Goal: Find specific page/section: Find specific page/section

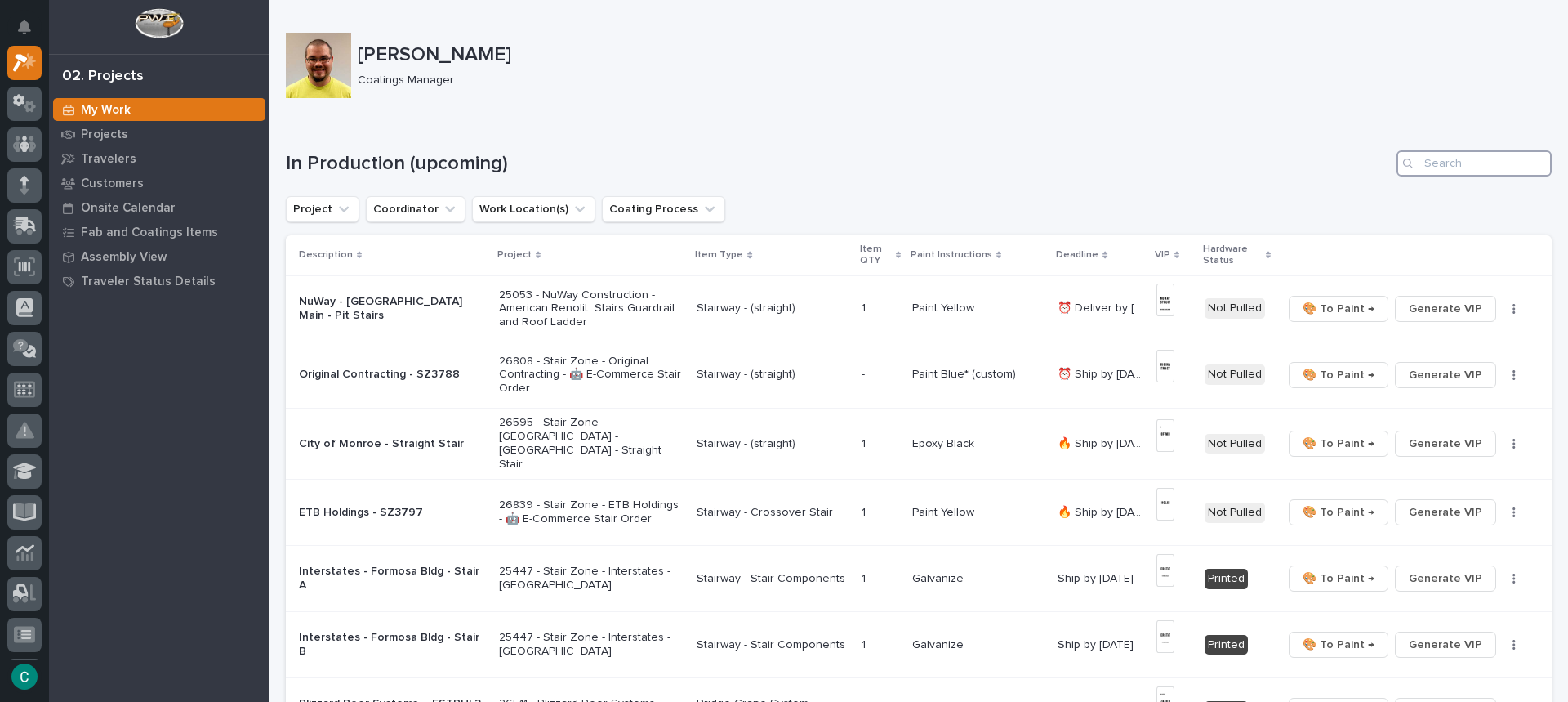
click at [1416, 171] on input "Search" at bounding box center [1474, 163] width 155 height 26
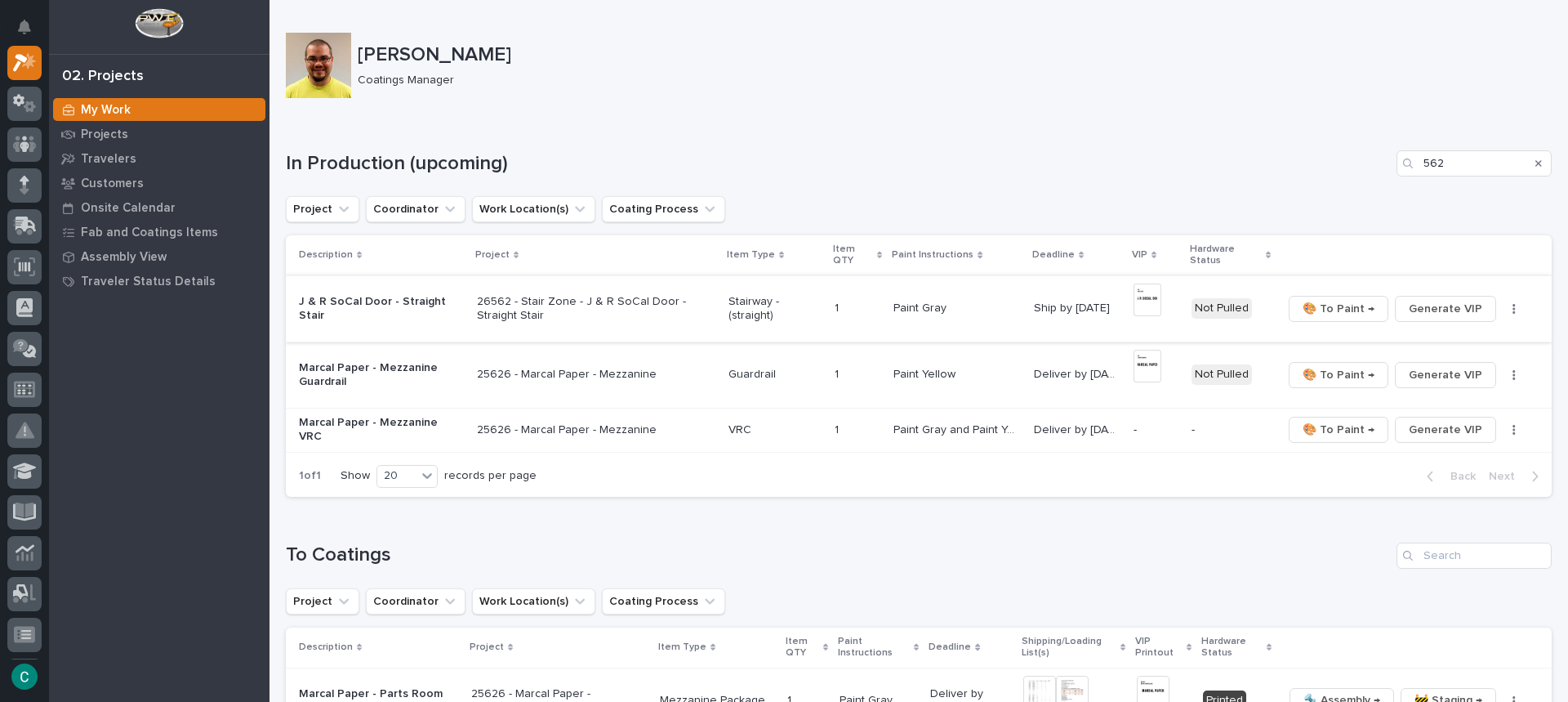
click at [1150, 295] on img at bounding box center [1148, 300] width 28 height 33
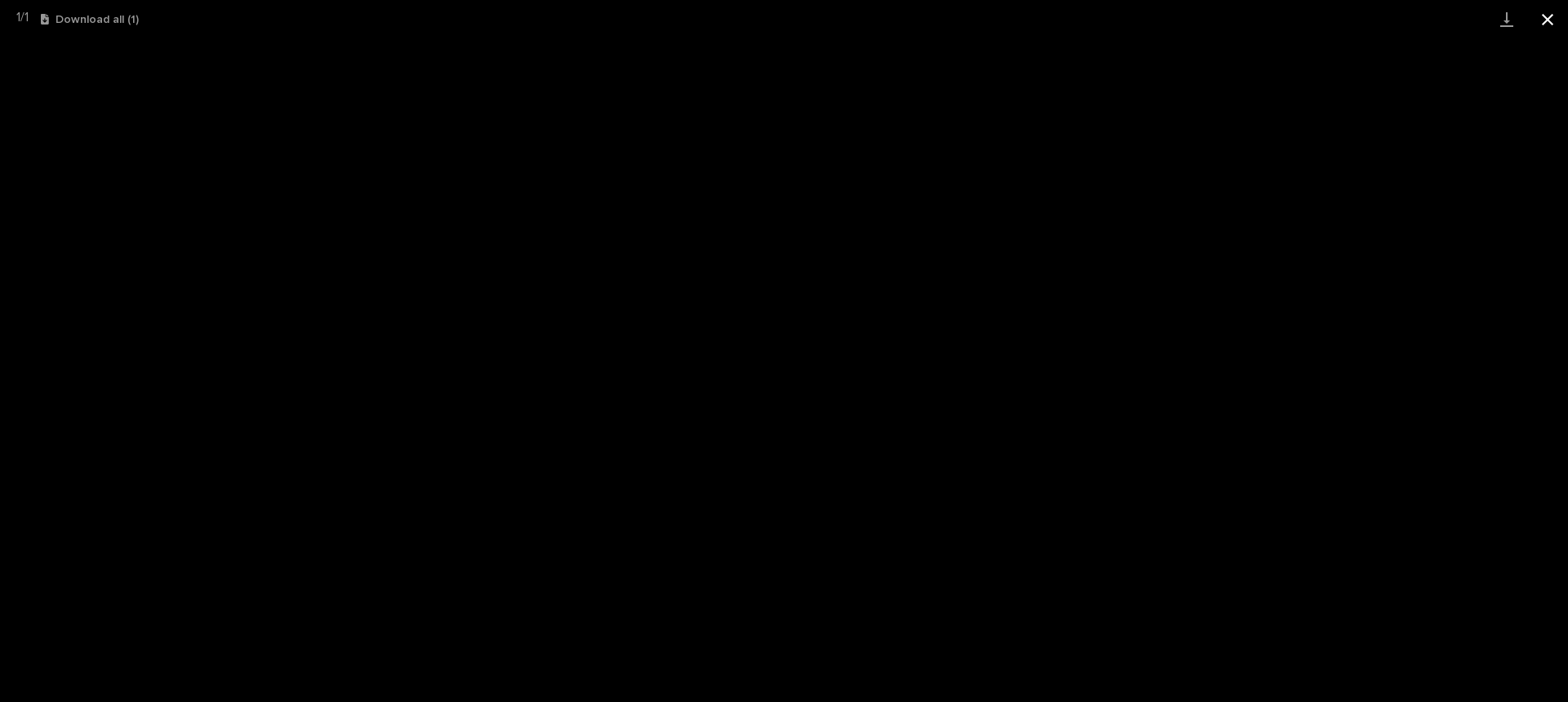
click at [1551, 6] on button "Close gallery" at bounding box center [1547, 19] width 41 height 38
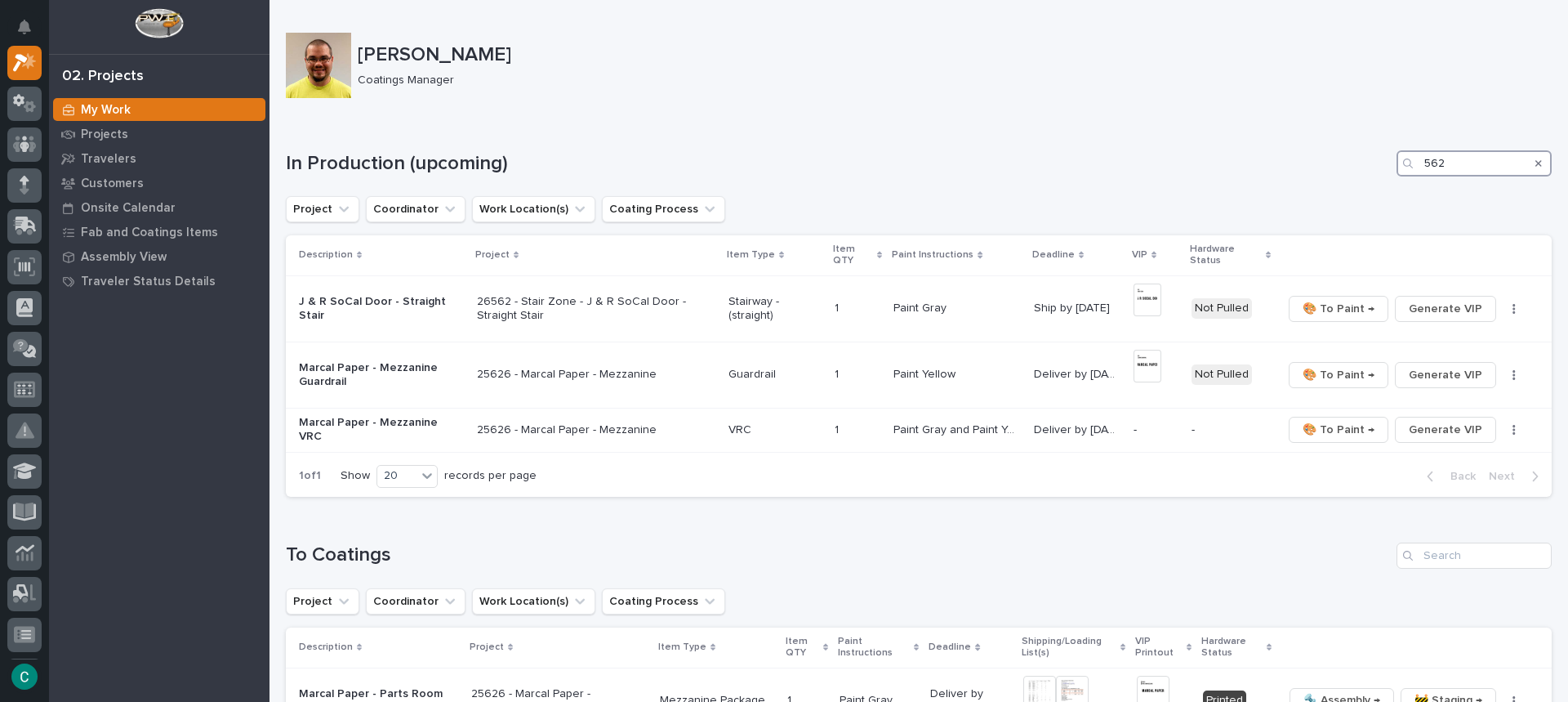
click at [1461, 166] on input "562" at bounding box center [1474, 163] width 155 height 26
type input "5"
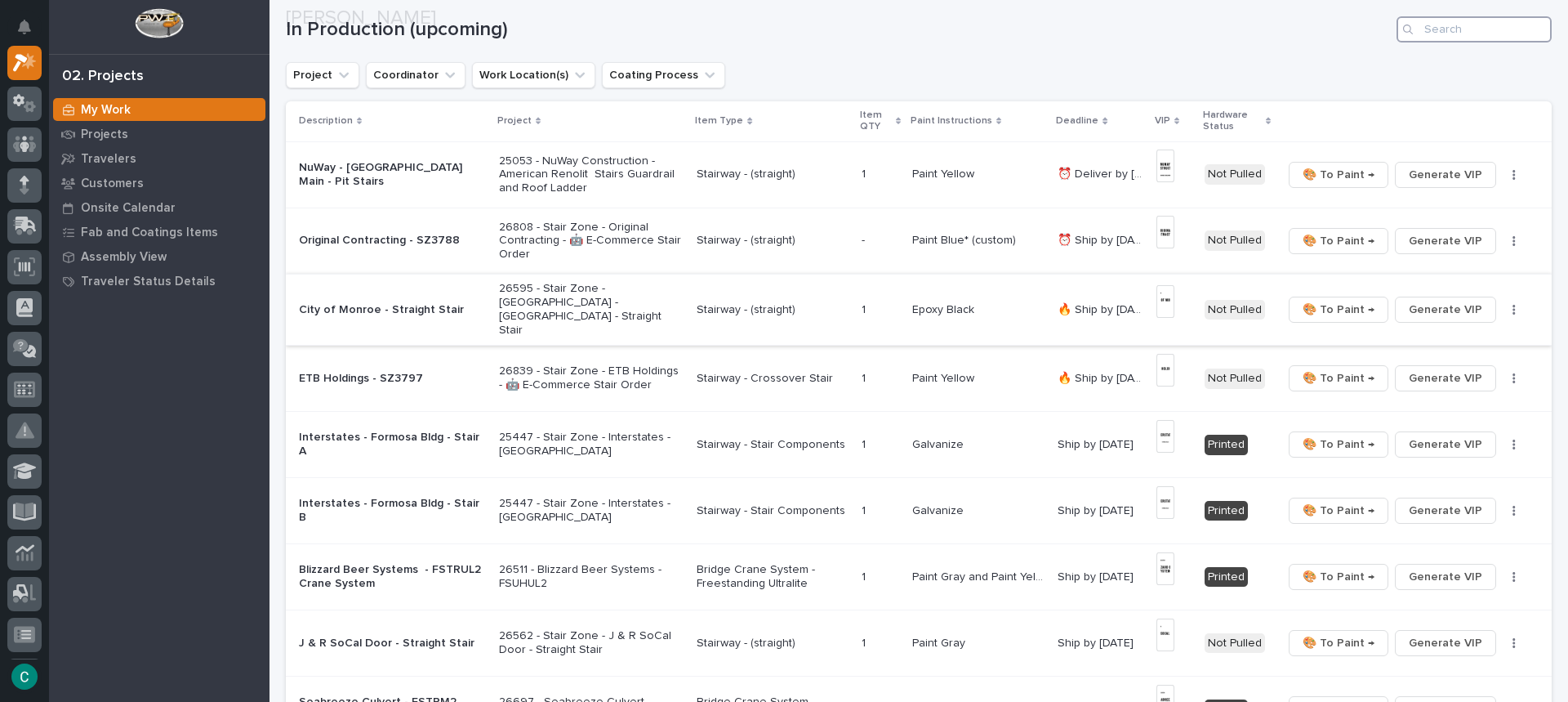
scroll to position [164, 0]
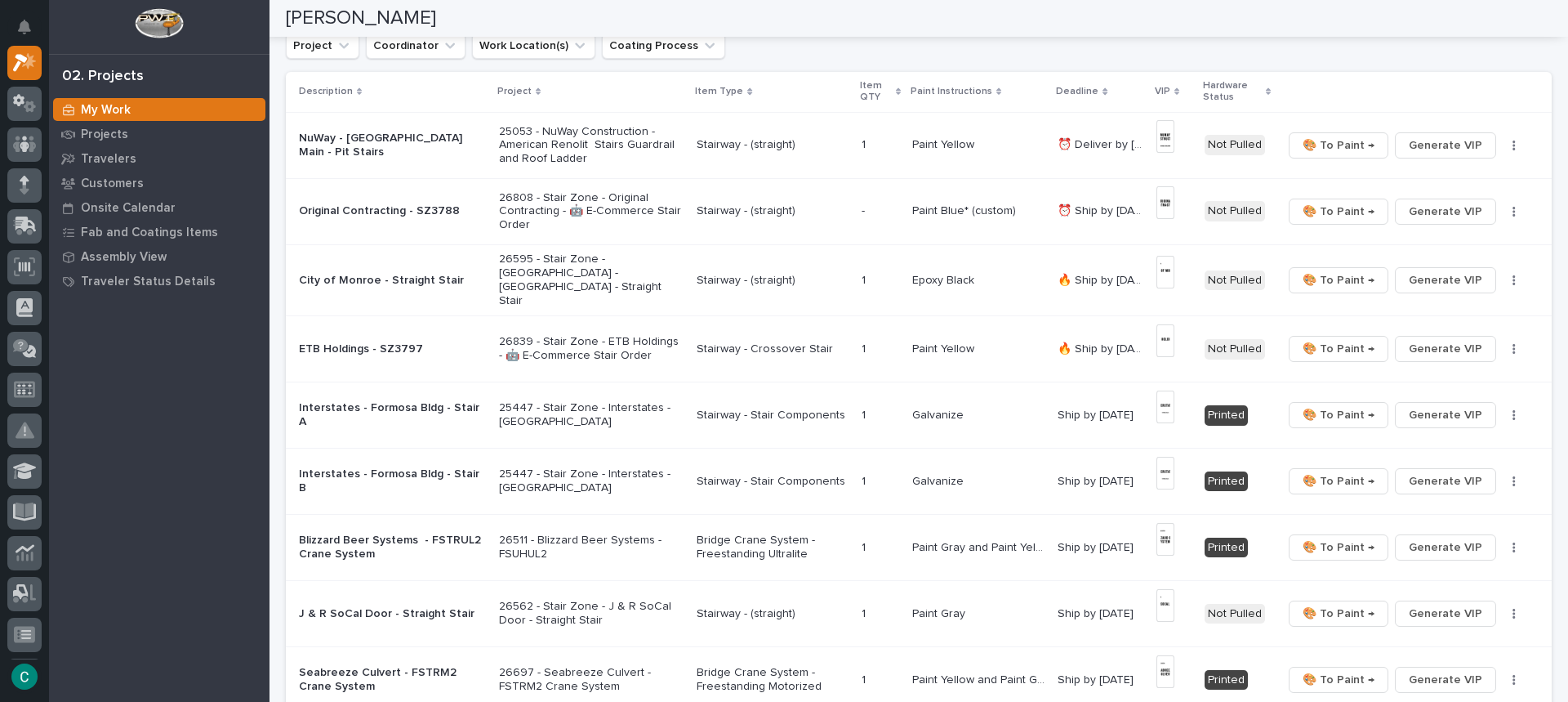
click at [931, 343] on p "Paint Yellow" at bounding box center [944, 348] width 65 height 17
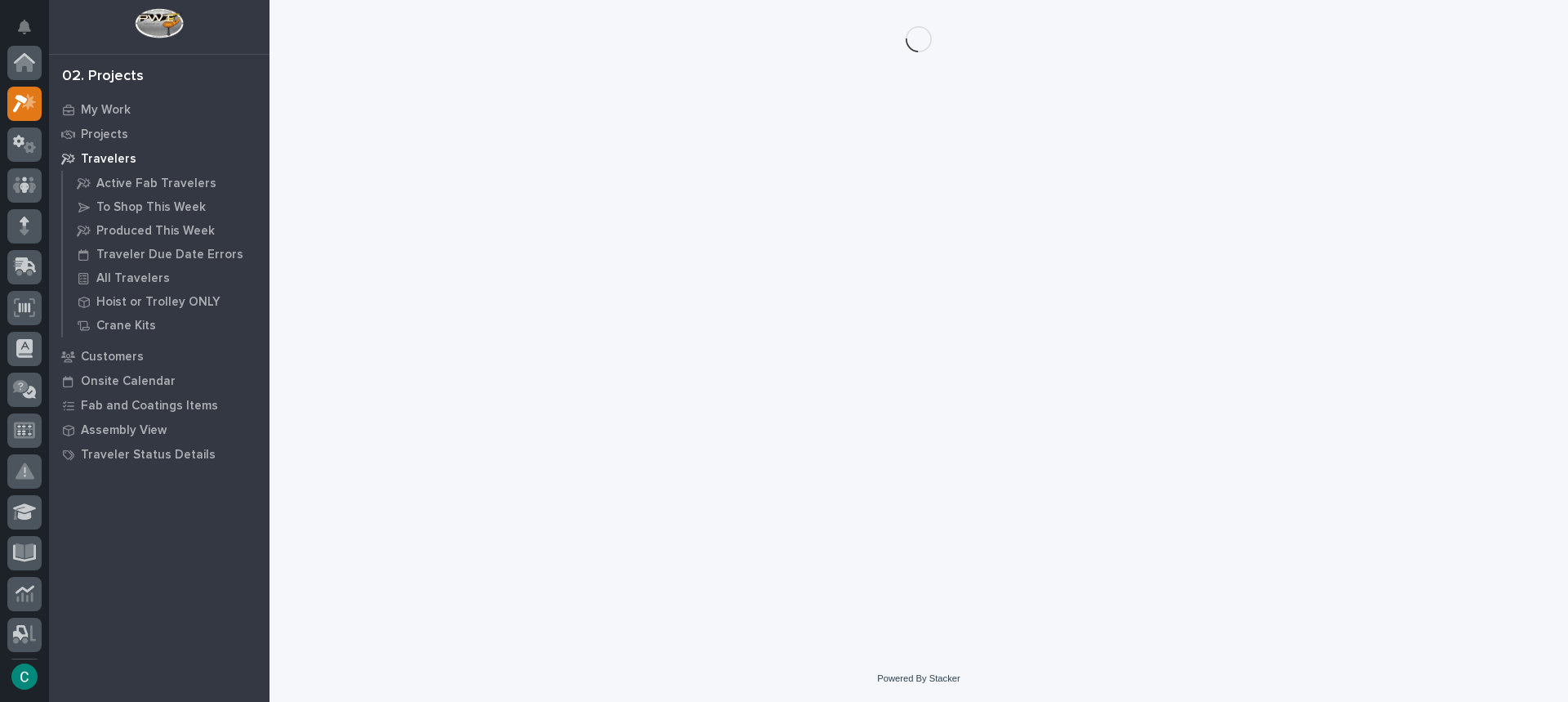
scroll to position [41, 0]
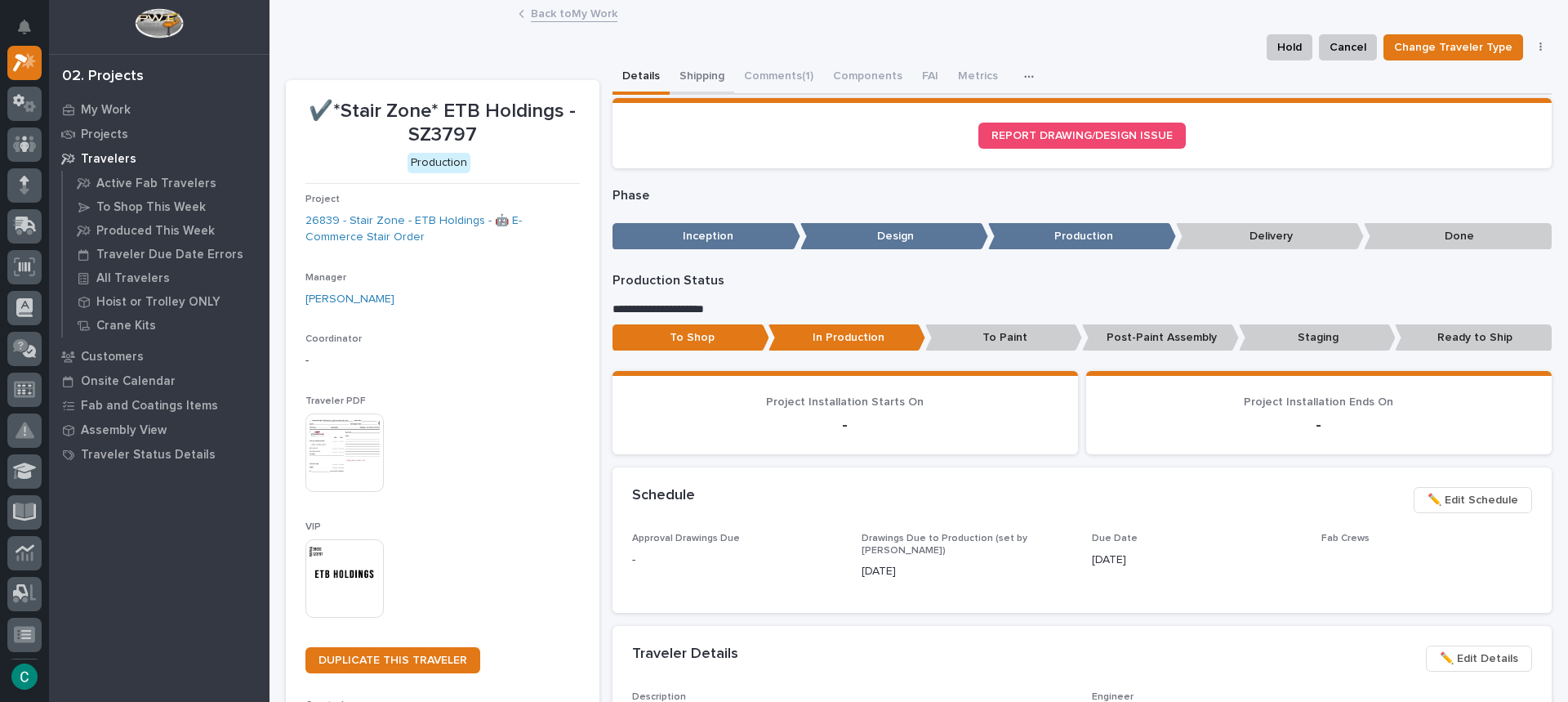
click at [697, 77] on button "Shipping" at bounding box center [702, 78] width 64 height 35
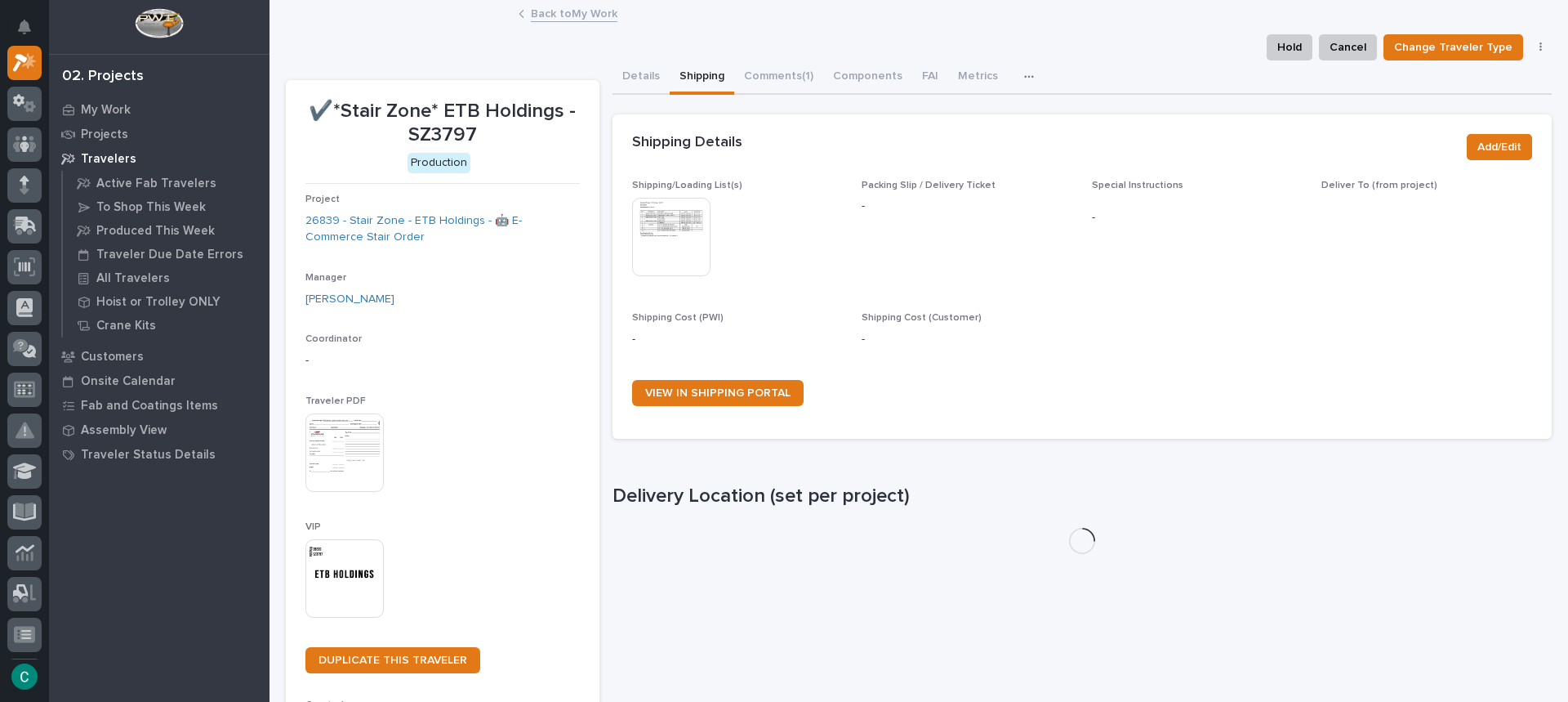
click at [668, 223] on img at bounding box center [671, 237] width 79 height 79
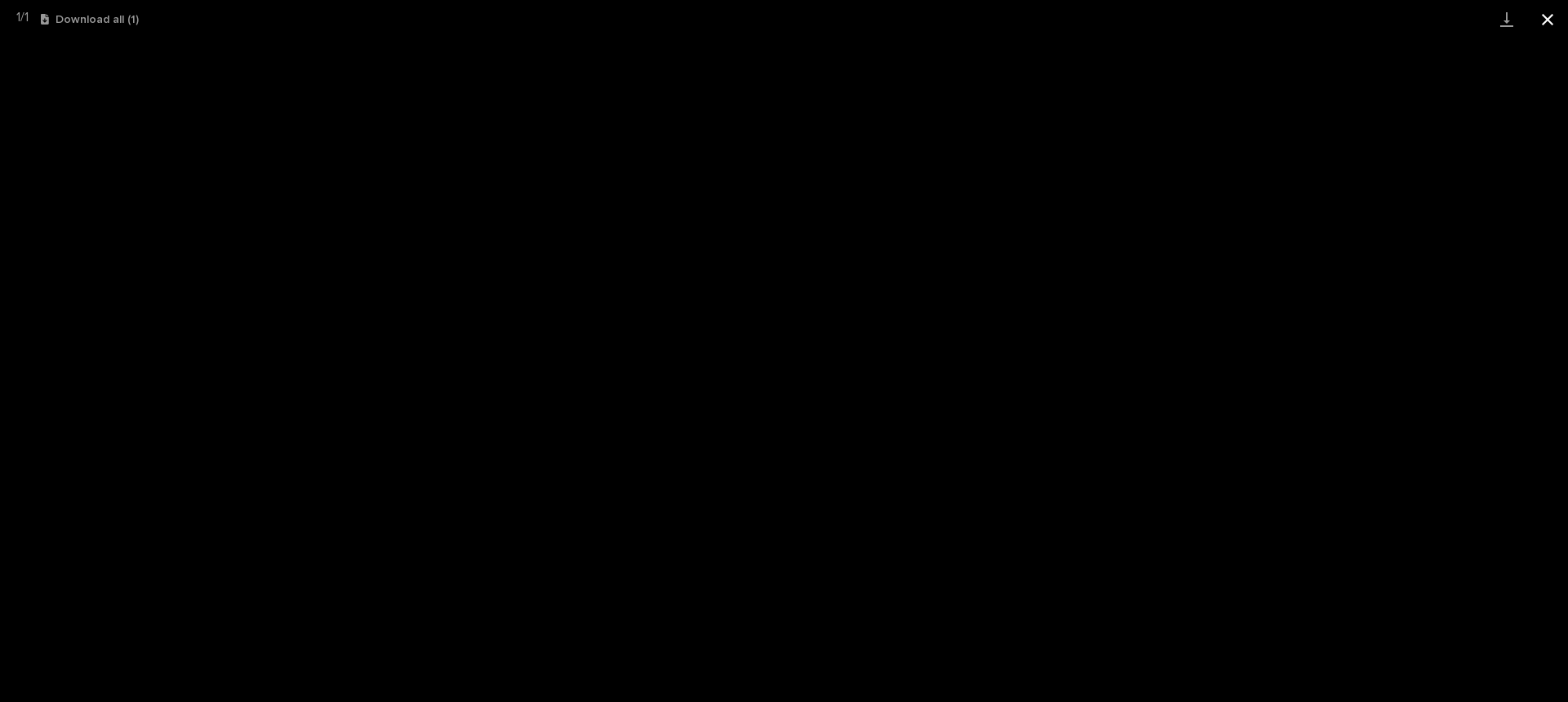
click at [1554, 13] on button "Close gallery" at bounding box center [1547, 19] width 41 height 38
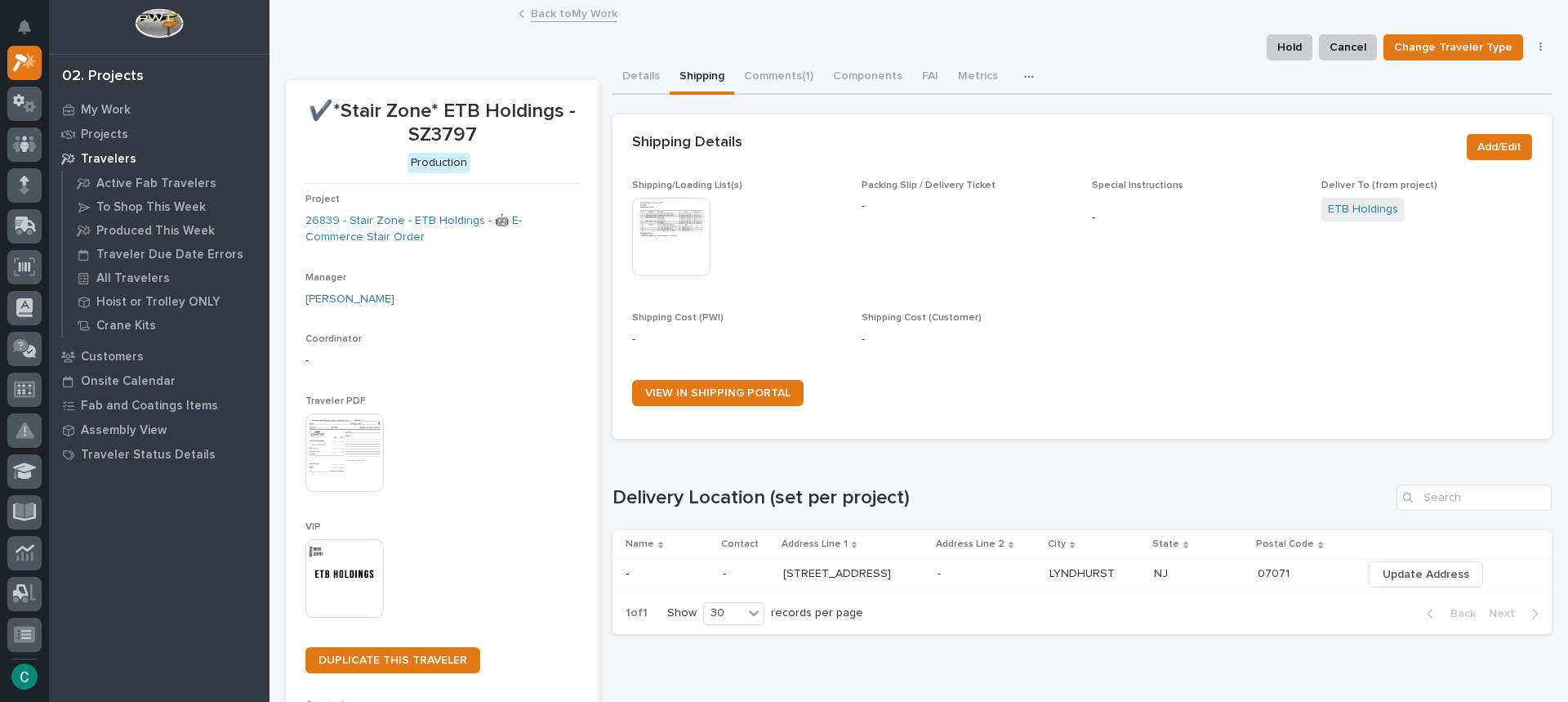
click at [330, 575] on img at bounding box center [345, 578] width 79 height 79
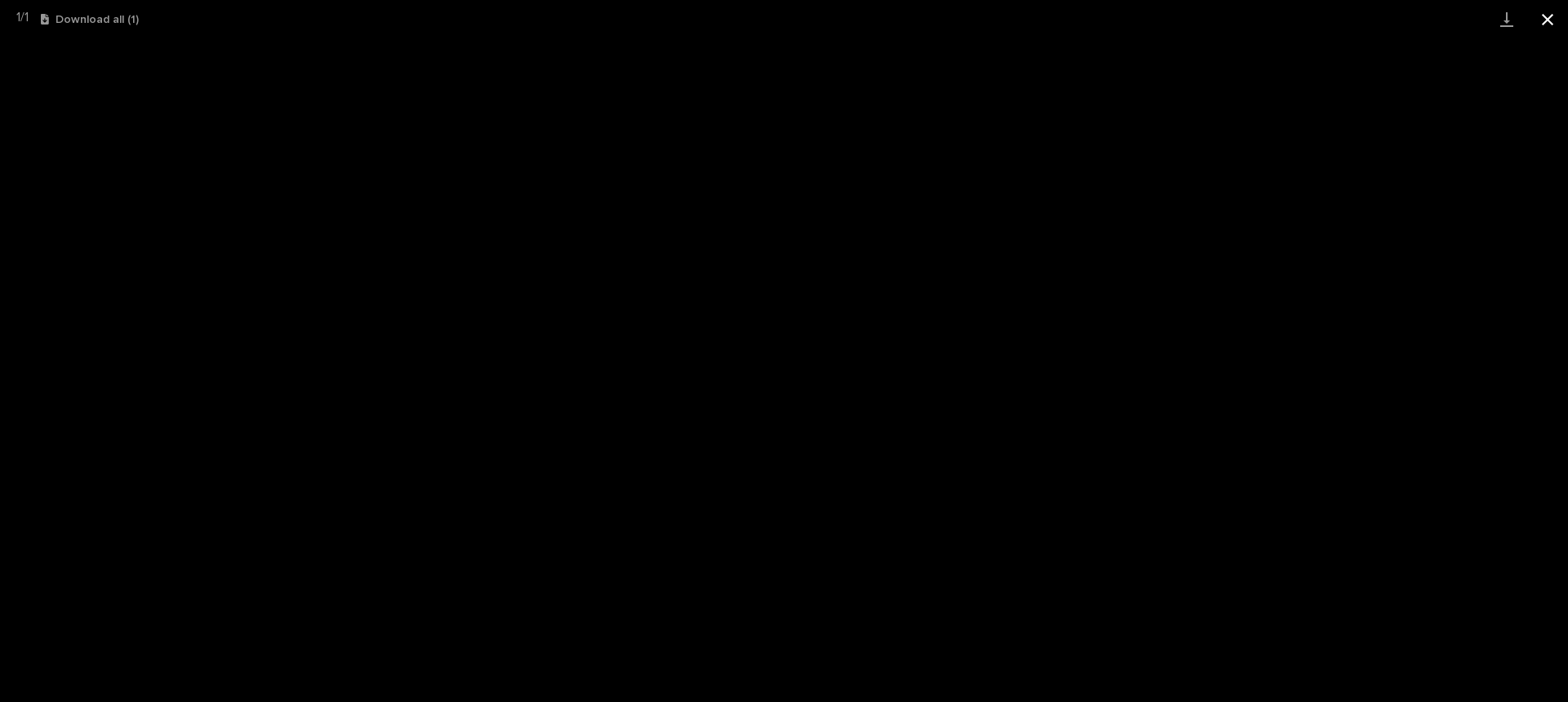
click at [1545, 19] on button "Close gallery" at bounding box center [1547, 19] width 41 height 38
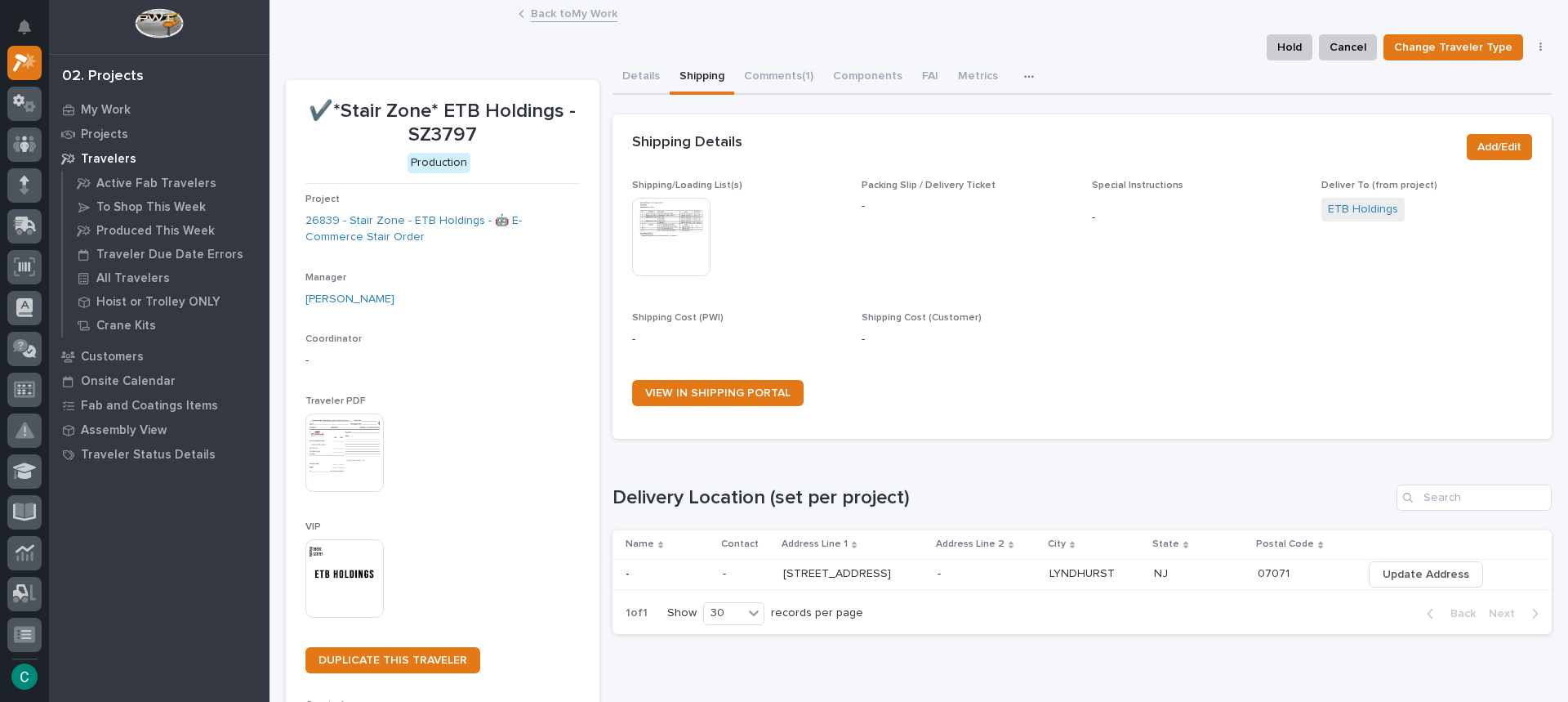
click at [583, 10] on link "Back to My Work" at bounding box center [574, 13] width 87 height 19
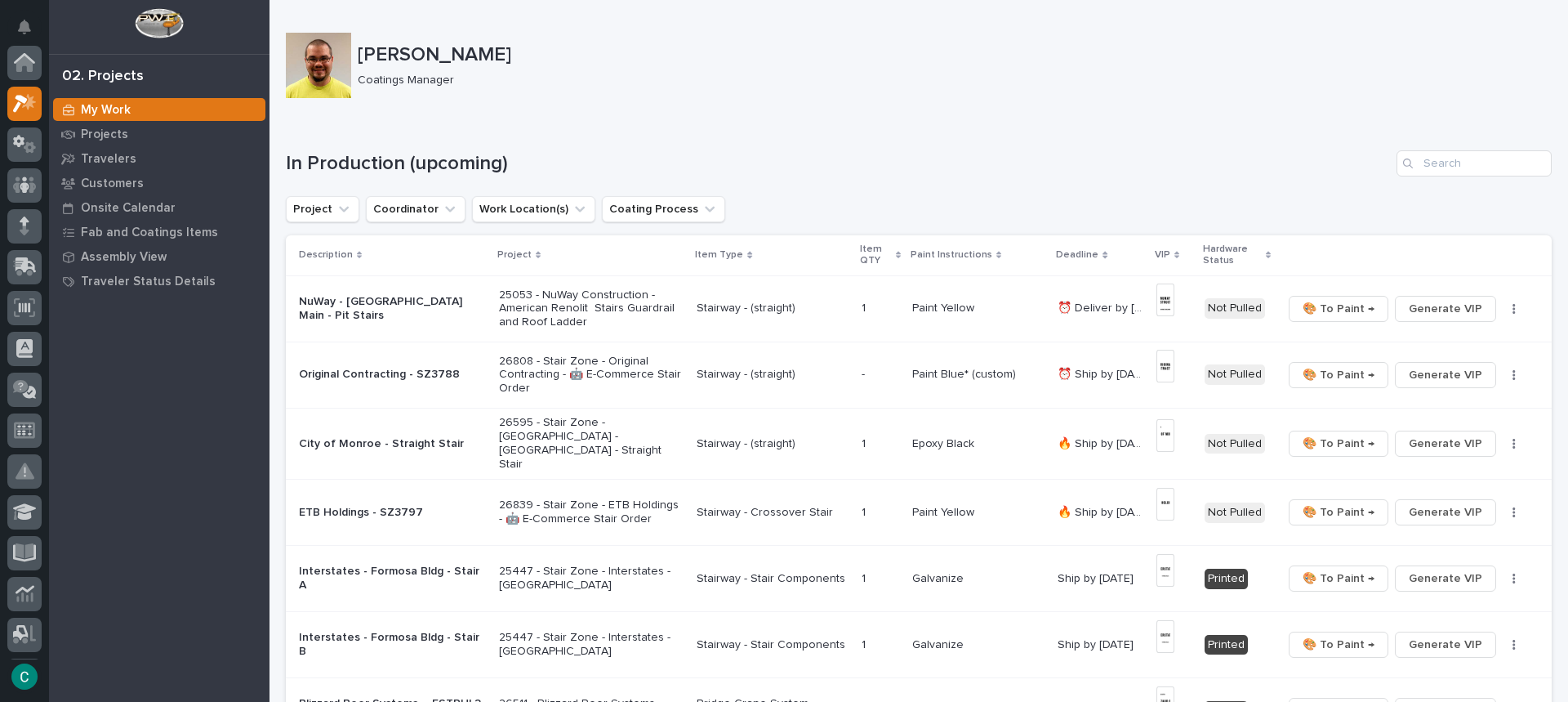
scroll to position [41, 0]
click at [1160, 296] on img at bounding box center [1166, 300] width 19 height 33
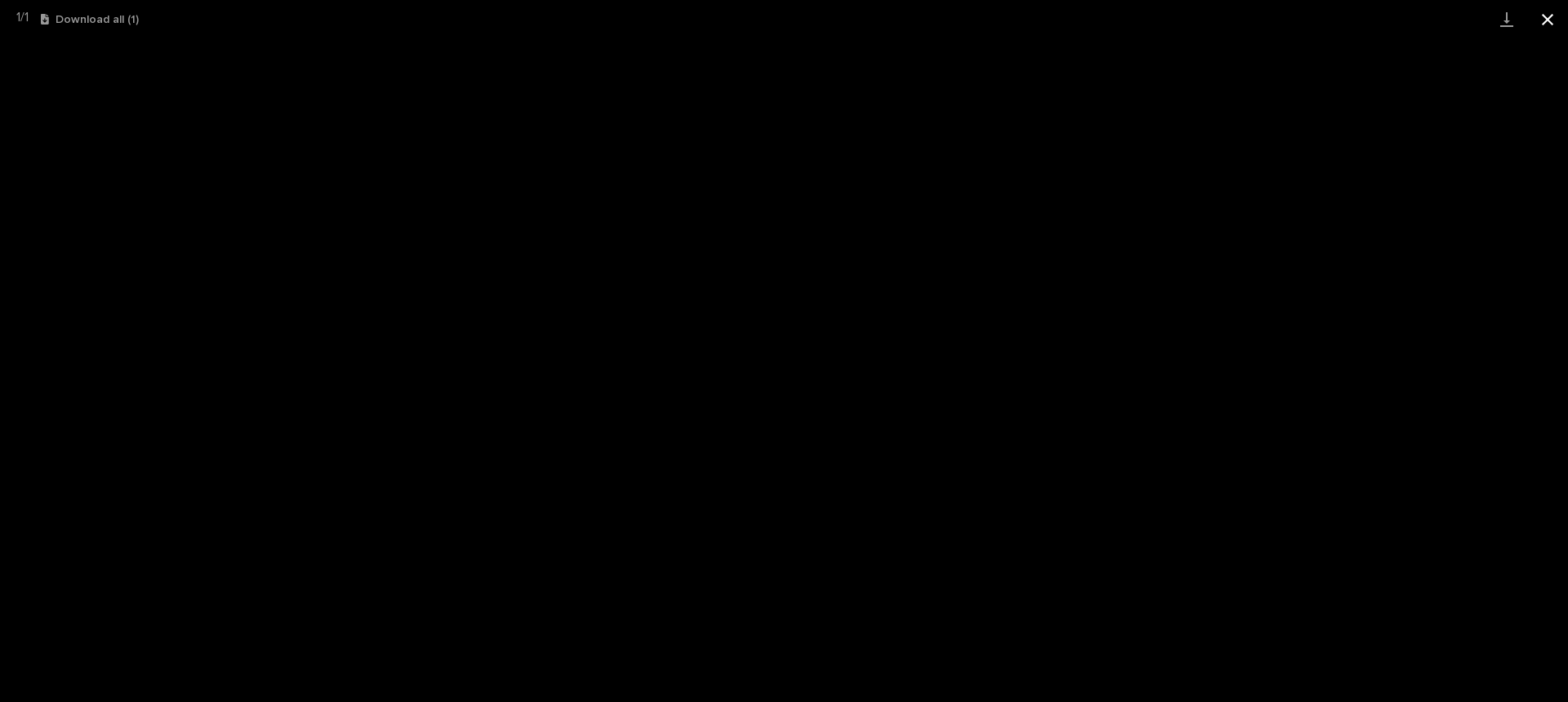
click at [1555, 24] on button "Close gallery" at bounding box center [1547, 19] width 41 height 38
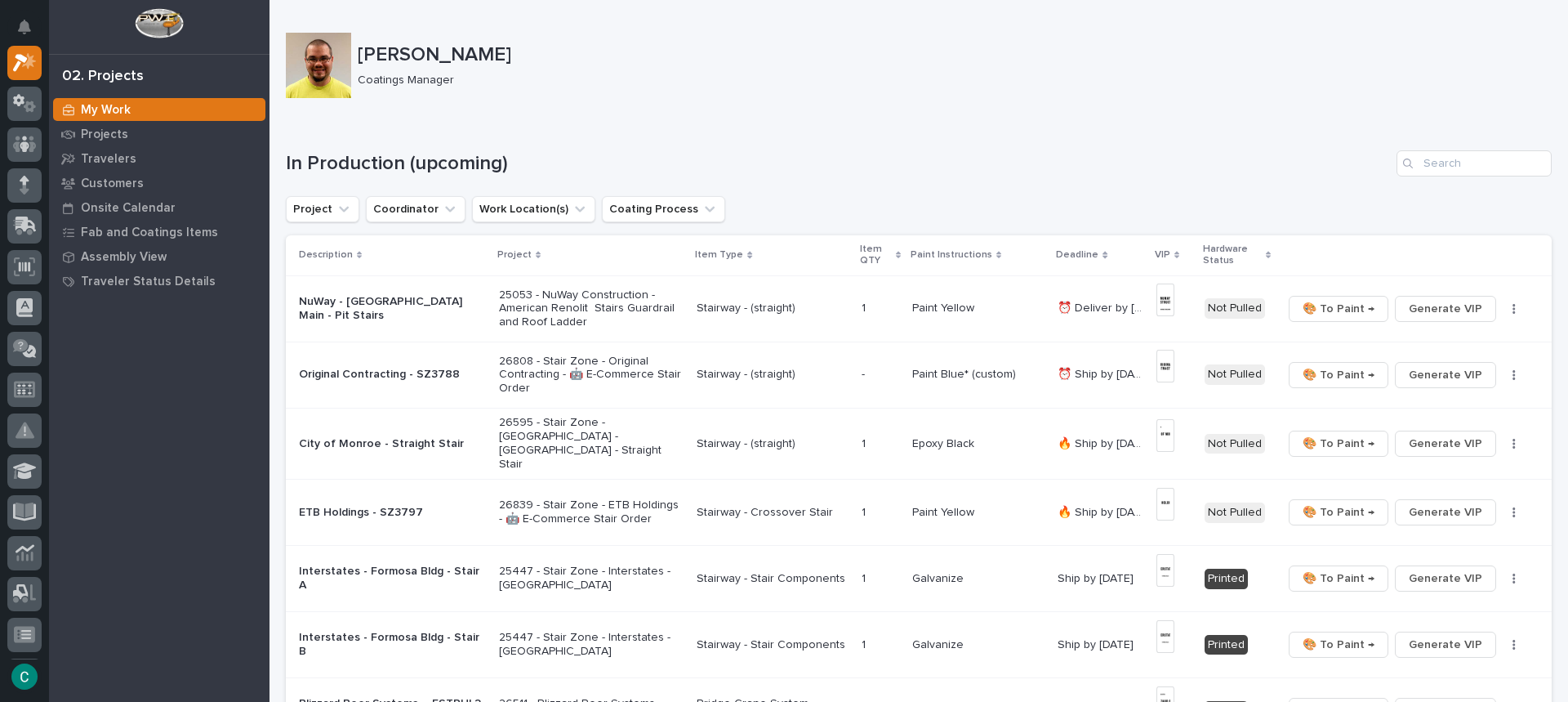
click at [949, 374] on p "Paint Blue* (custom)" at bounding box center [966, 374] width 107 height 17
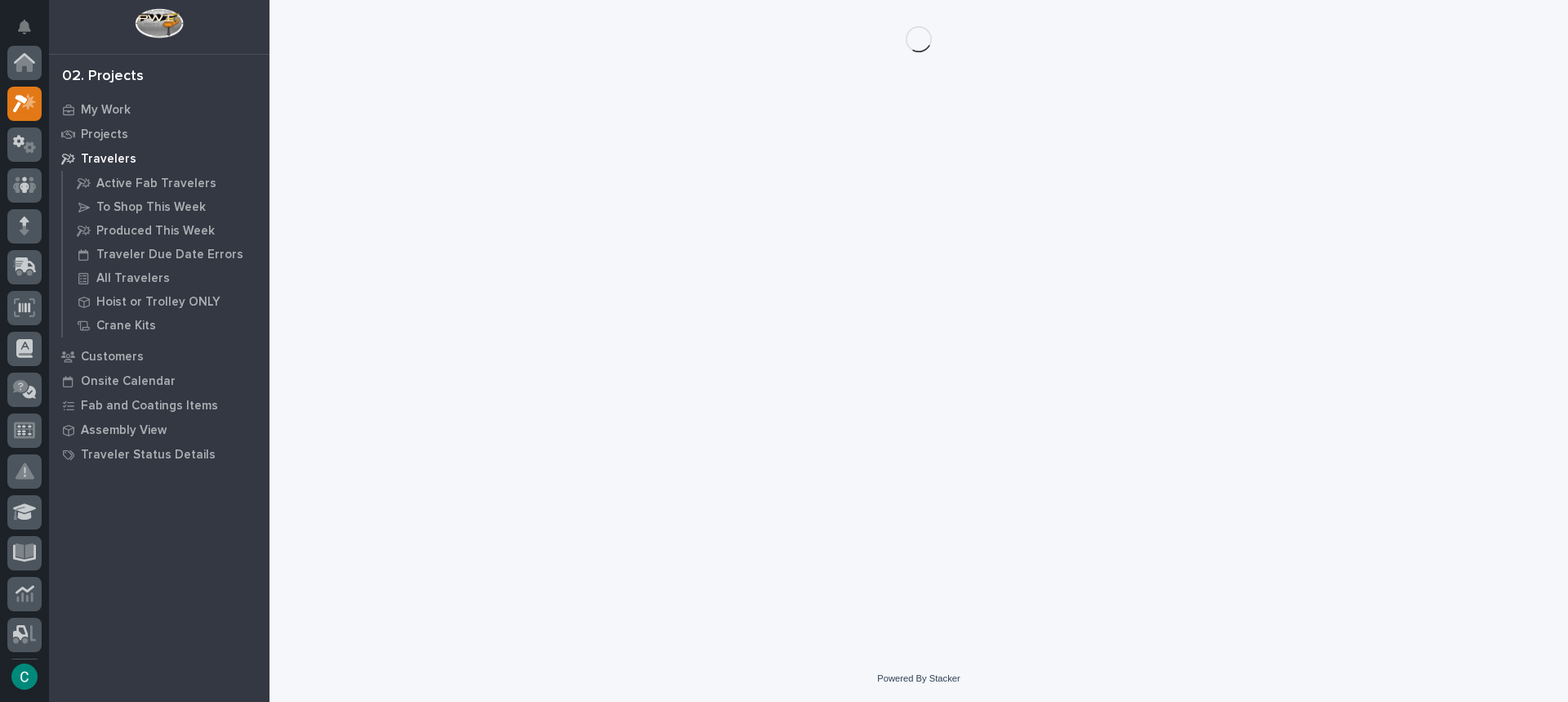
scroll to position [41, 0]
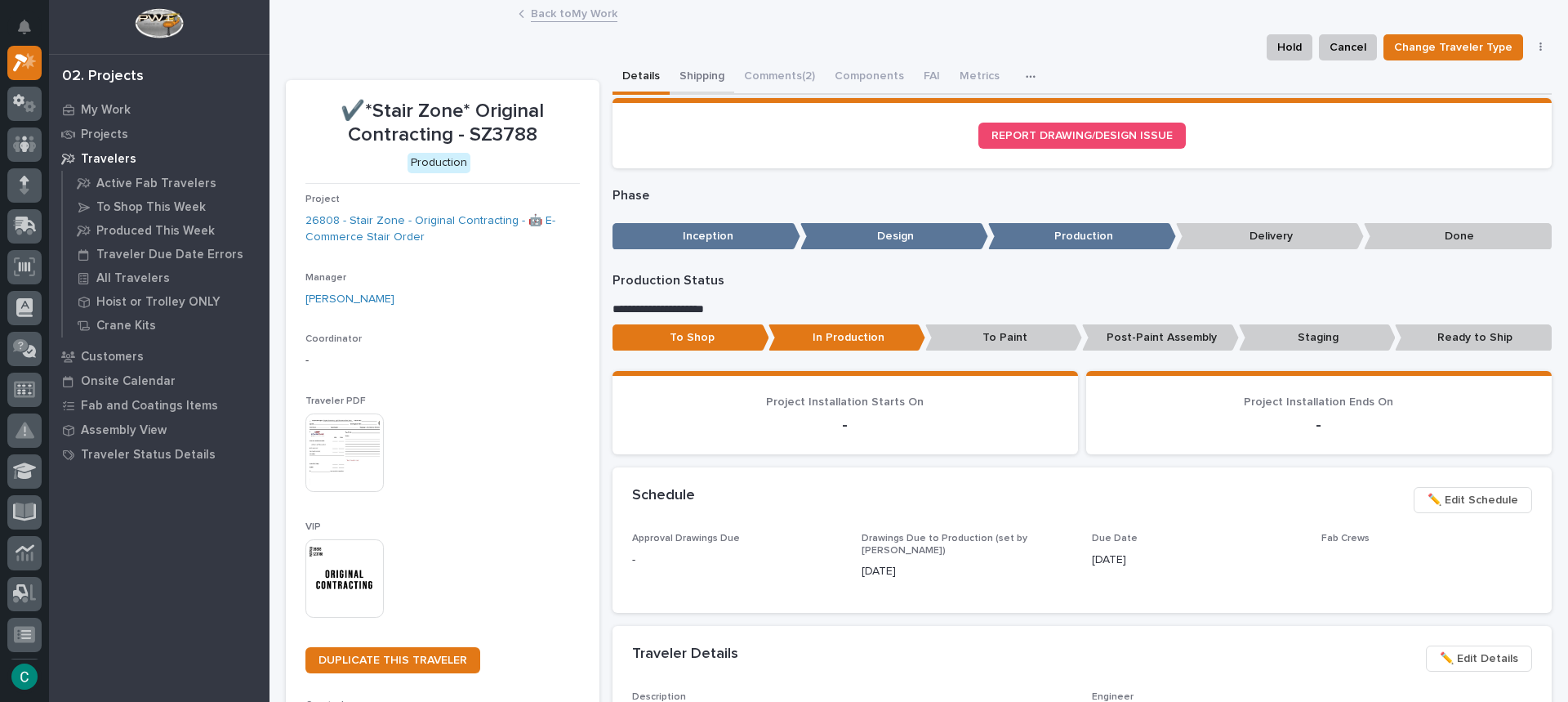
click at [679, 74] on button "Shipping" at bounding box center [702, 78] width 64 height 35
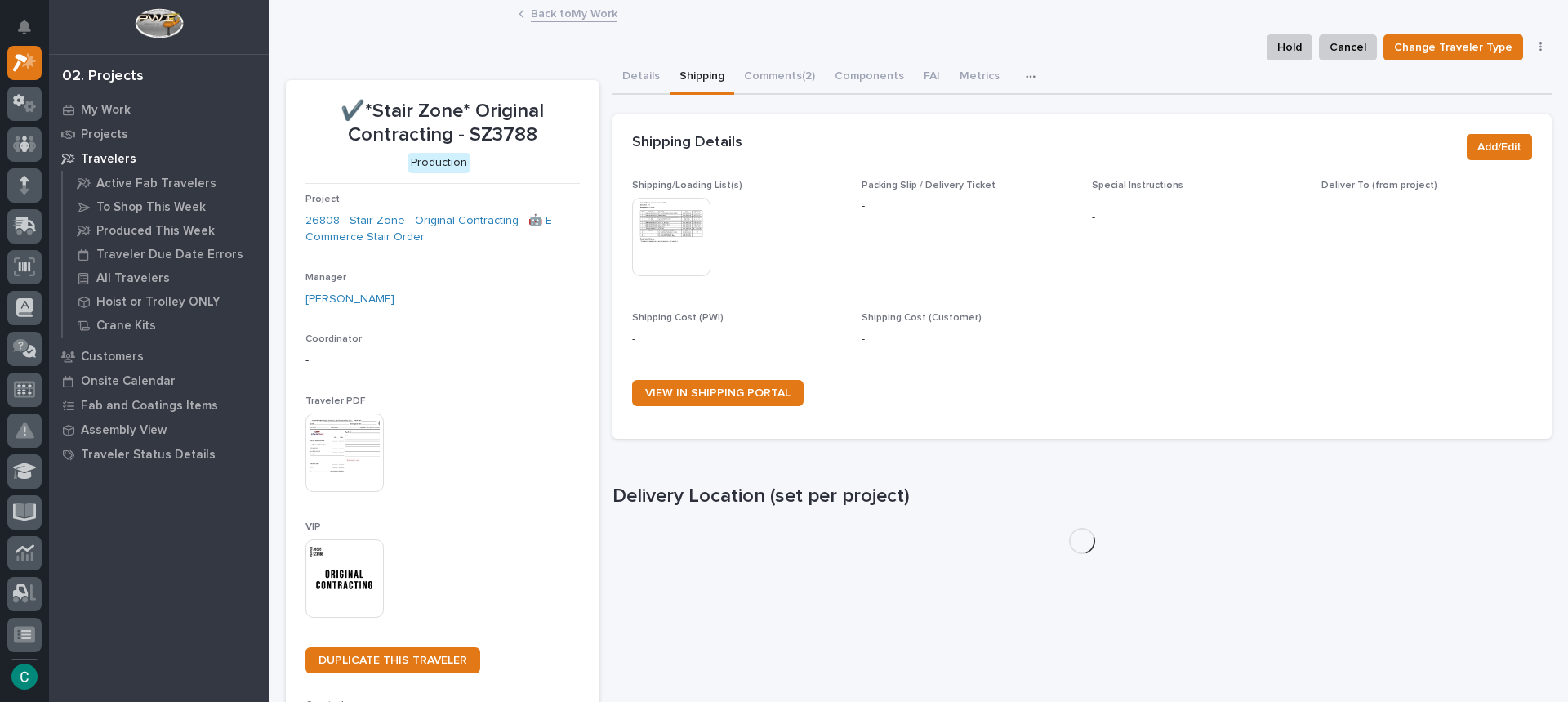
click at [660, 226] on img at bounding box center [671, 237] width 79 height 79
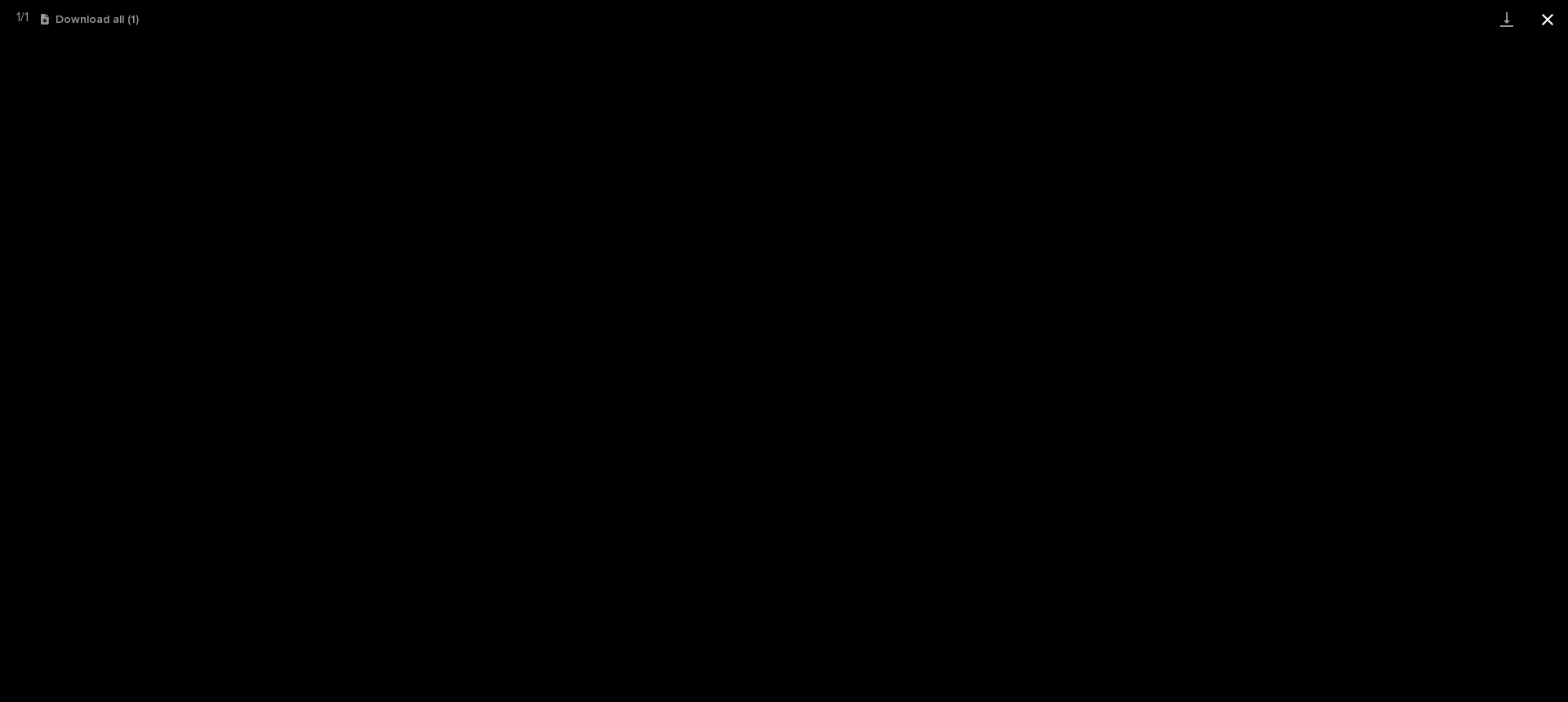
click at [1551, 20] on button "Close gallery" at bounding box center [1547, 19] width 41 height 38
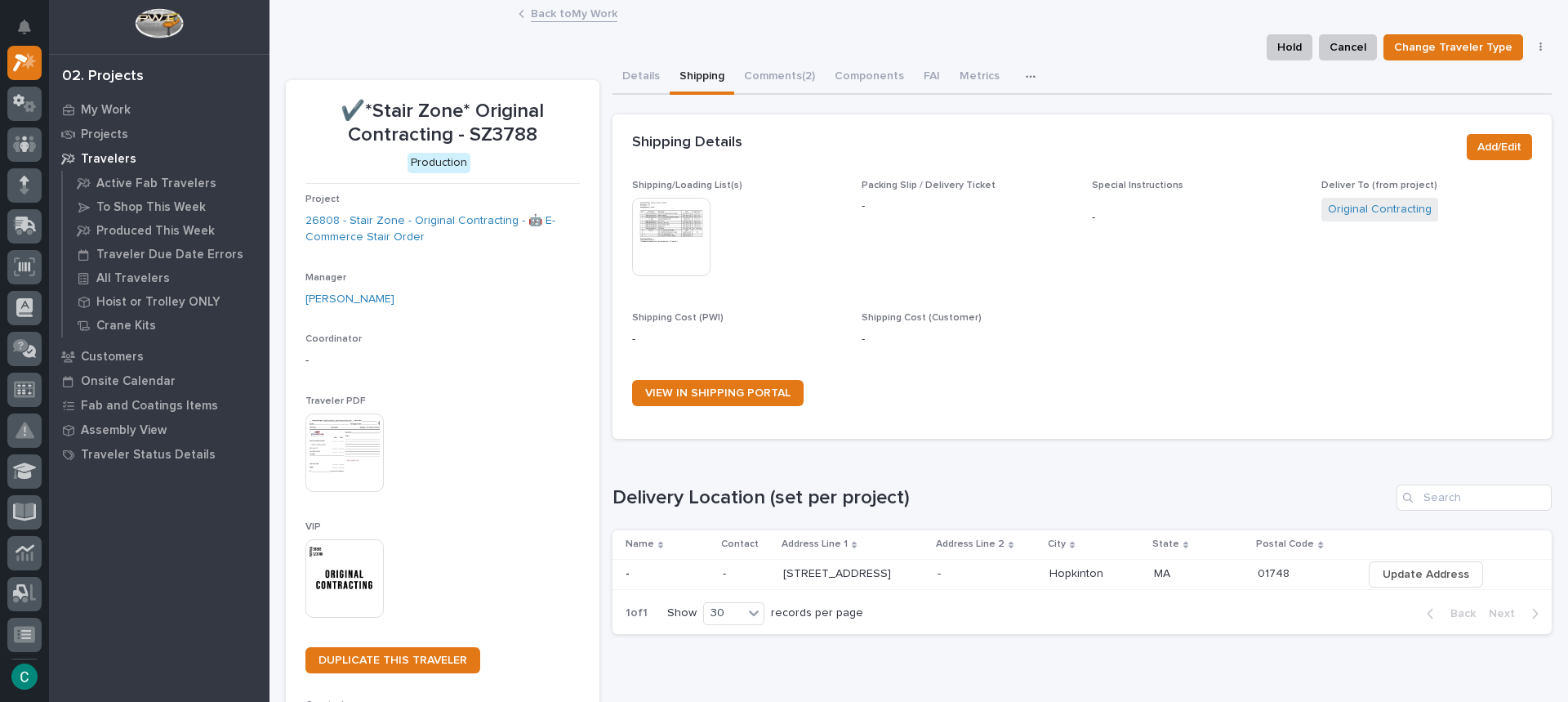
click at [365, 579] on img at bounding box center [345, 578] width 79 height 79
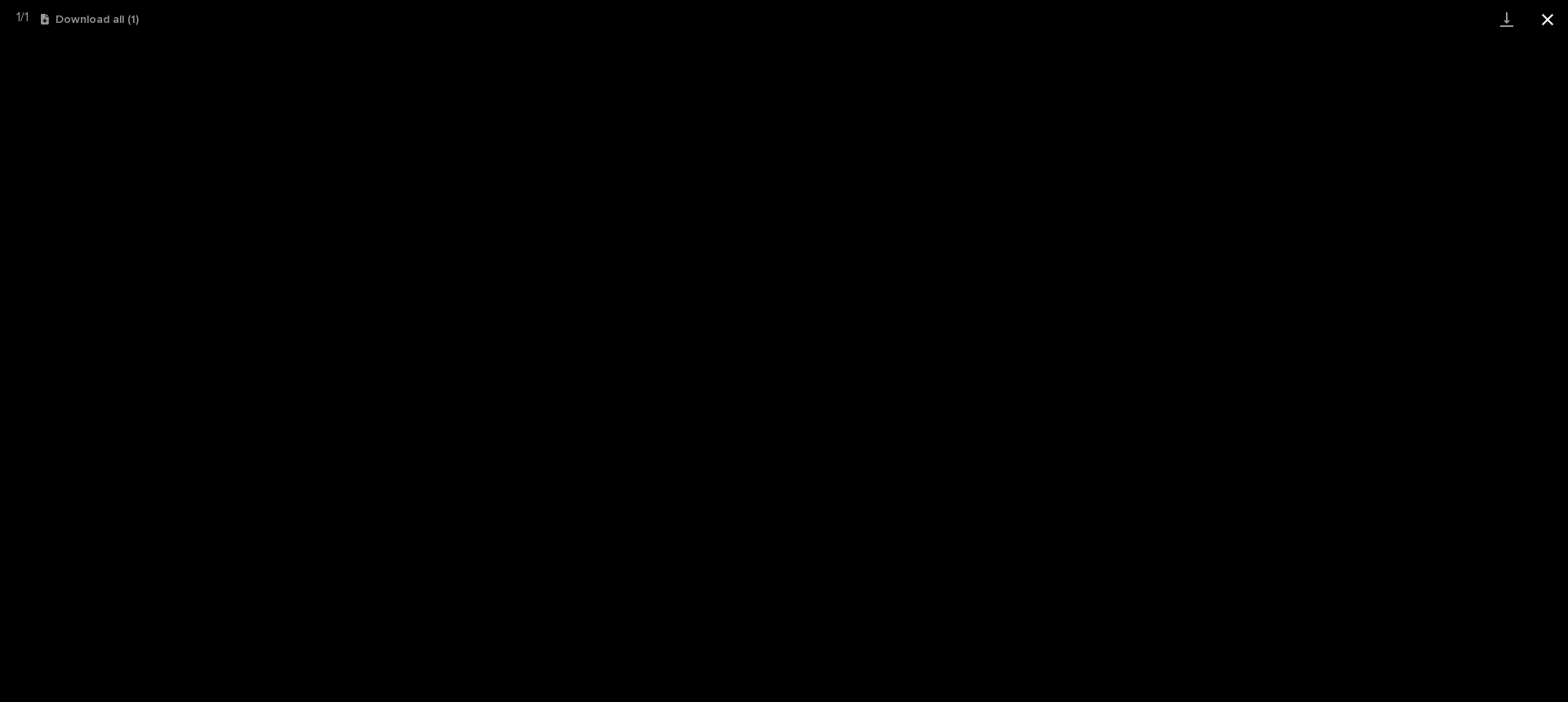
click at [1541, 22] on button "Close gallery" at bounding box center [1547, 19] width 41 height 38
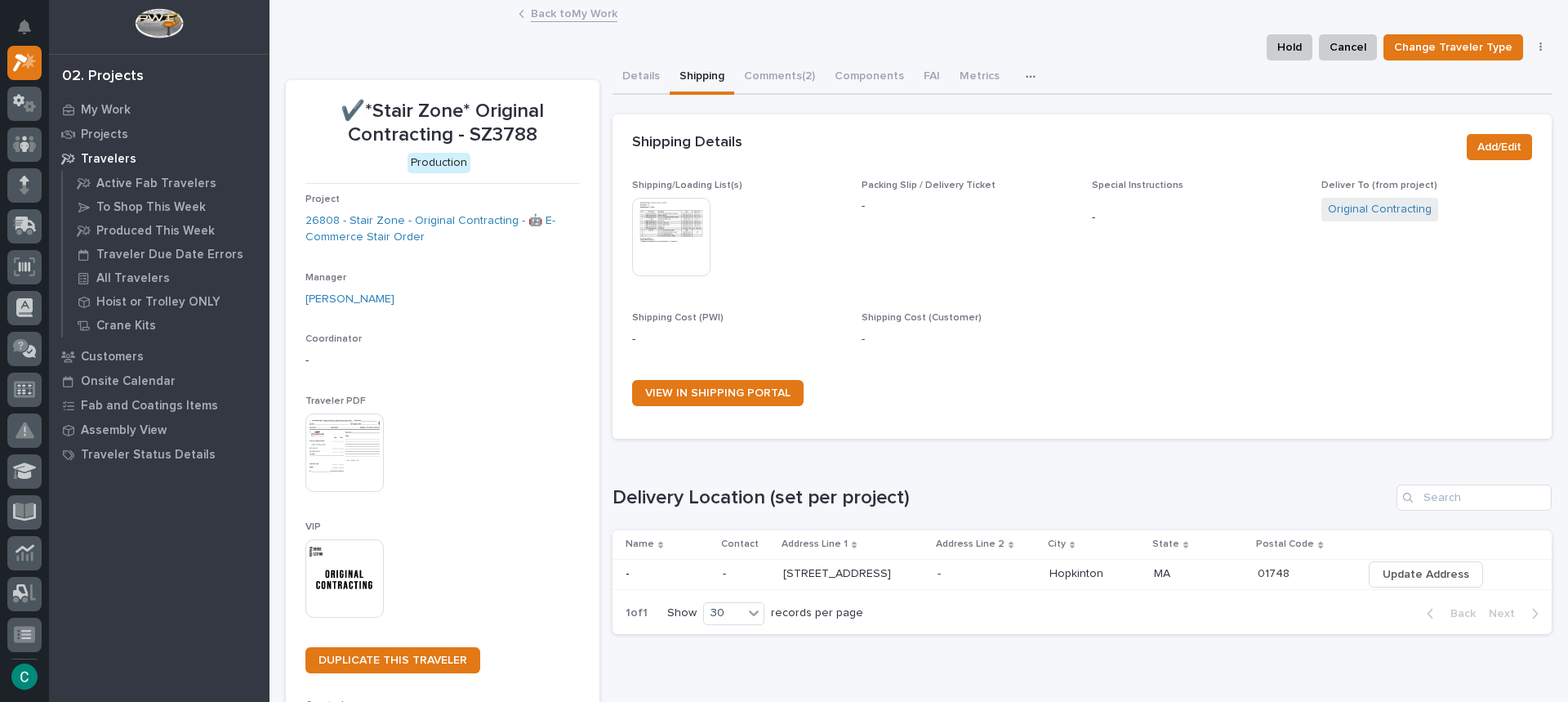
click at [589, 14] on link "Back to My Work" at bounding box center [574, 13] width 87 height 19
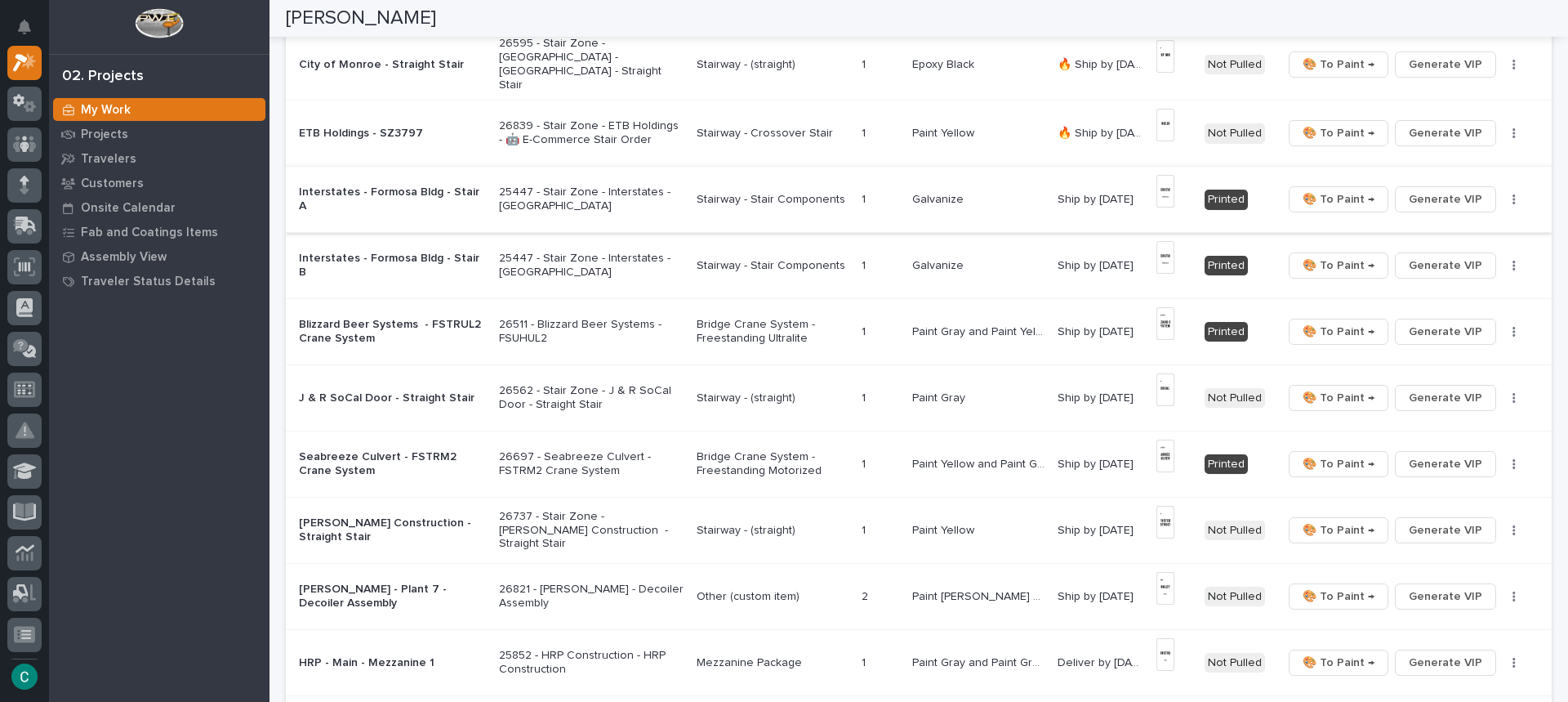
scroll to position [408, 0]
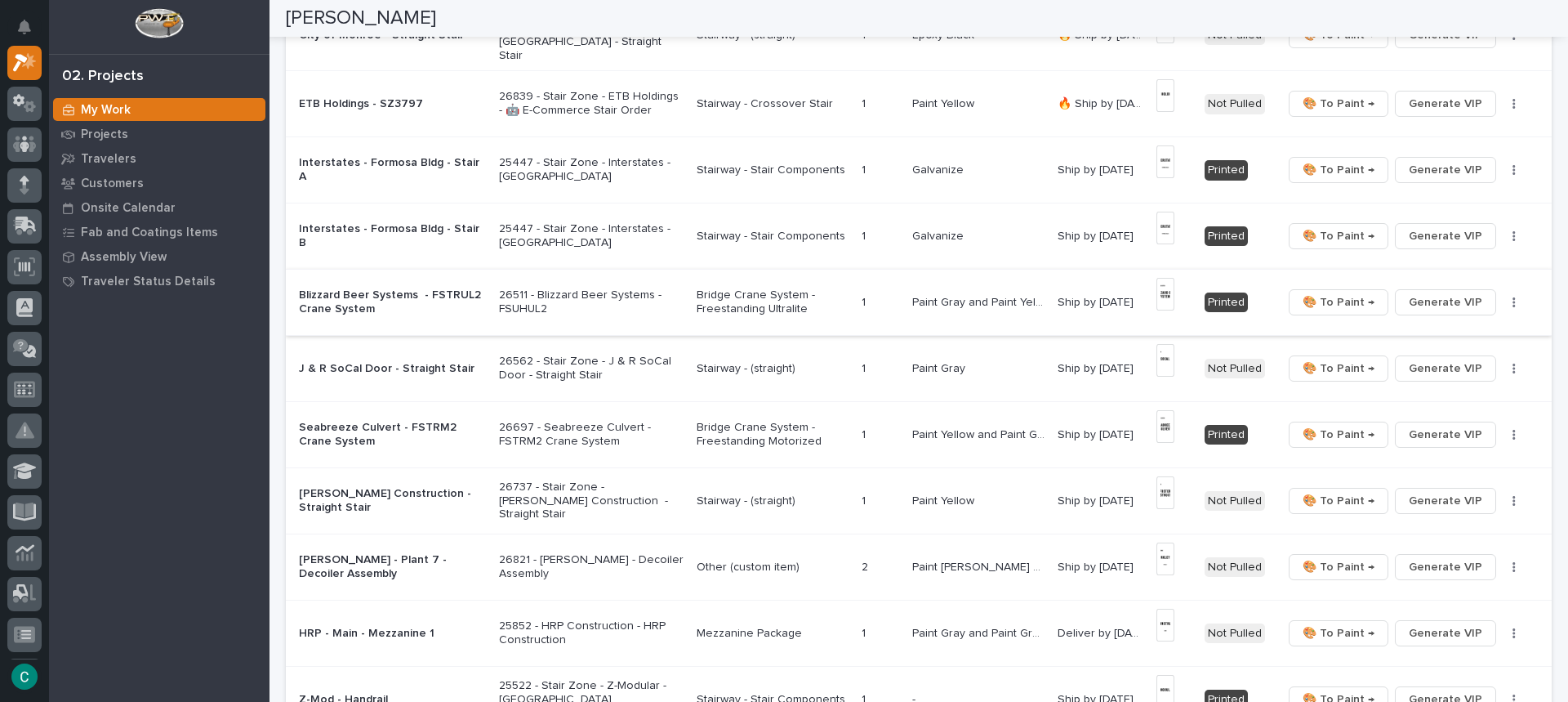
click at [1165, 287] on img at bounding box center [1166, 295] width 19 height 33
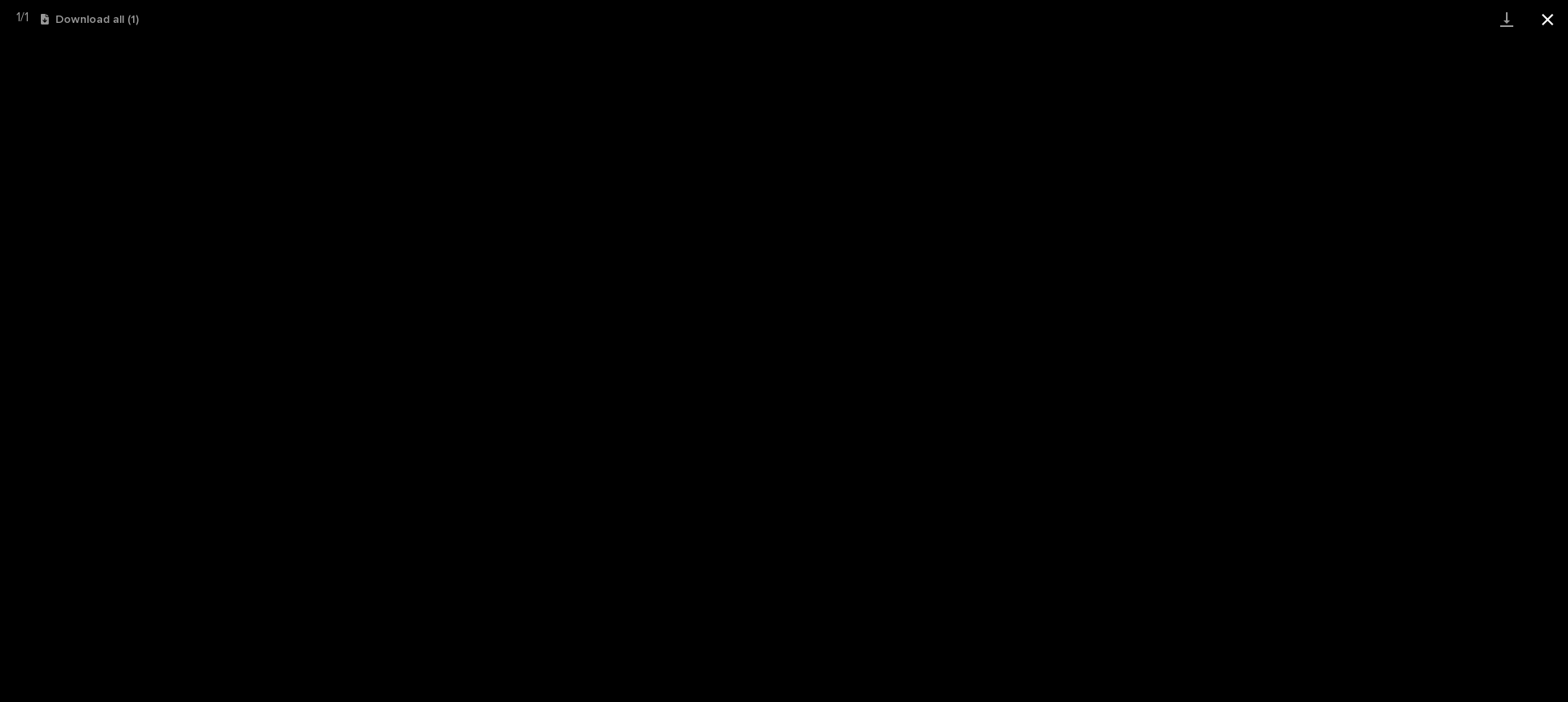
click at [1551, 14] on button "Close gallery" at bounding box center [1547, 19] width 41 height 38
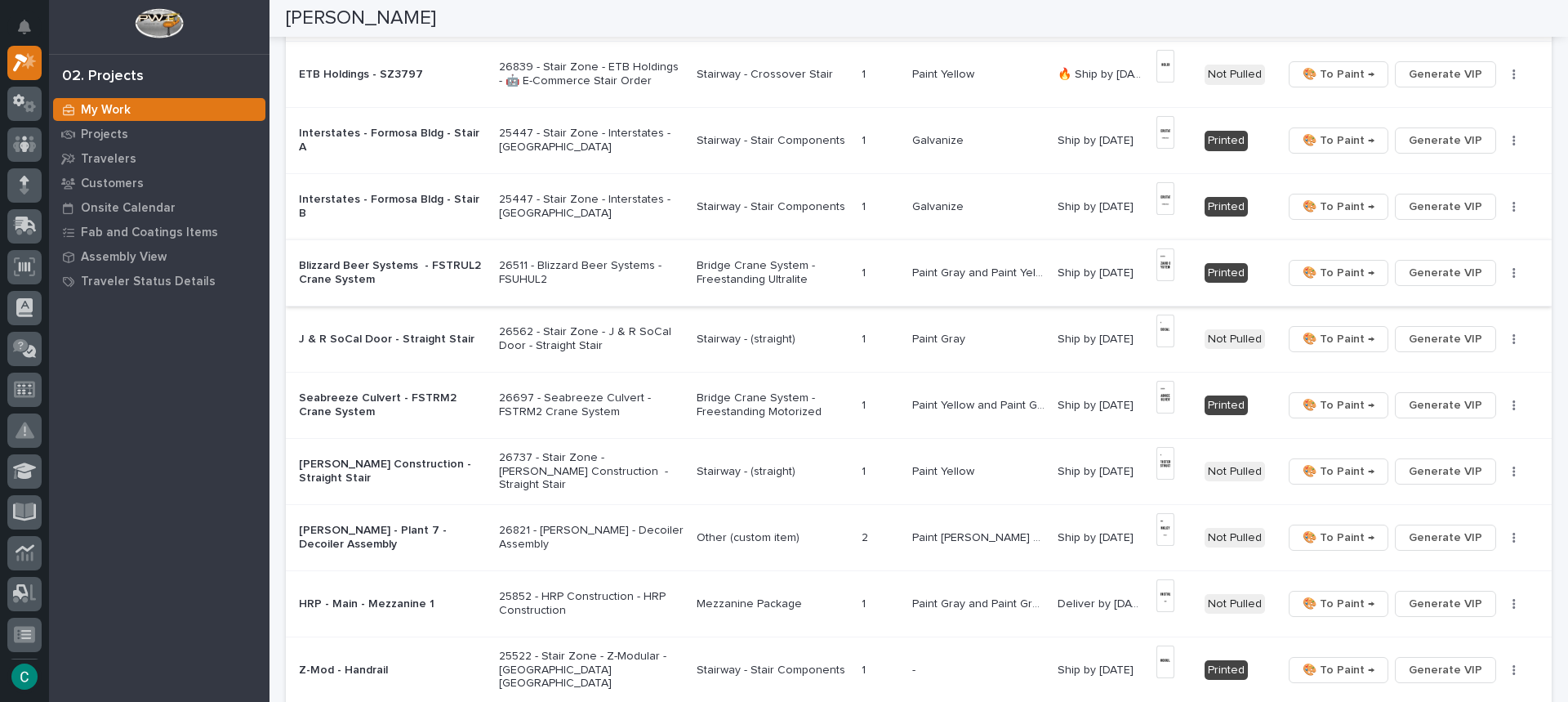
scroll to position [491, 0]
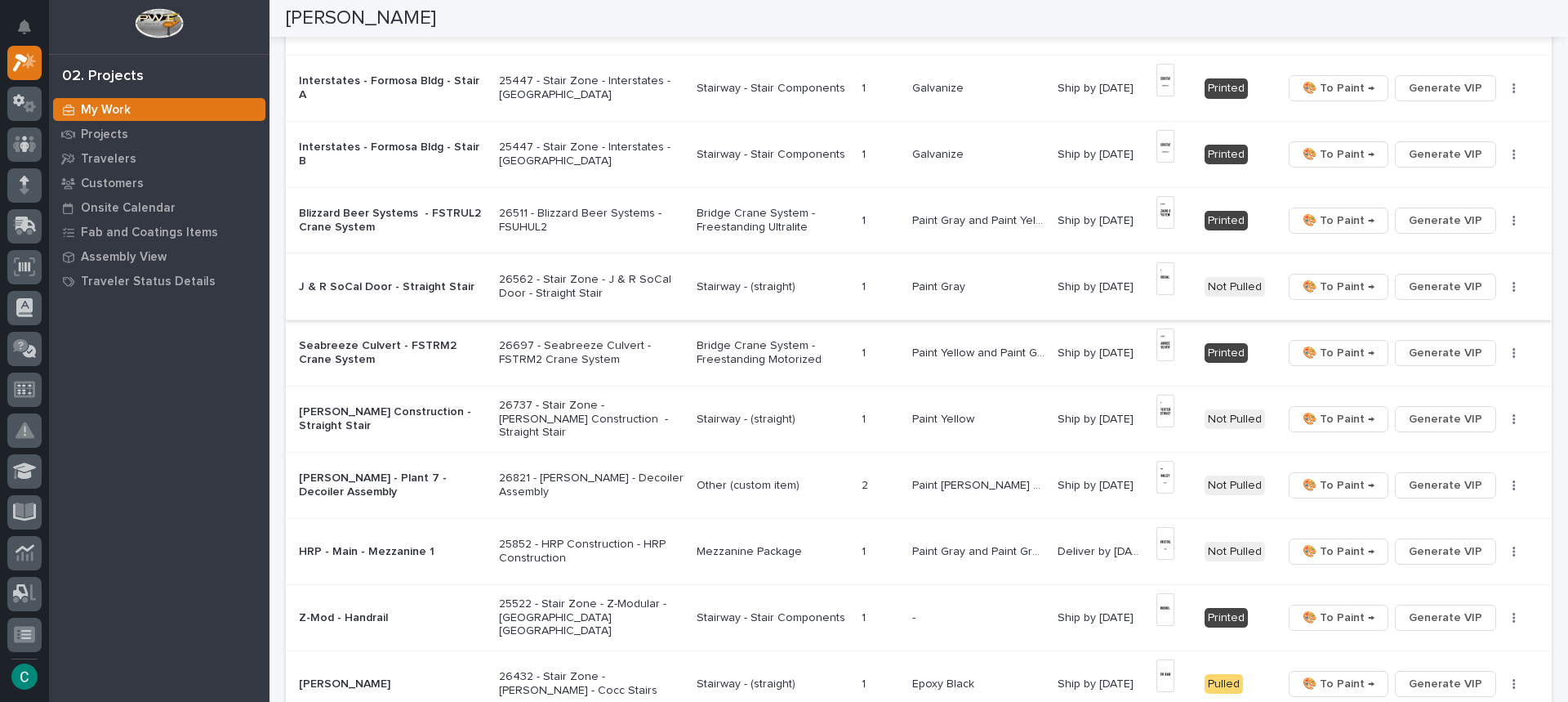
click at [1163, 279] on img at bounding box center [1166, 279] width 19 height 33
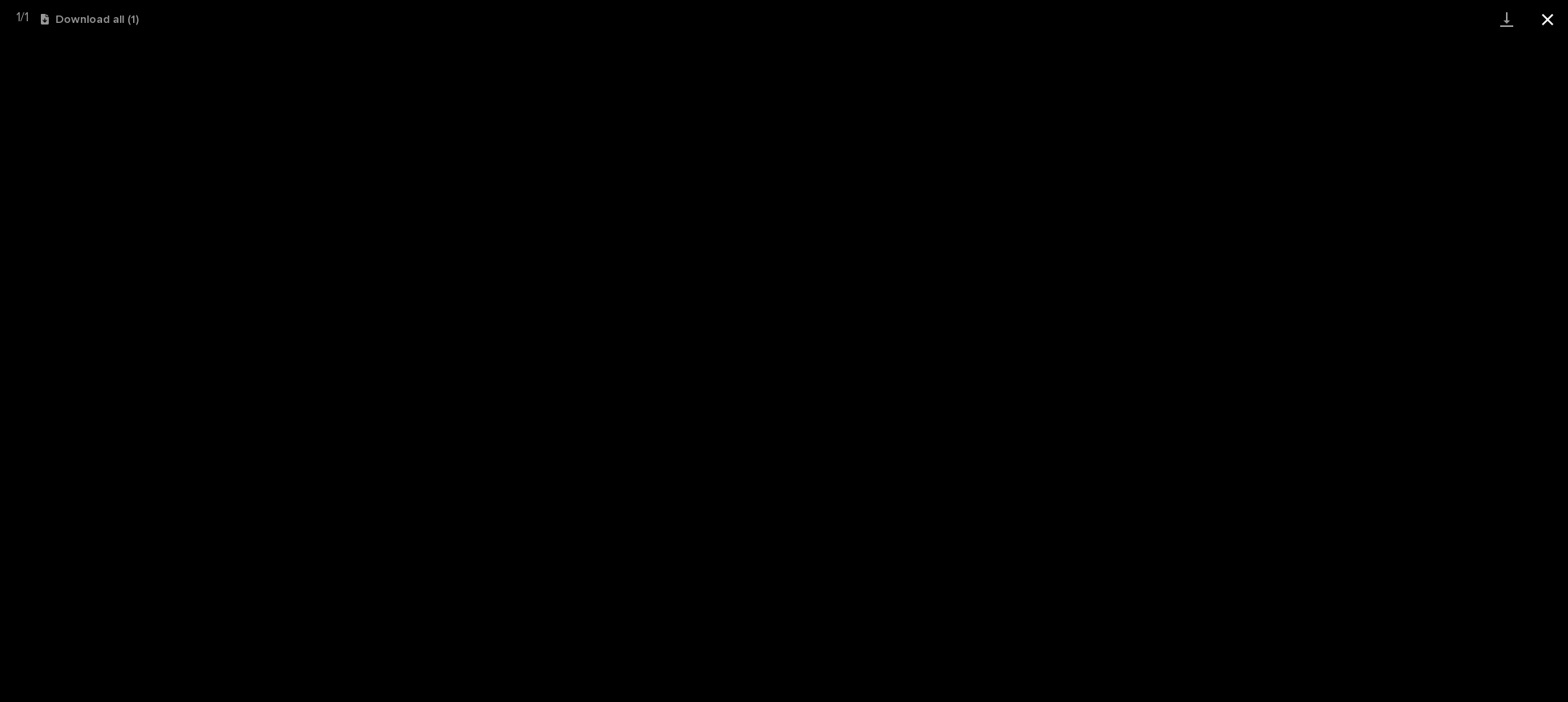
click at [1552, 16] on button "Close gallery" at bounding box center [1547, 19] width 41 height 38
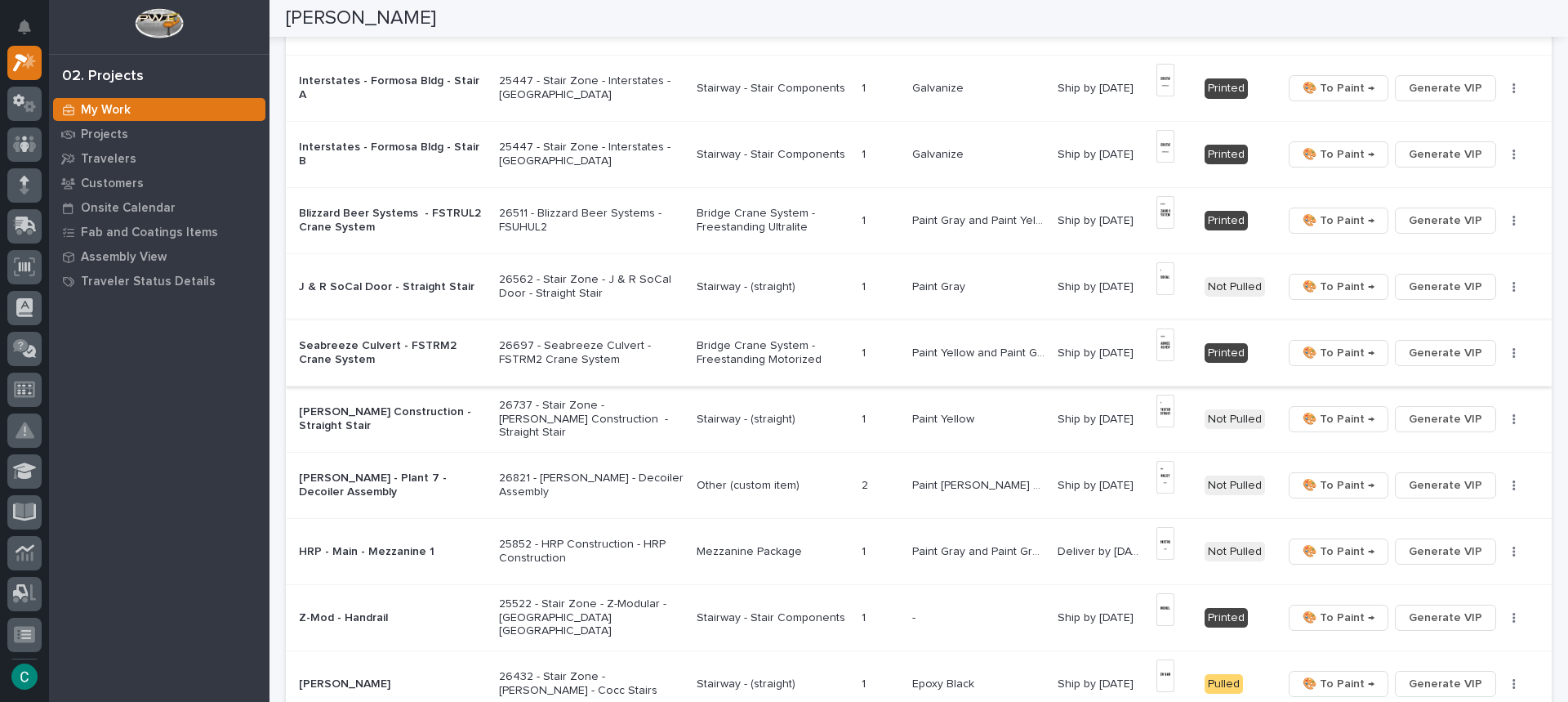
click at [1163, 337] on img at bounding box center [1166, 345] width 19 height 33
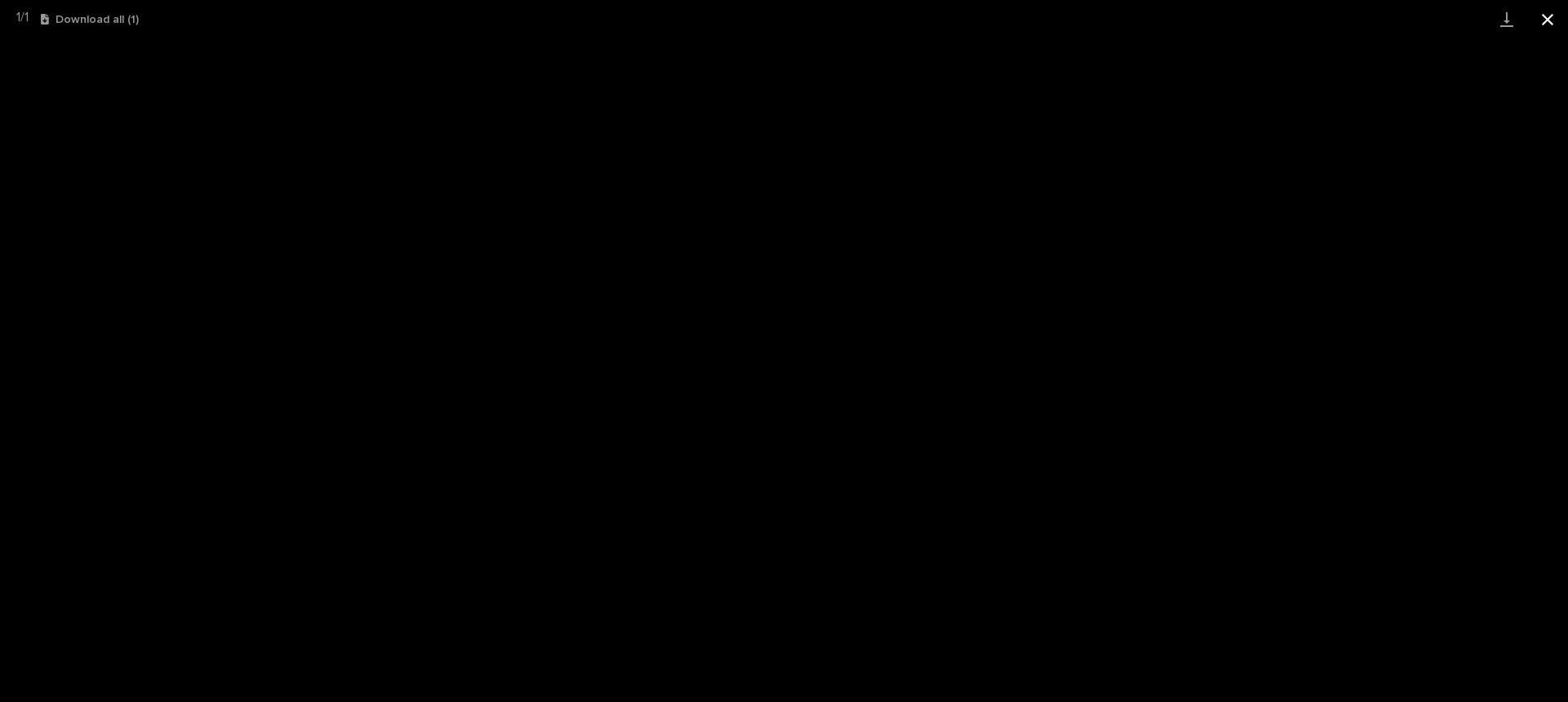
click at [1538, 21] on button "Close gallery" at bounding box center [1547, 19] width 41 height 38
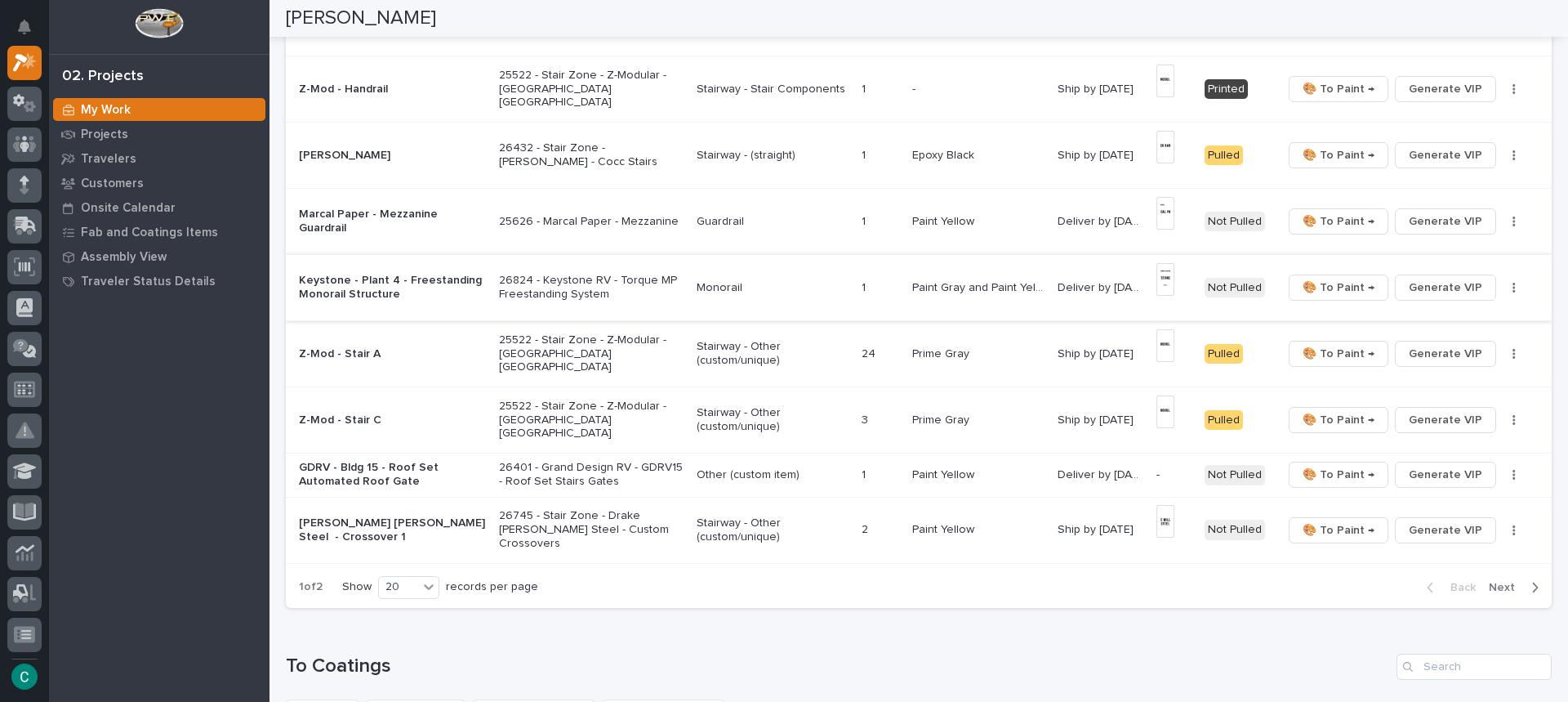
scroll to position [1144, 0]
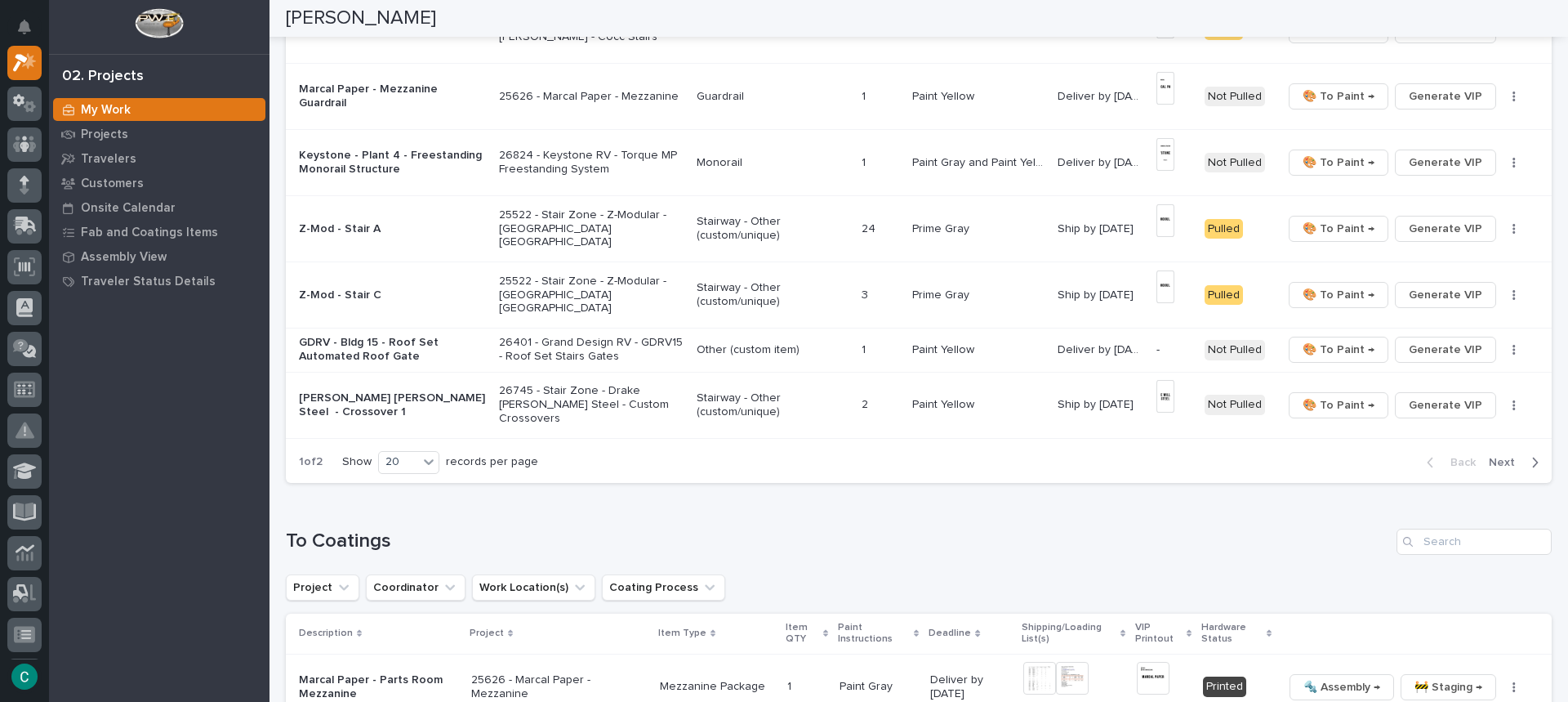
click at [727, 402] on p "Stairway - Other (custom/unique)" at bounding box center [772, 406] width 152 height 28
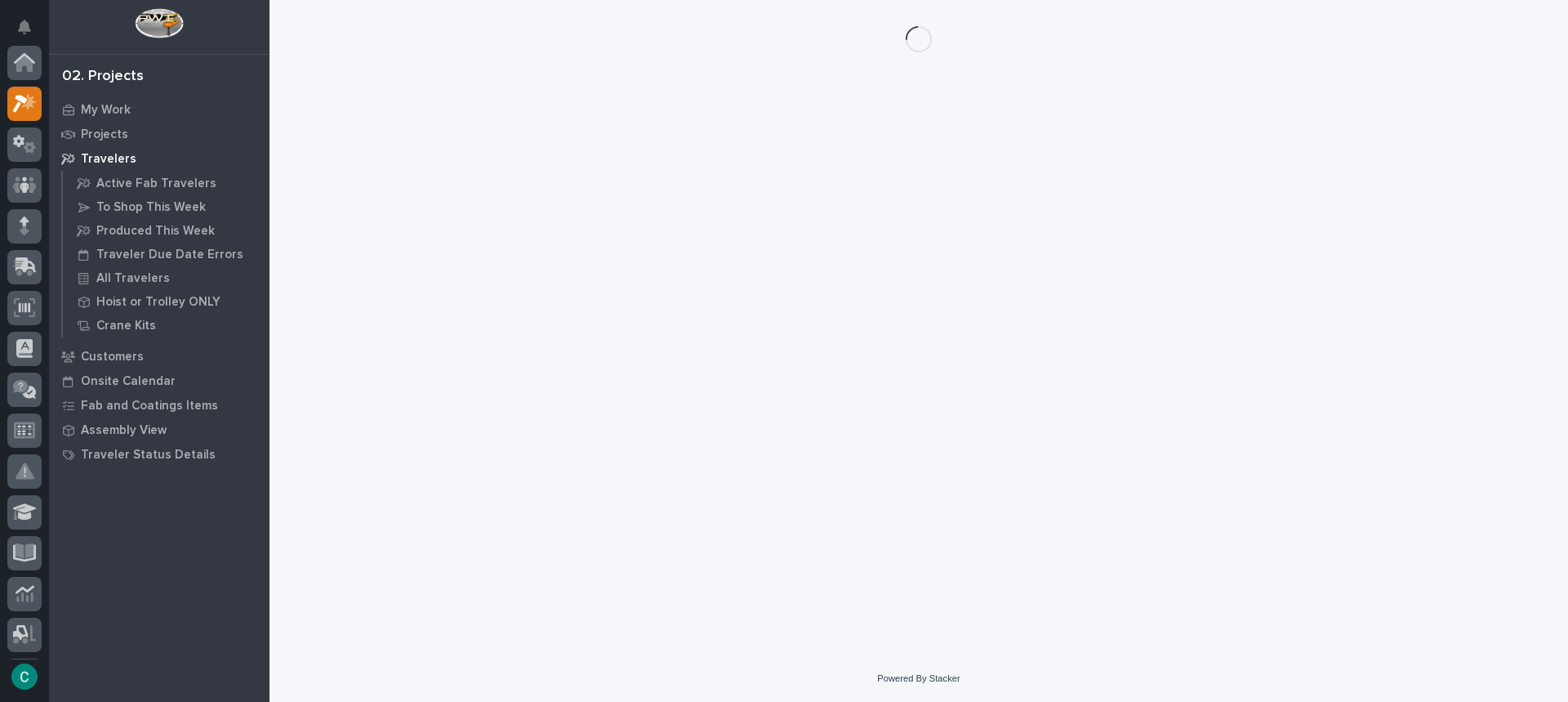
scroll to position [41, 0]
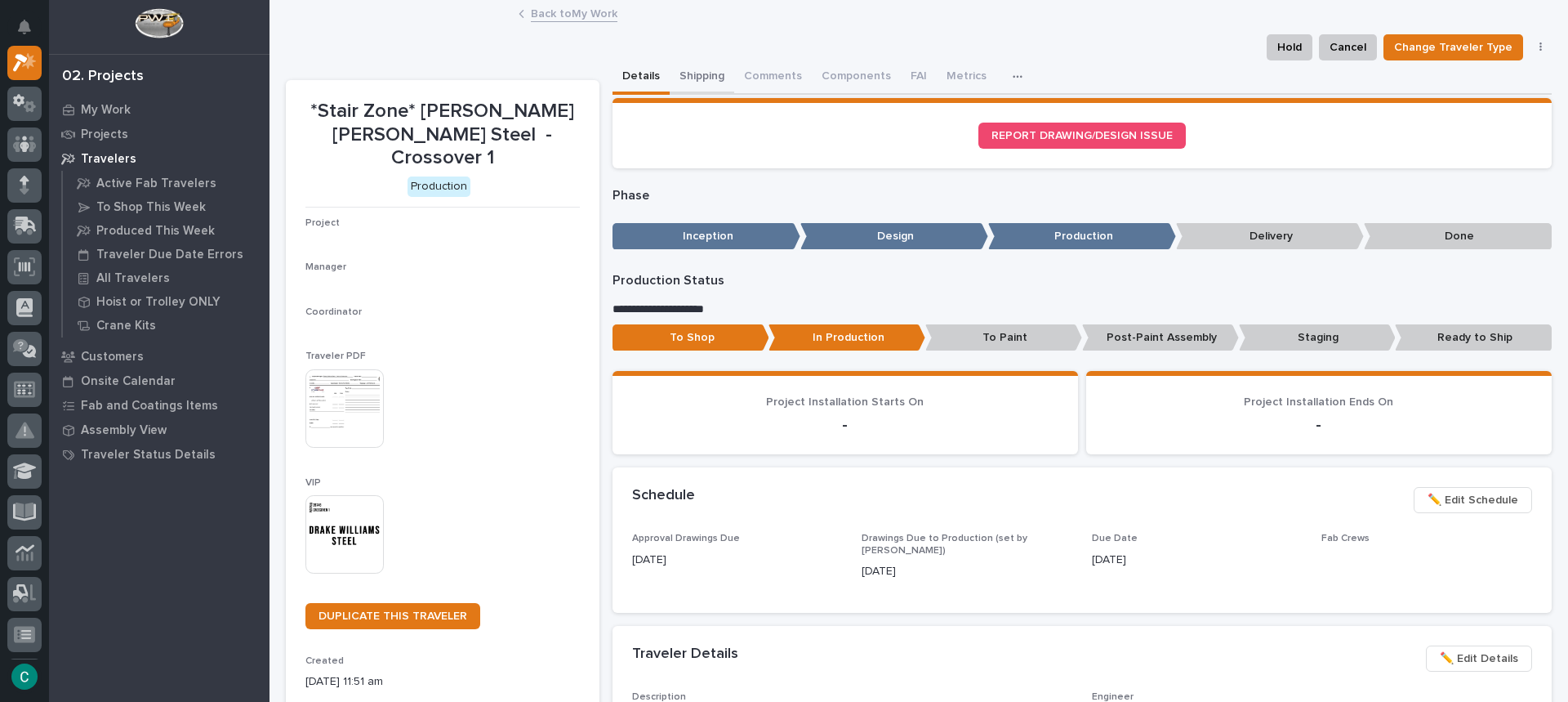
click at [687, 76] on button "Shipping" at bounding box center [702, 78] width 64 height 35
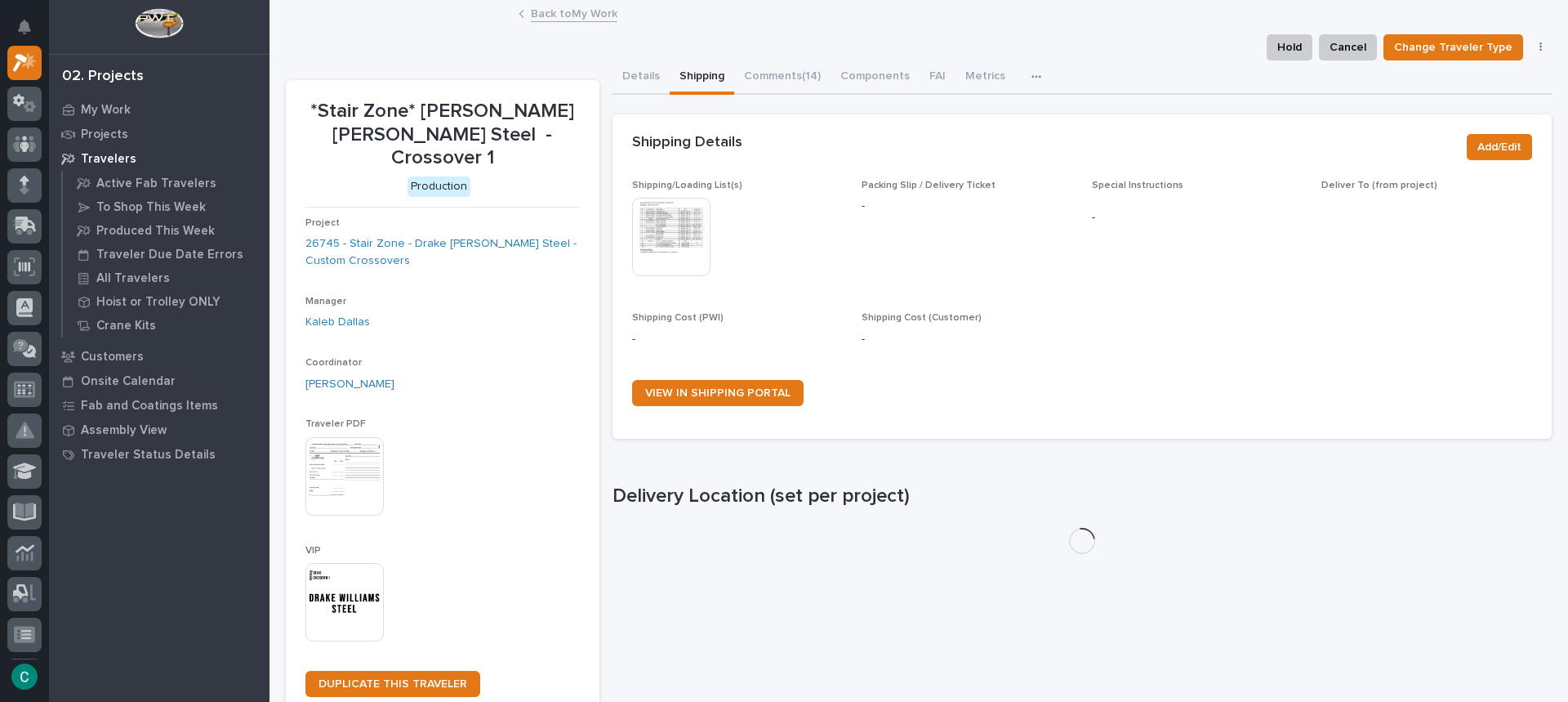
click at [668, 250] on img at bounding box center [671, 237] width 79 height 79
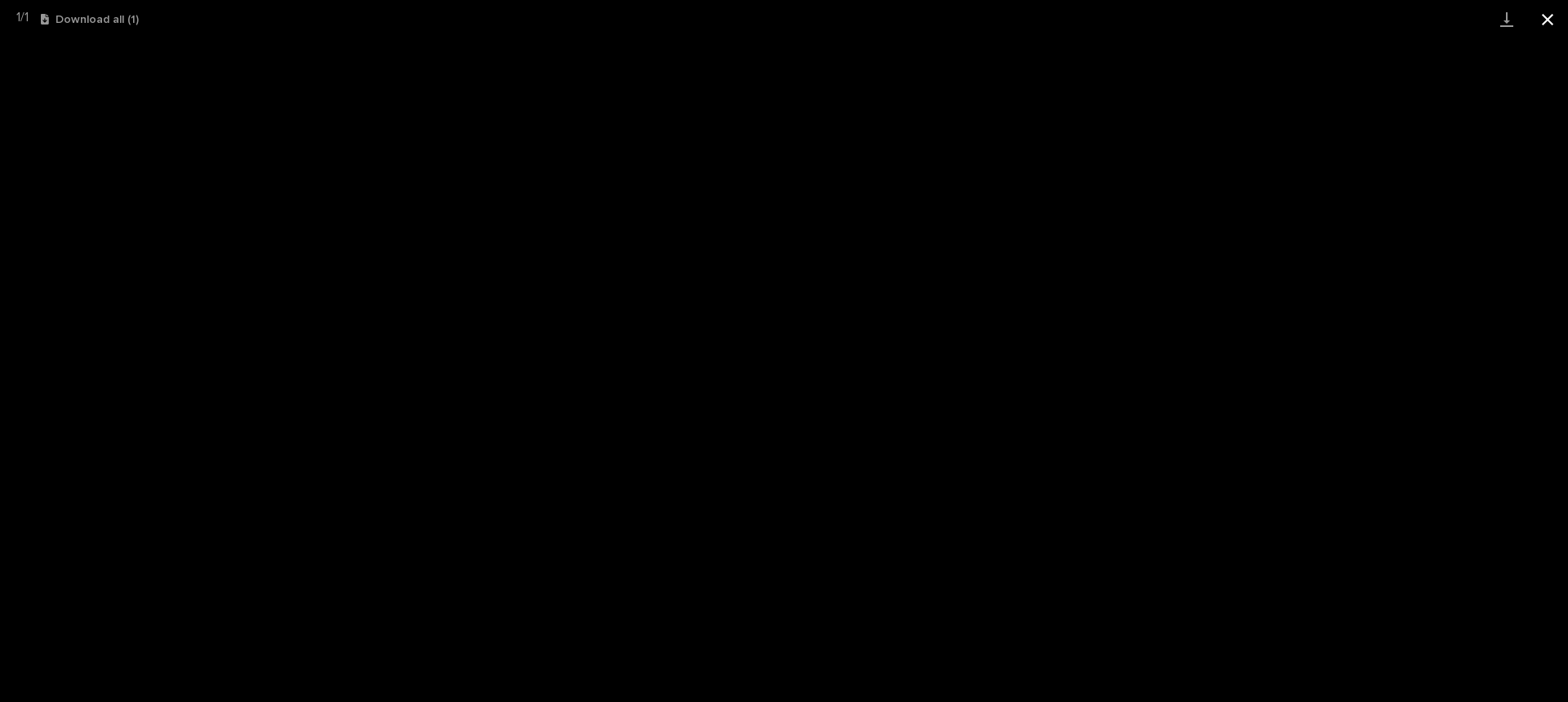
click at [1545, 21] on button "Close gallery" at bounding box center [1547, 19] width 41 height 38
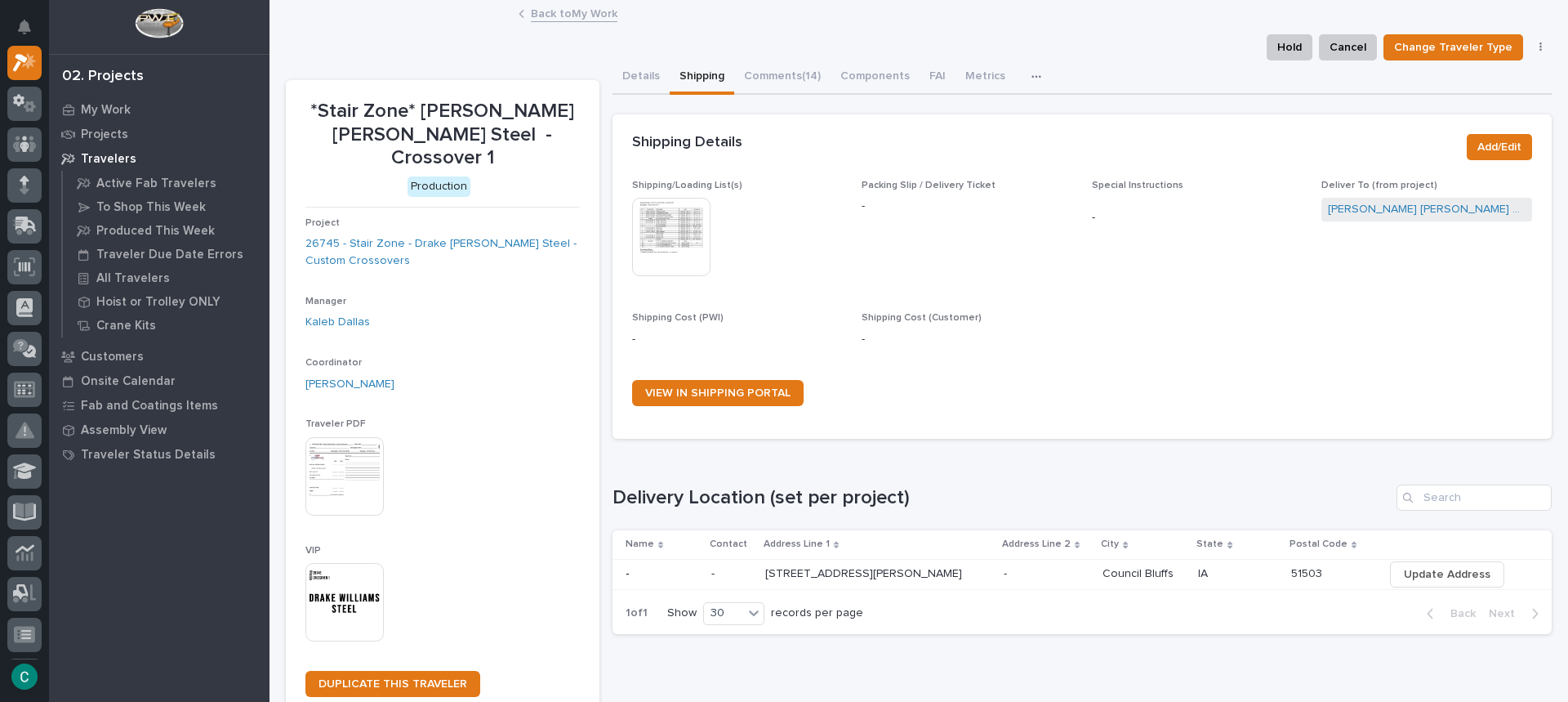
click at [336, 575] on img at bounding box center [345, 602] width 79 height 79
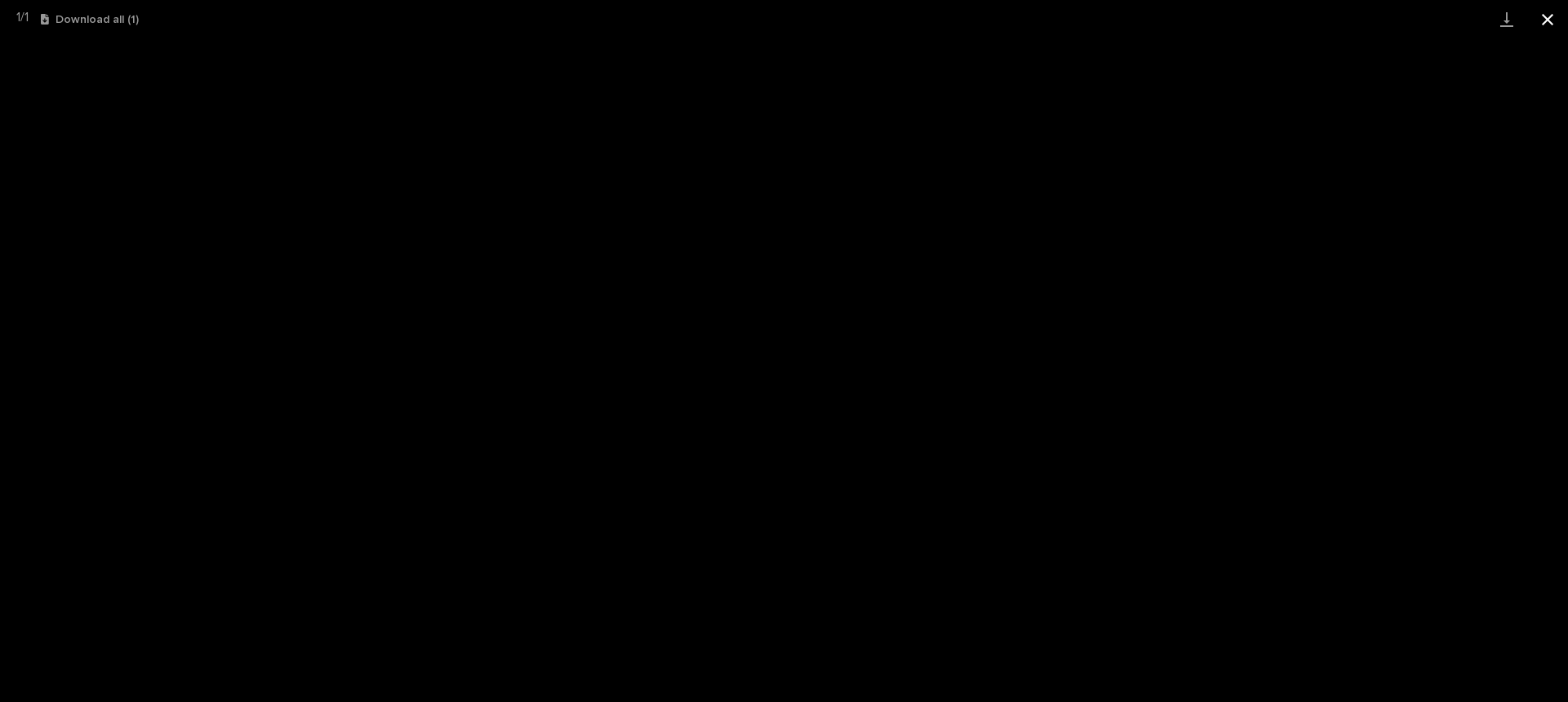
click at [1547, 10] on button "Close gallery" at bounding box center [1547, 19] width 41 height 38
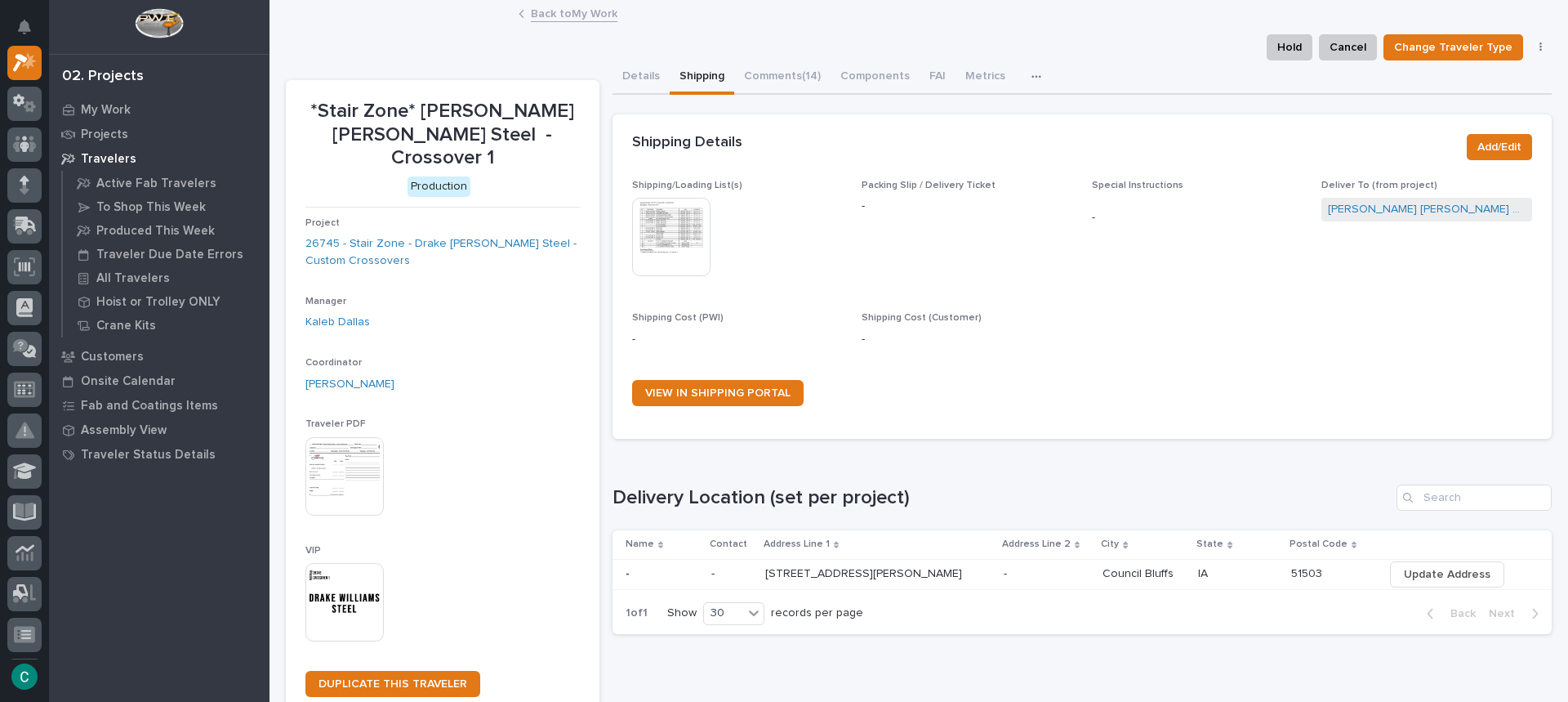
click at [603, 19] on link "Back to My Work" at bounding box center [574, 13] width 87 height 19
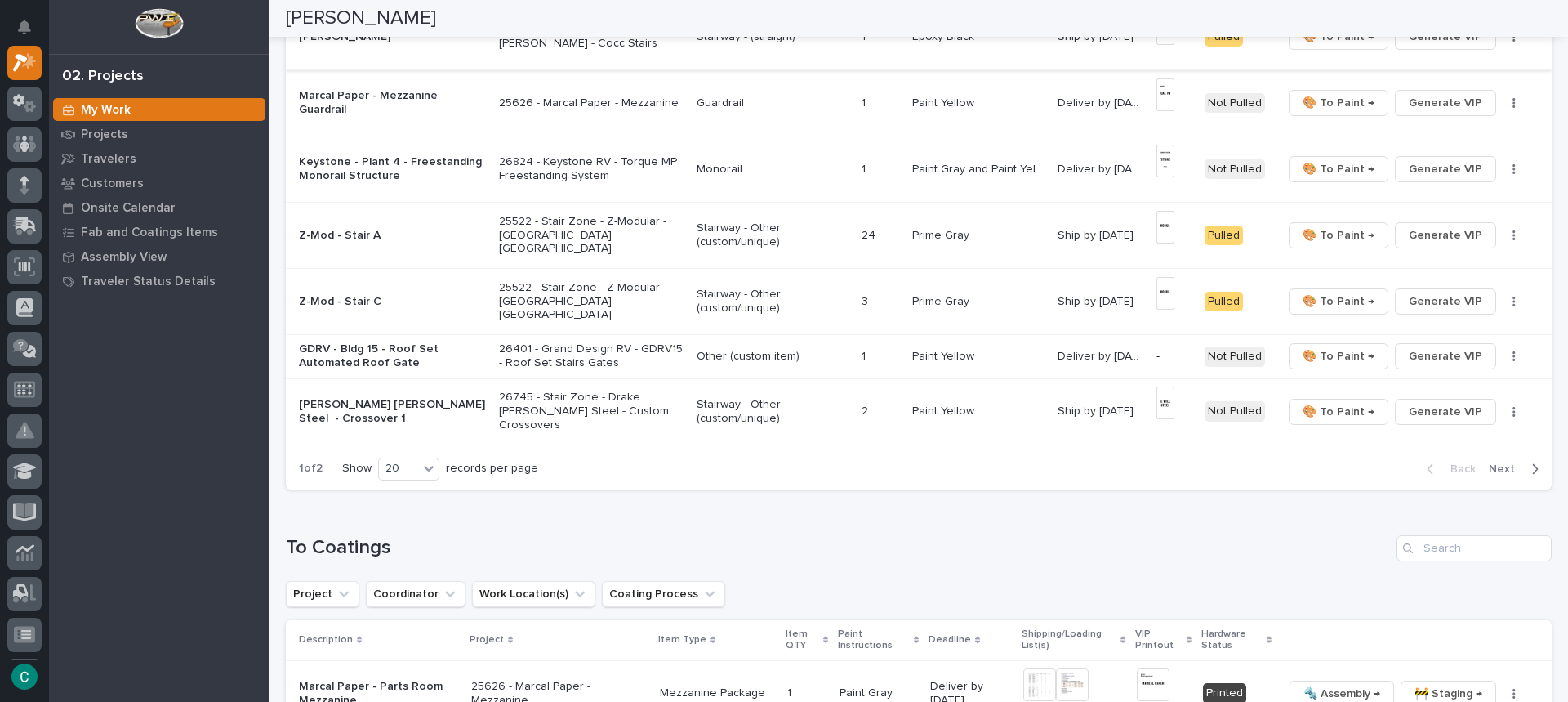
scroll to position [1144, 0]
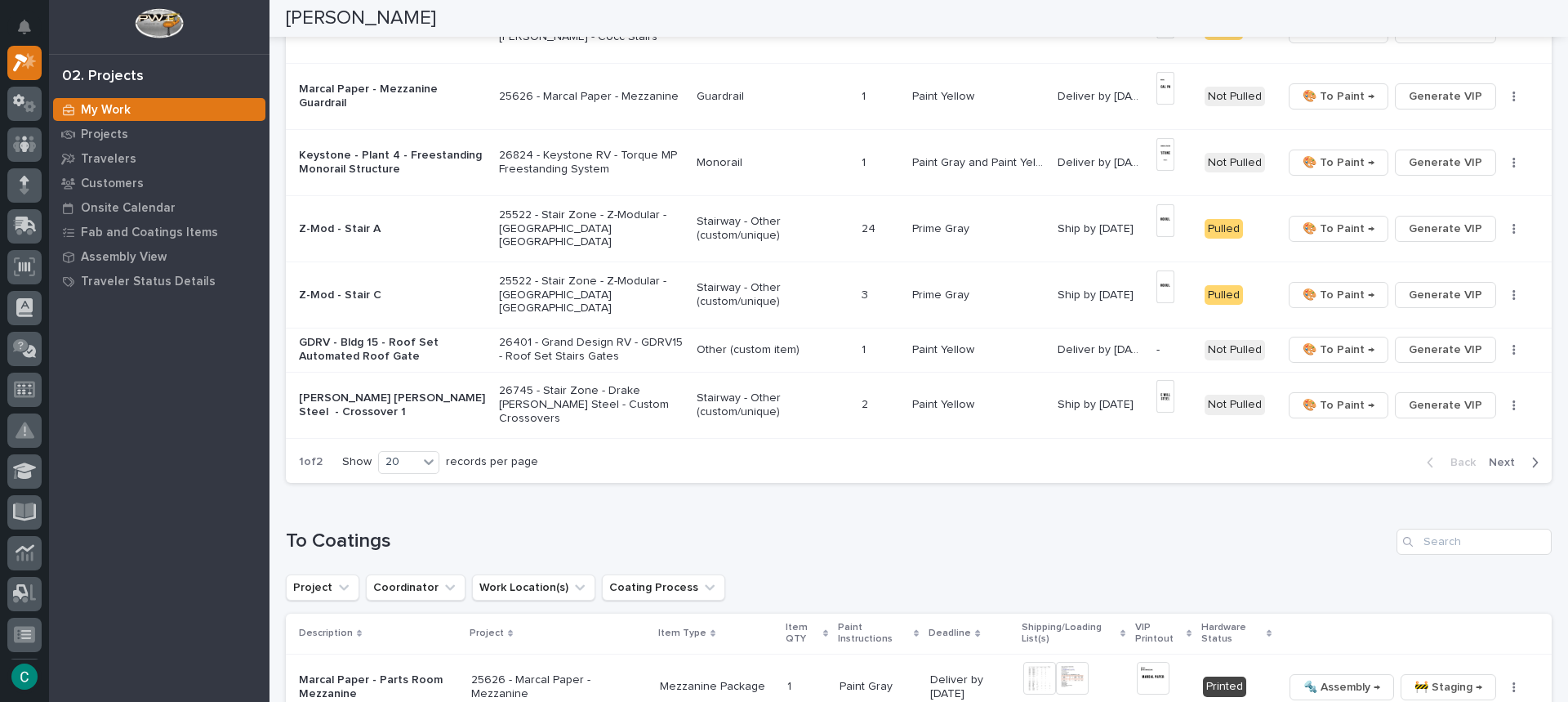
click at [1508, 456] on span "Next" at bounding box center [1506, 462] width 36 height 15
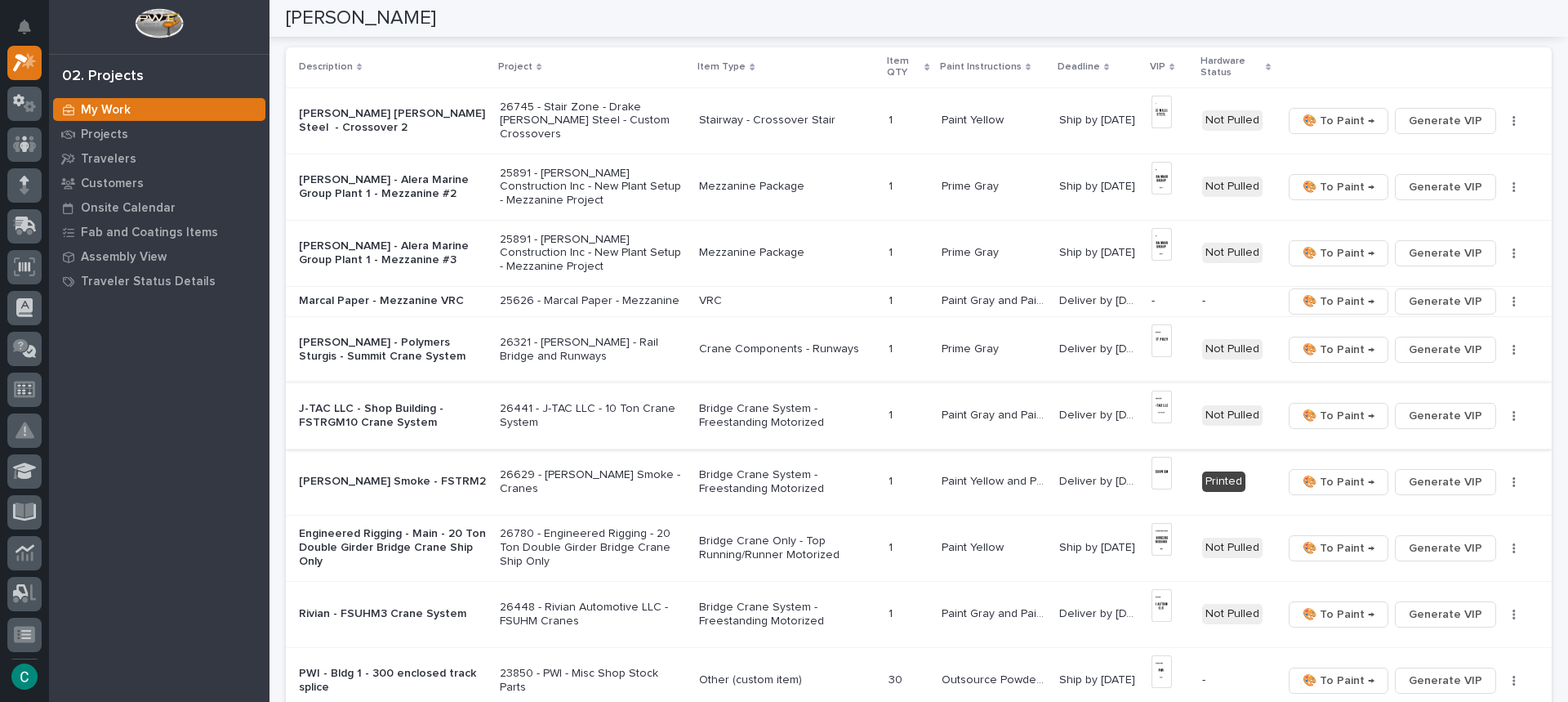
scroll to position [107, 0]
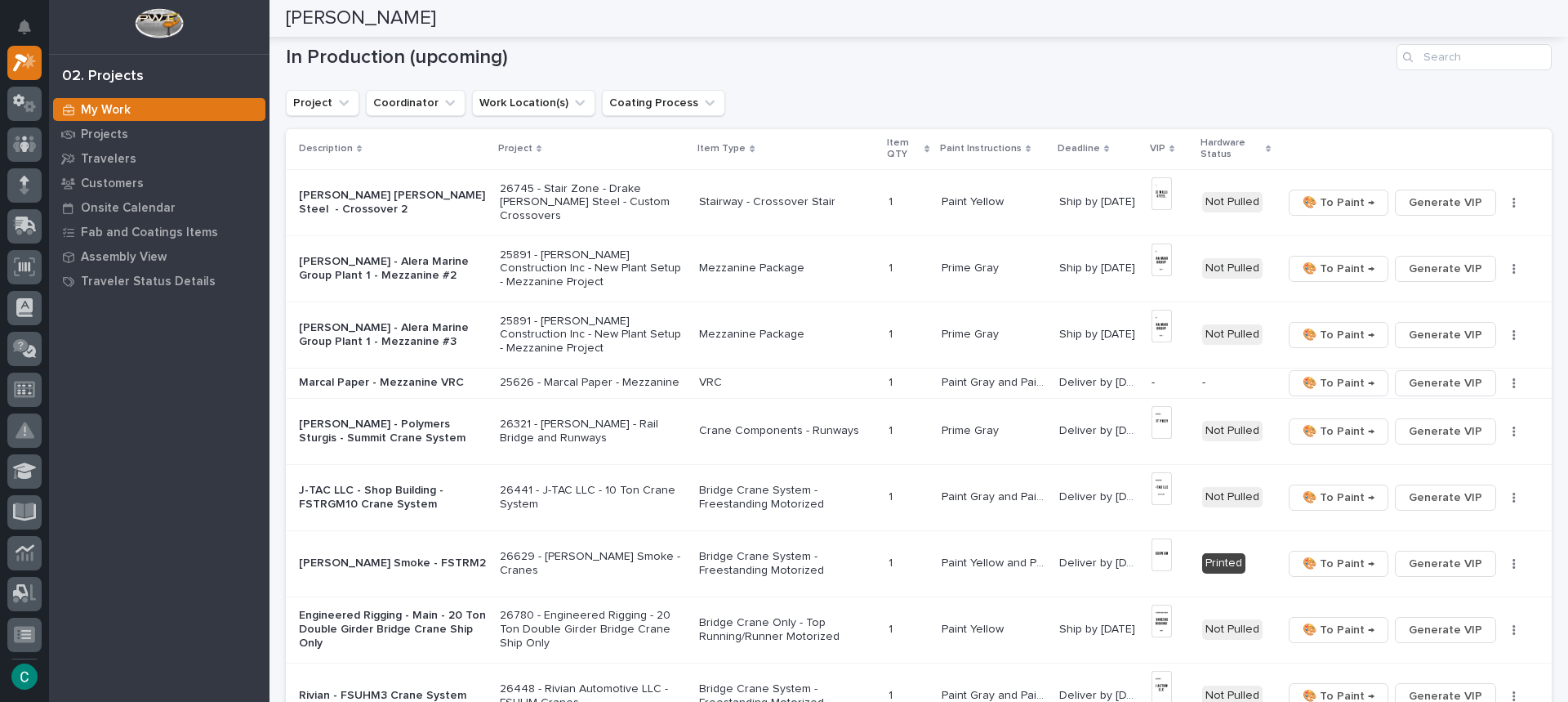
click at [787, 198] on p "Stairway - Crossover Stair" at bounding box center [787, 202] width 177 height 14
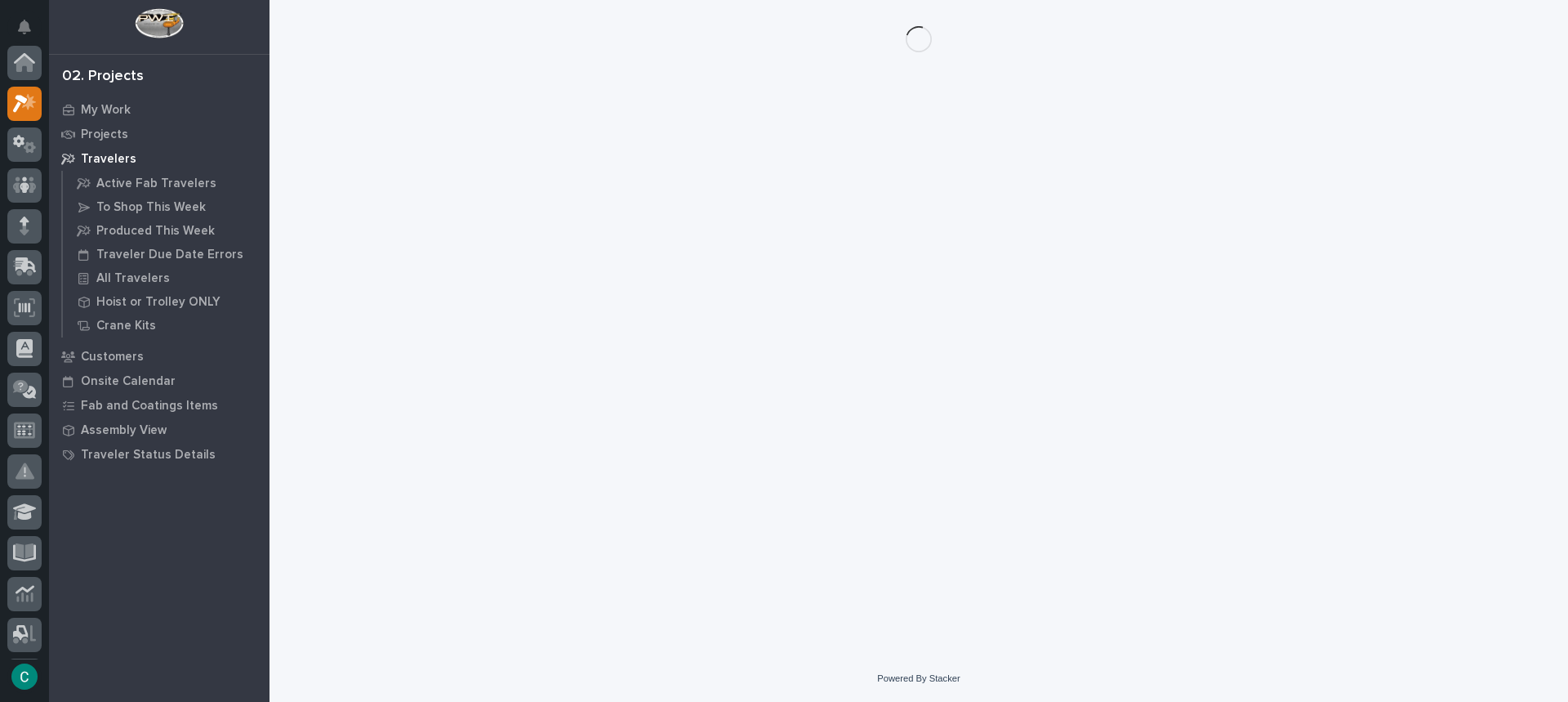
scroll to position [41, 0]
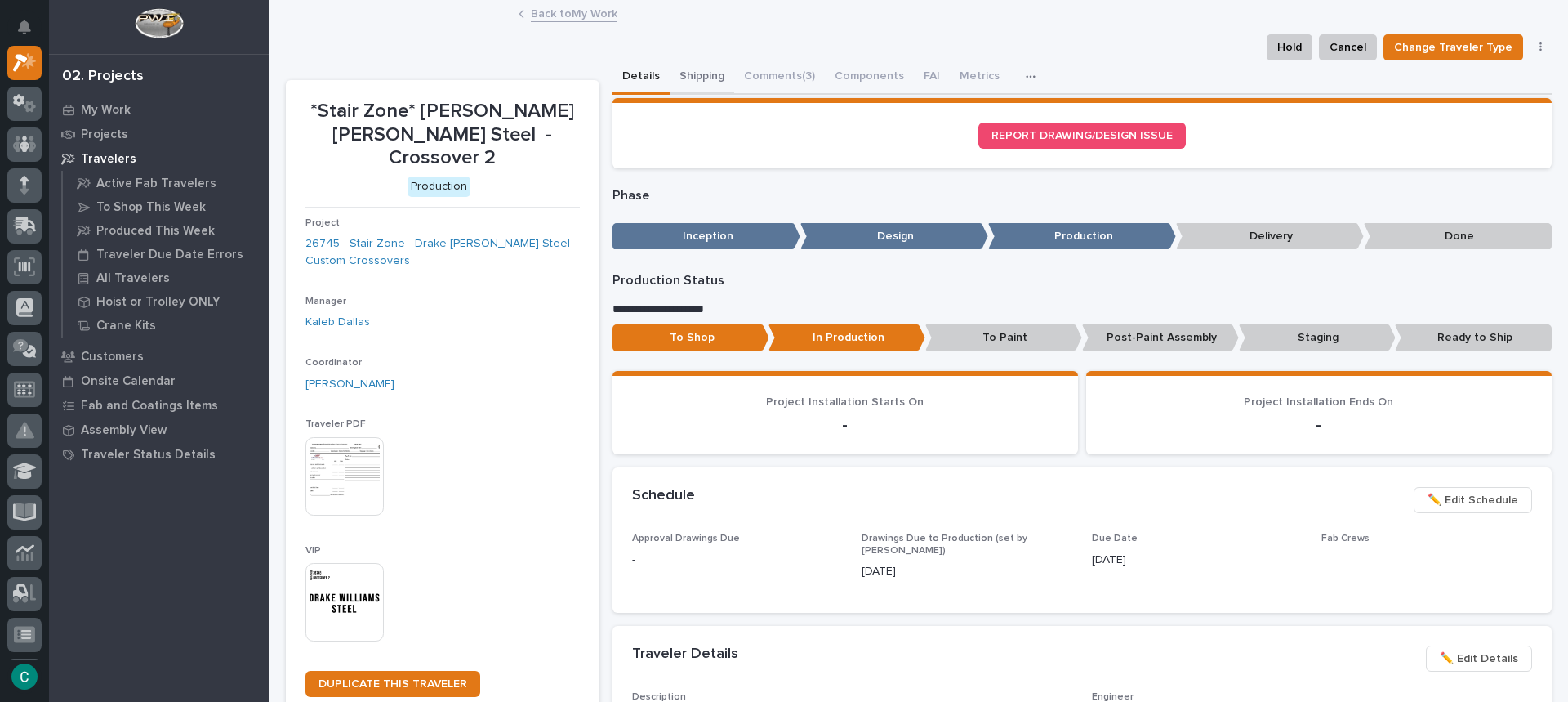
click at [692, 63] on button "Shipping" at bounding box center [702, 78] width 64 height 35
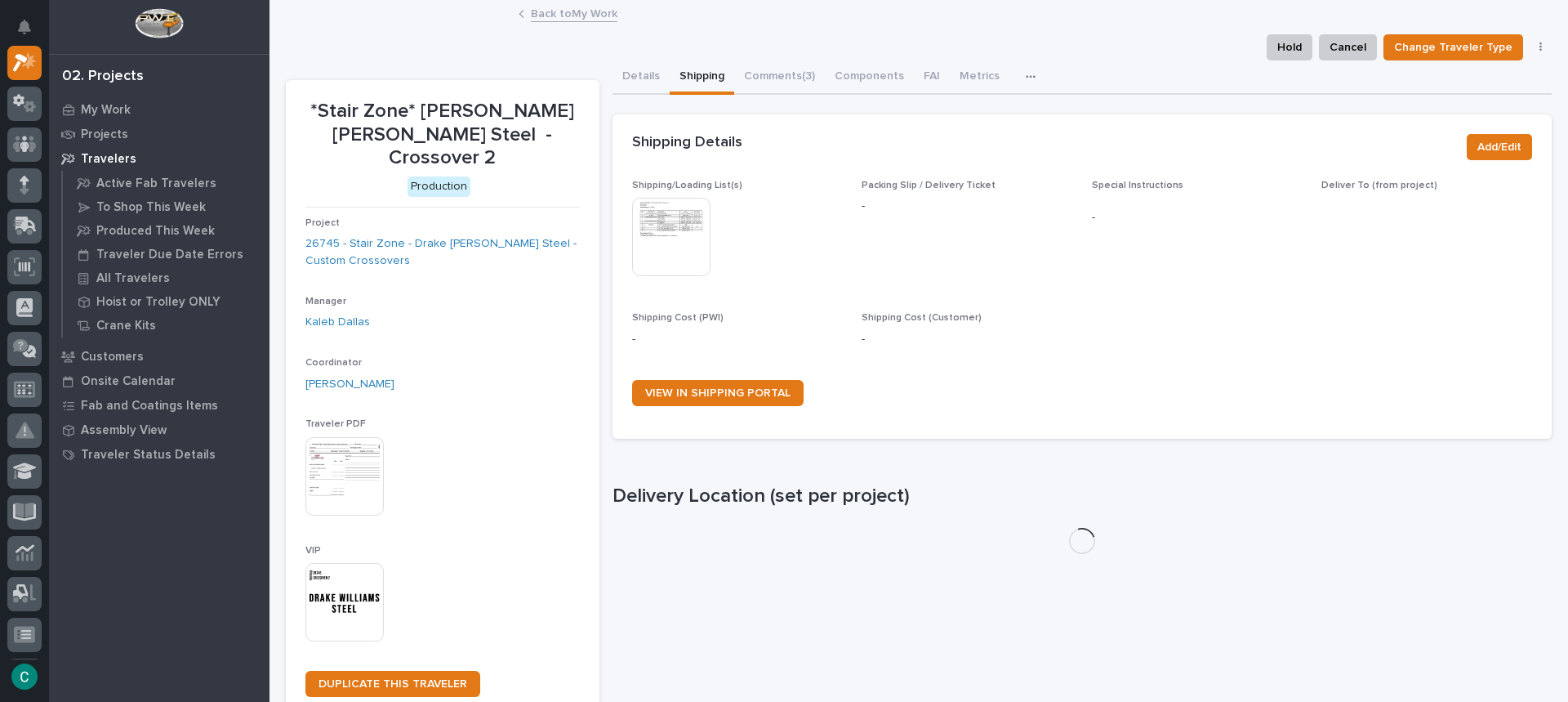
click at [660, 249] on img at bounding box center [671, 237] width 79 height 79
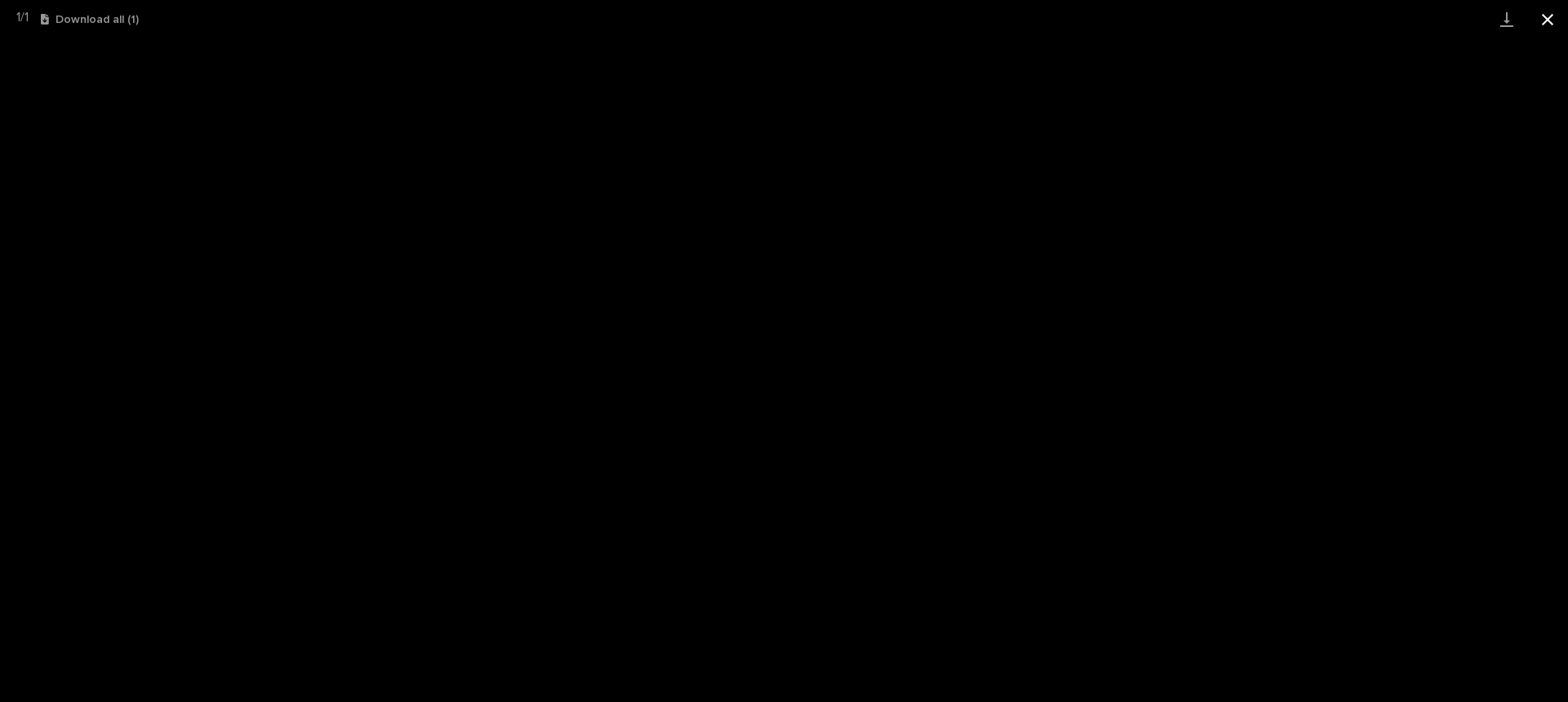
click at [1551, 19] on button "Close gallery" at bounding box center [1547, 19] width 41 height 38
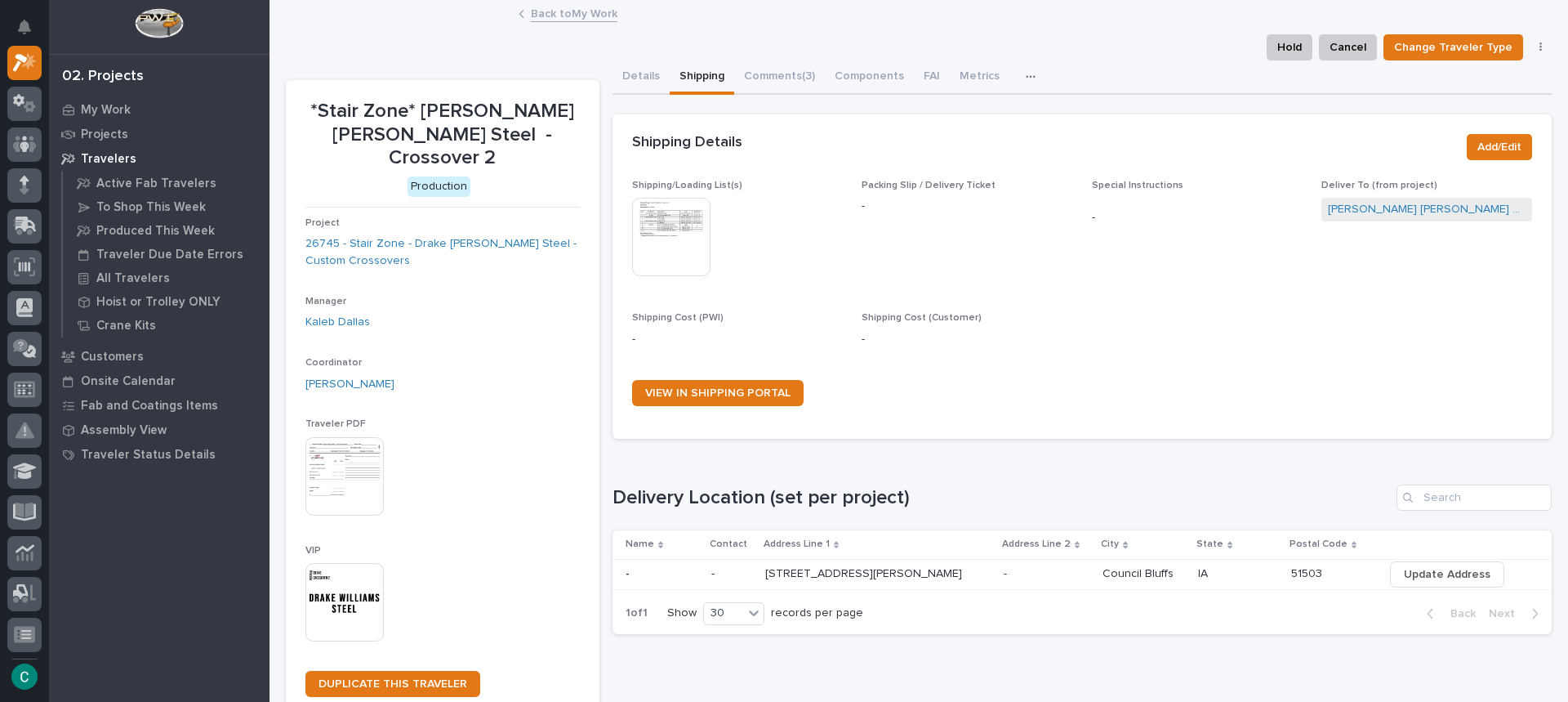
click at [665, 270] on img at bounding box center [671, 237] width 79 height 79
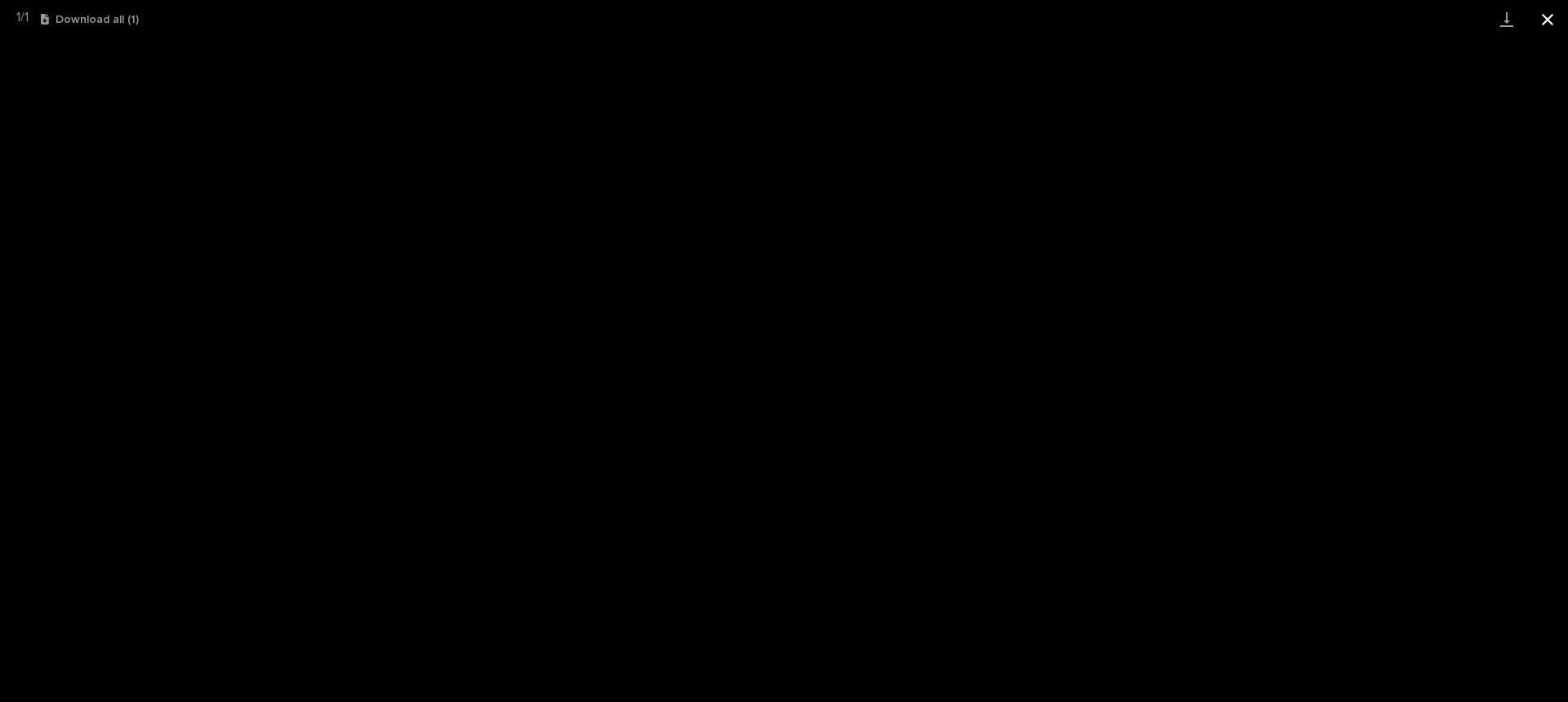
click at [1543, 17] on button "Close gallery" at bounding box center [1547, 19] width 41 height 38
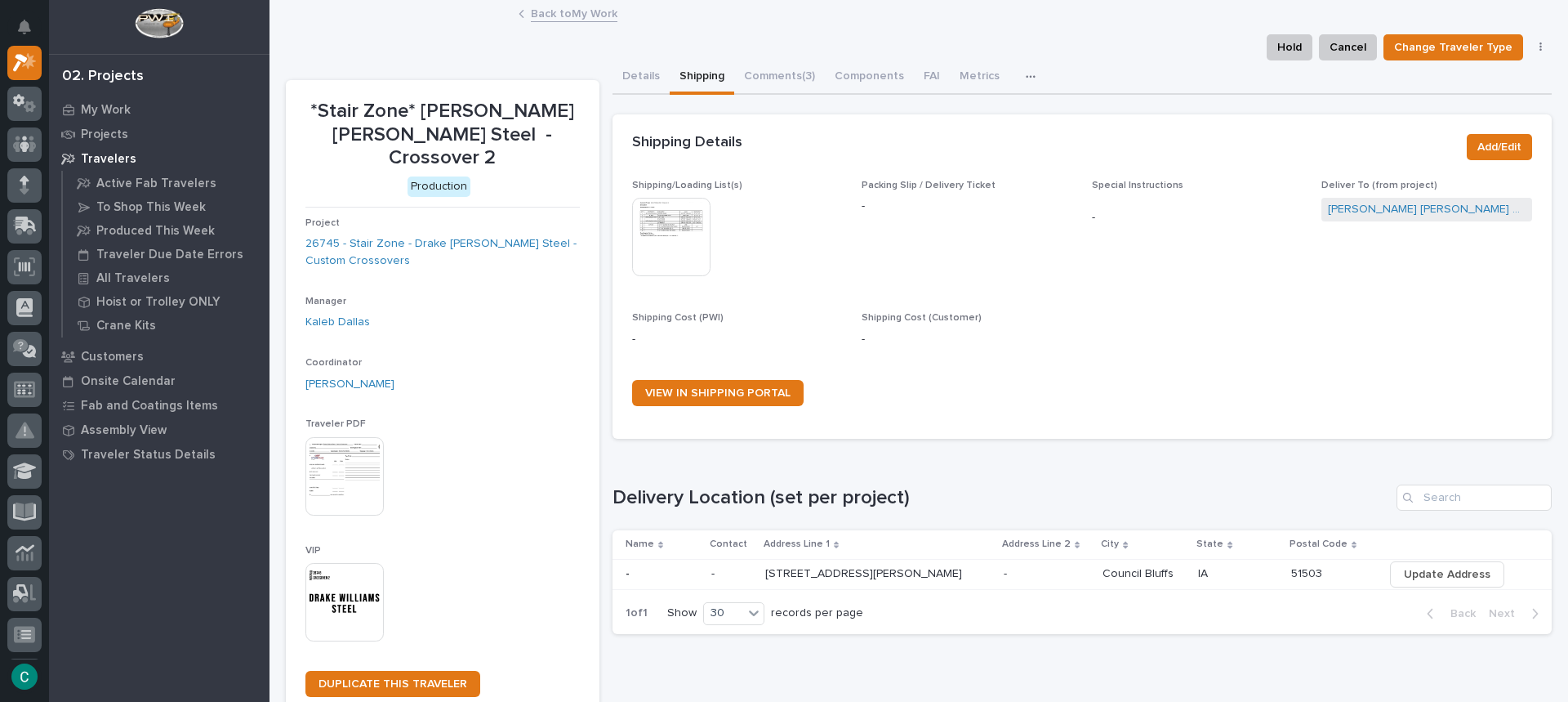
click at [360, 563] on img at bounding box center [345, 602] width 79 height 79
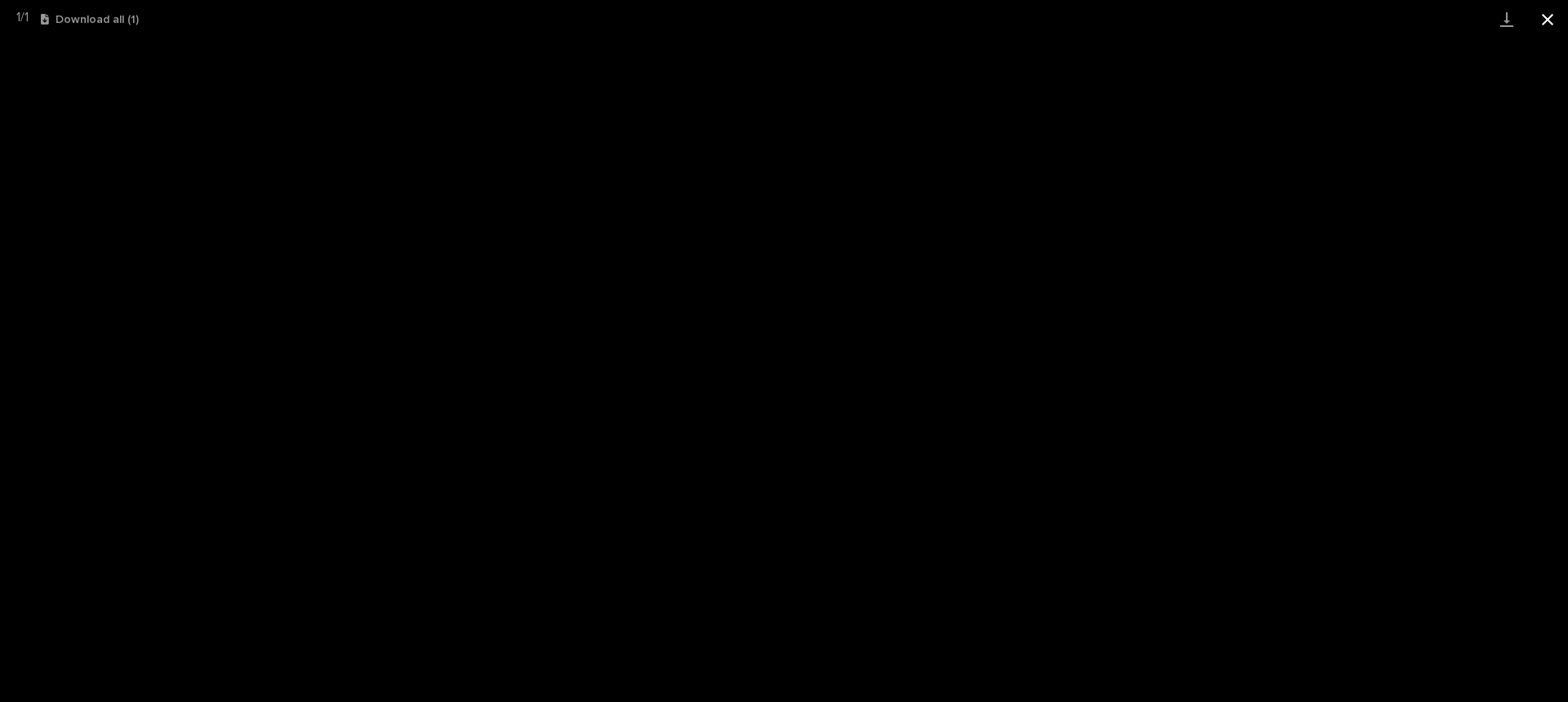
click at [1550, 21] on button "Close gallery" at bounding box center [1547, 19] width 41 height 38
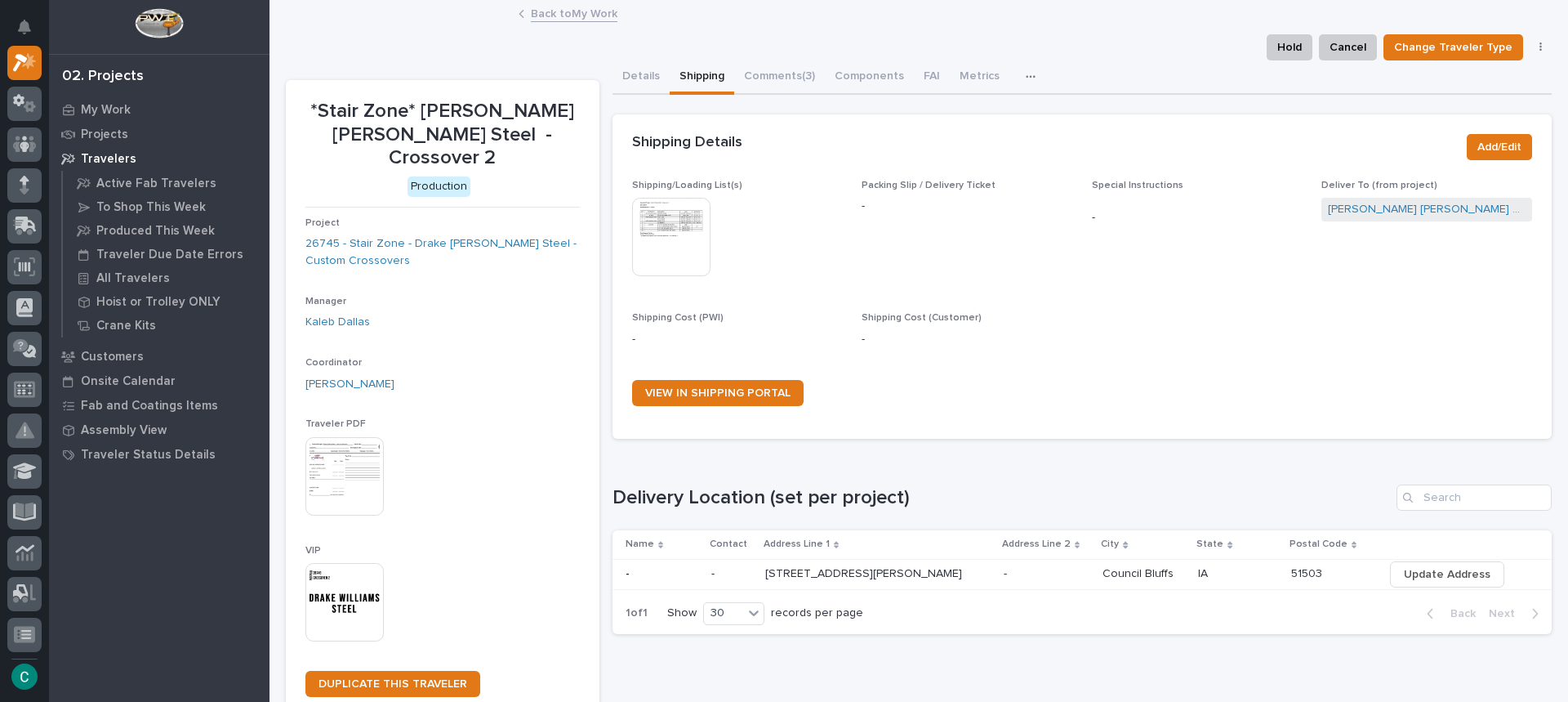
click at [608, 10] on link "Back to My Work" at bounding box center [574, 13] width 87 height 19
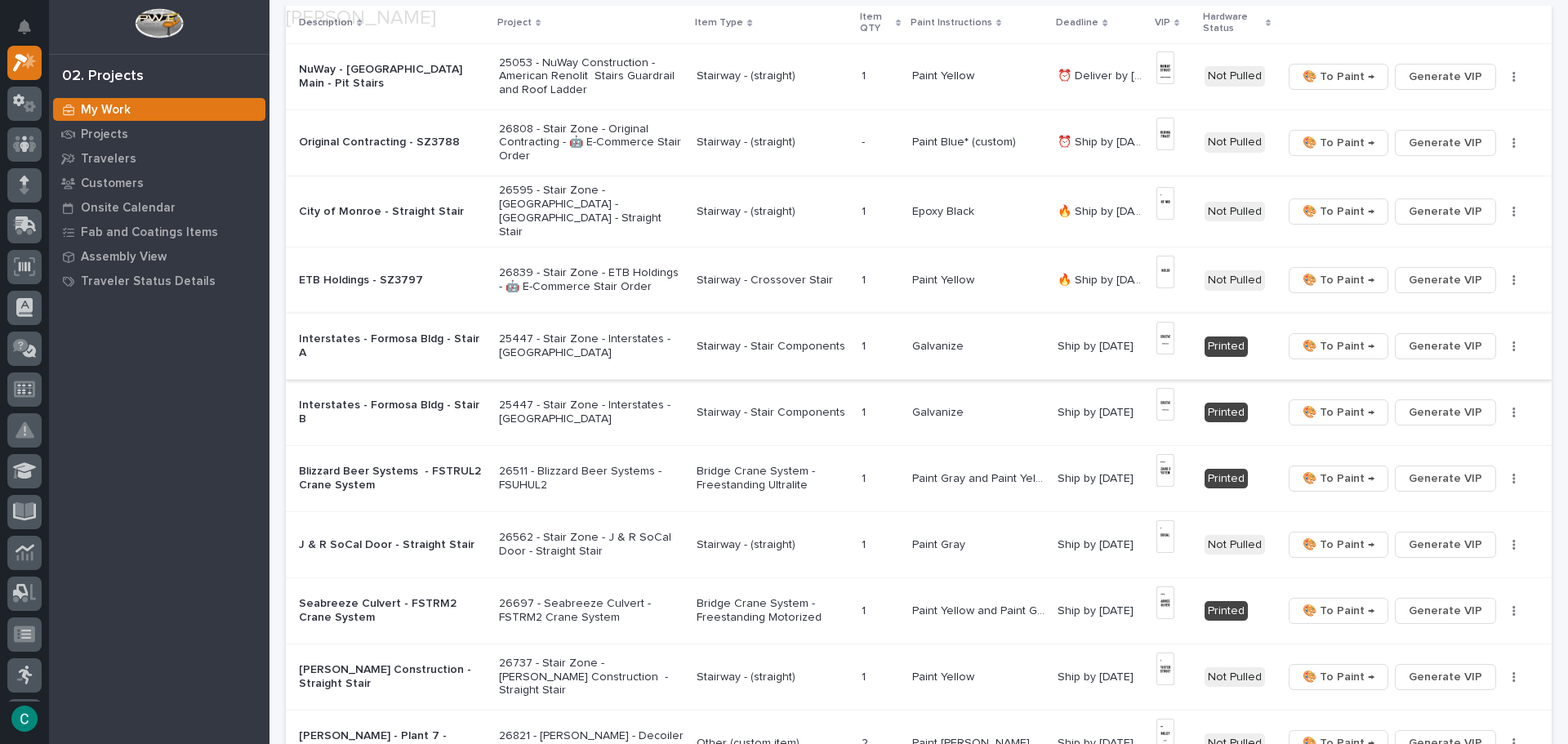
scroll to position [245, 0]
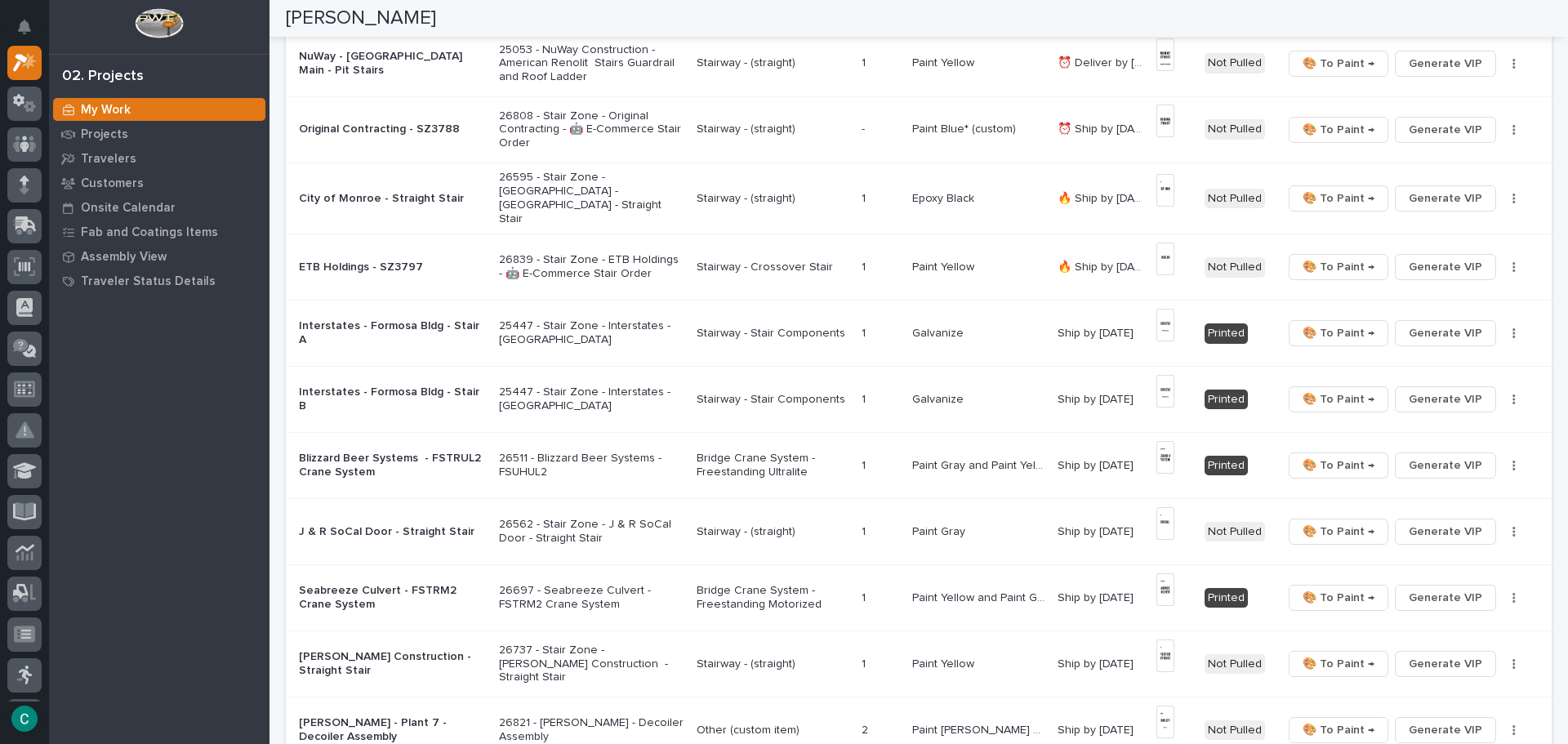
click at [779, 261] on p "Stairway - Crossover Stair" at bounding box center [772, 268] width 152 height 14
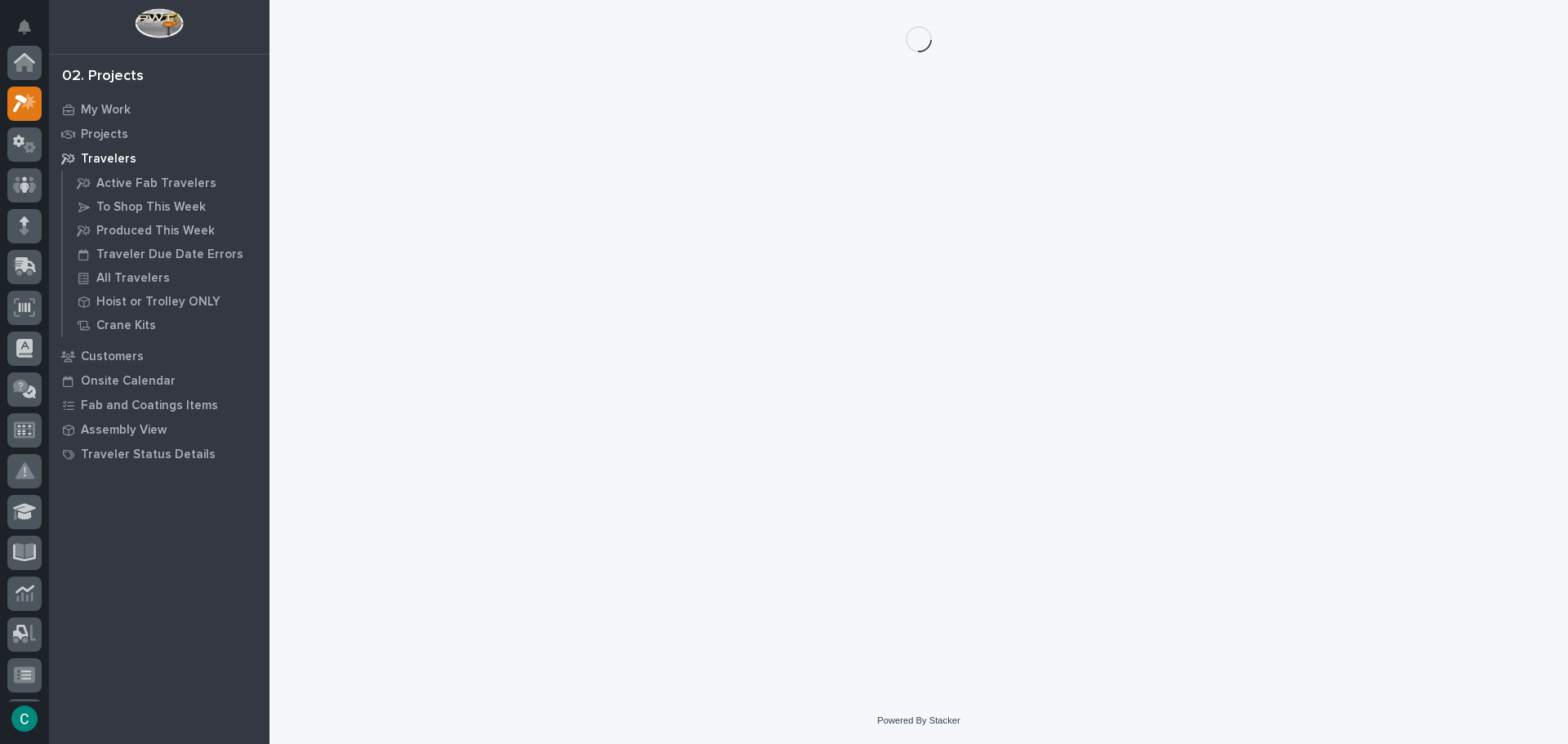
scroll to position [41, 0]
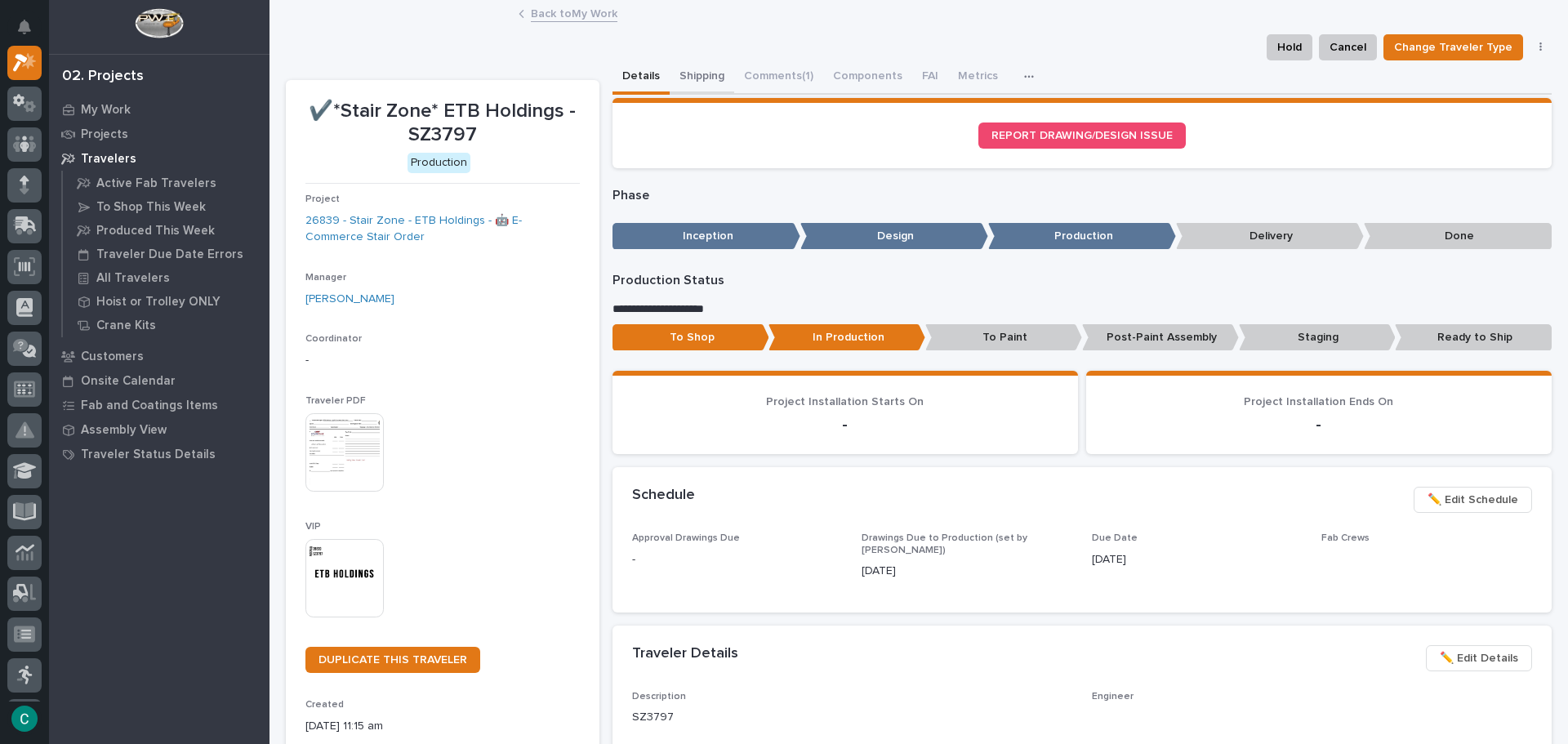
click at [671, 68] on button "Shipping" at bounding box center [702, 78] width 64 height 35
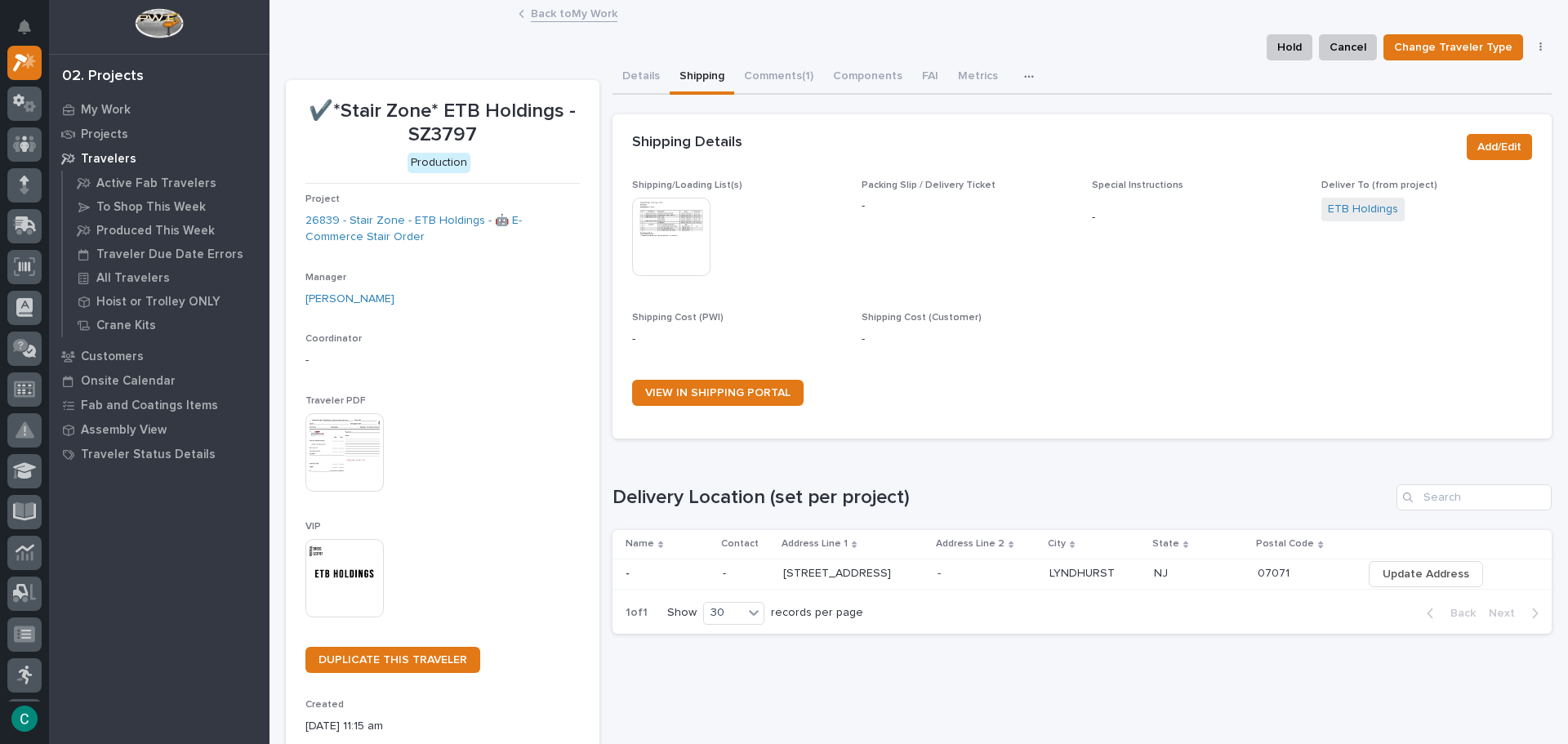
click at [688, 244] on img at bounding box center [671, 236] width 79 height 79
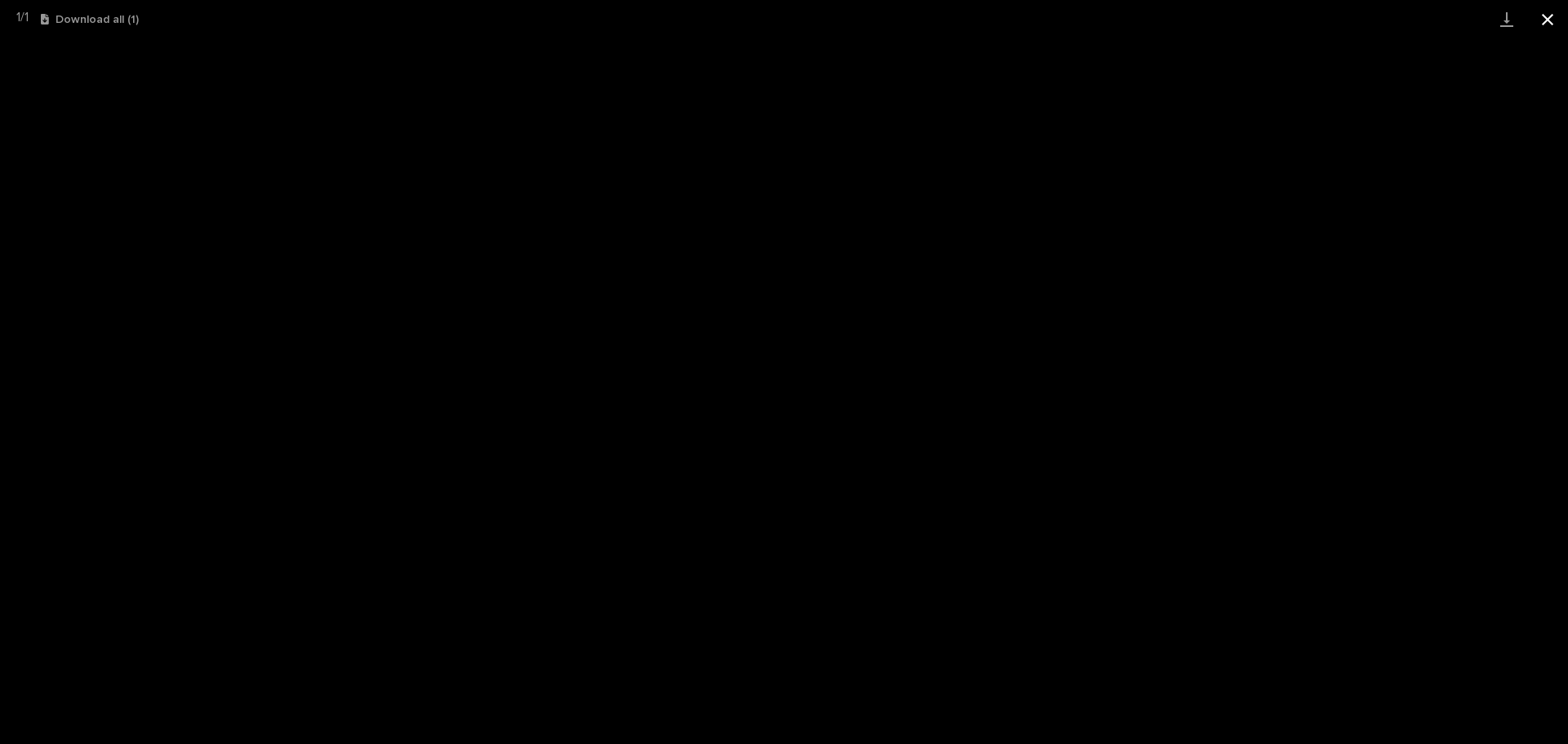
click at [1545, 13] on button "Close gallery" at bounding box center [1547, 19] width 41 height 38
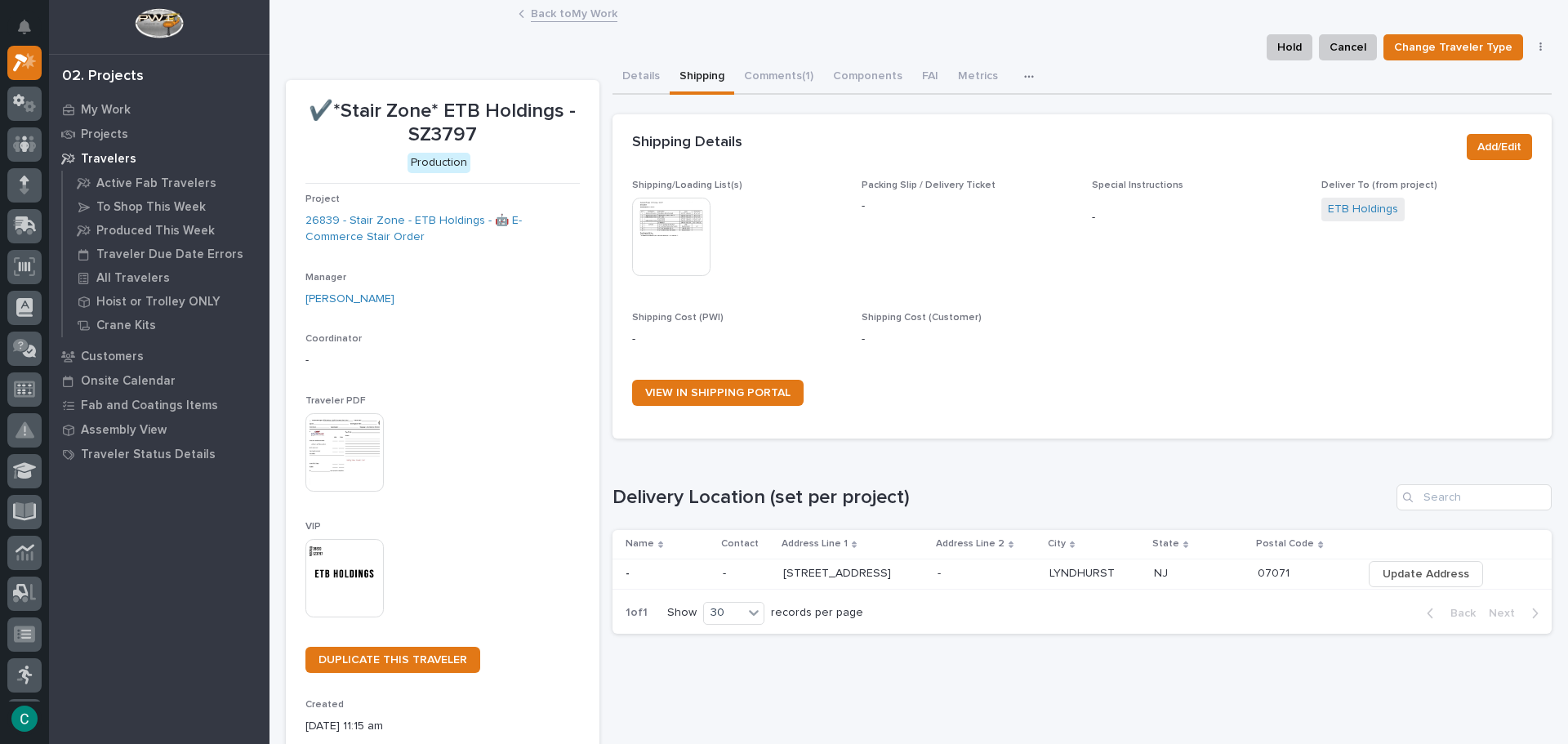
click at [567, 17] on link "Back to My Work" at bounding box center [574, 13] width 87 height 19
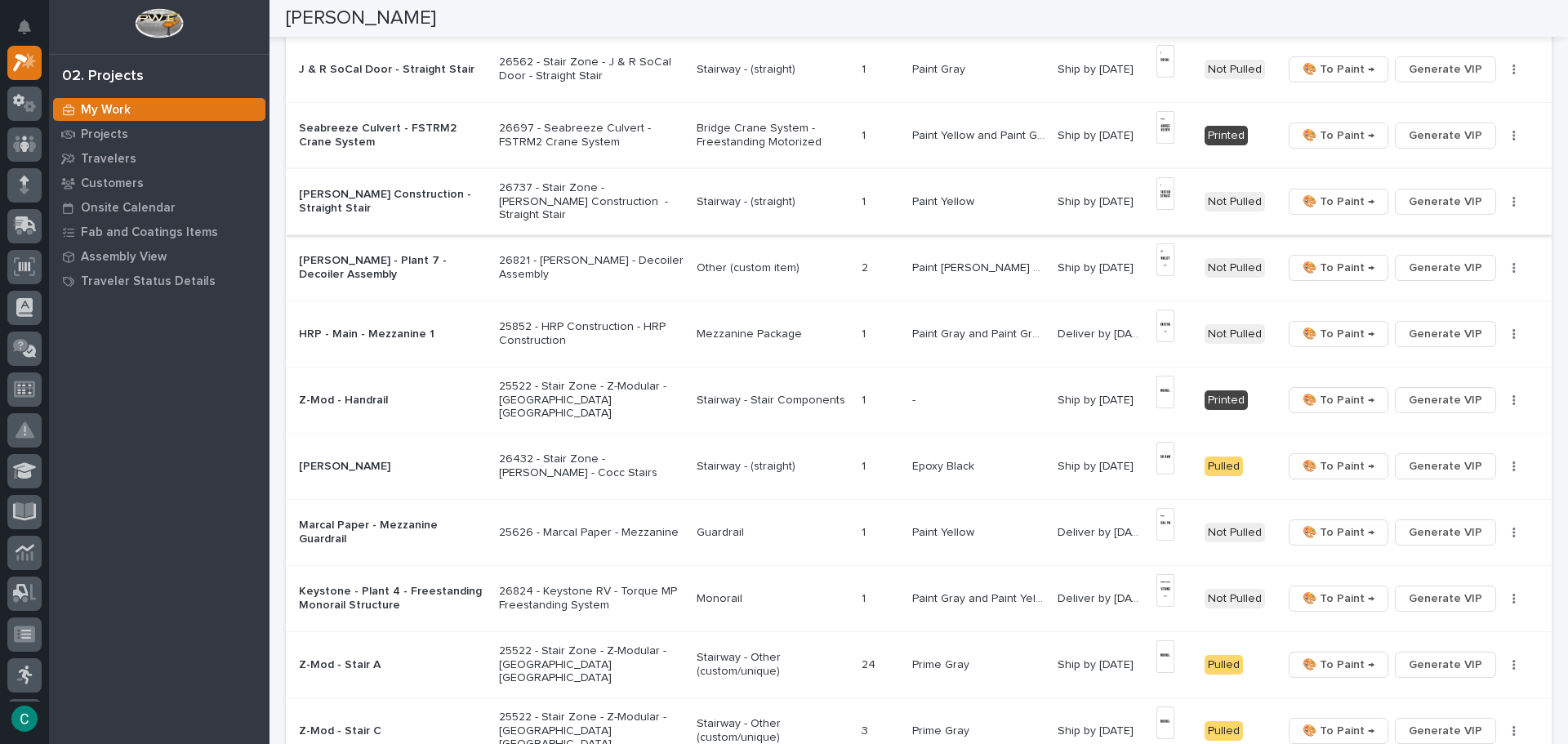
scroll to position [735, 0]
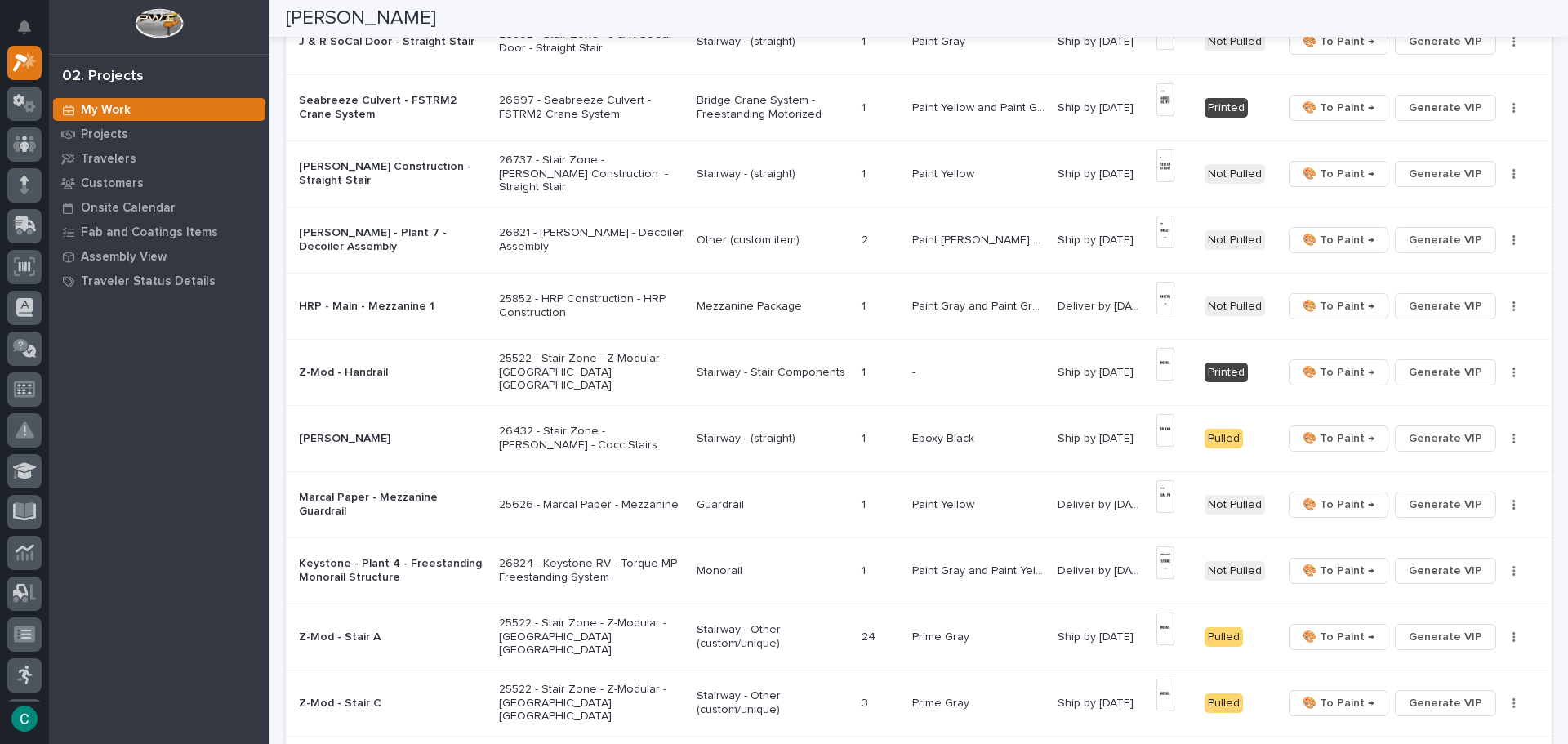
click at [930, 305] on p "Paint Gray and Paint Green* (custom)" at bounding box center [980, 305] width 136 height 17
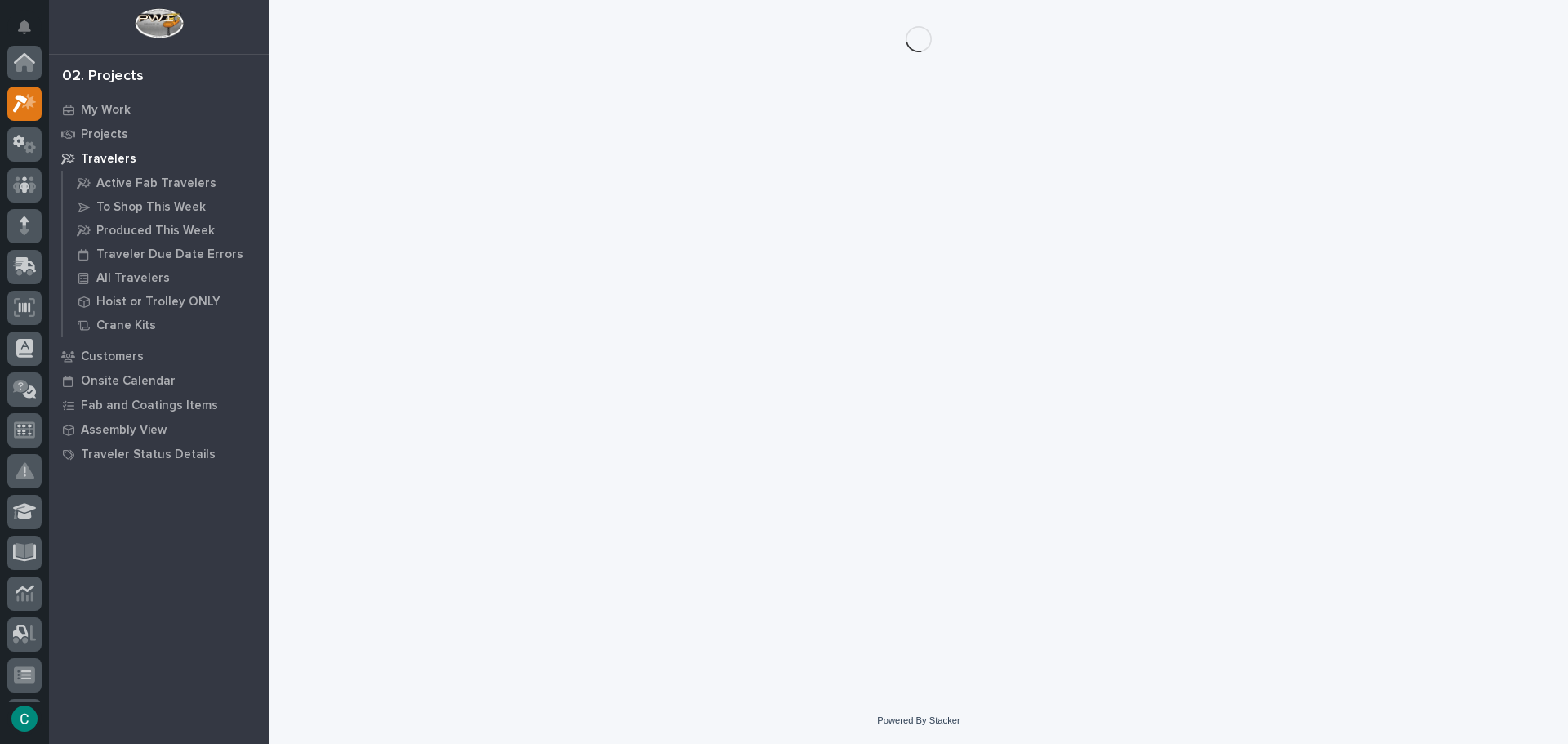
scroll to position [41, 0]
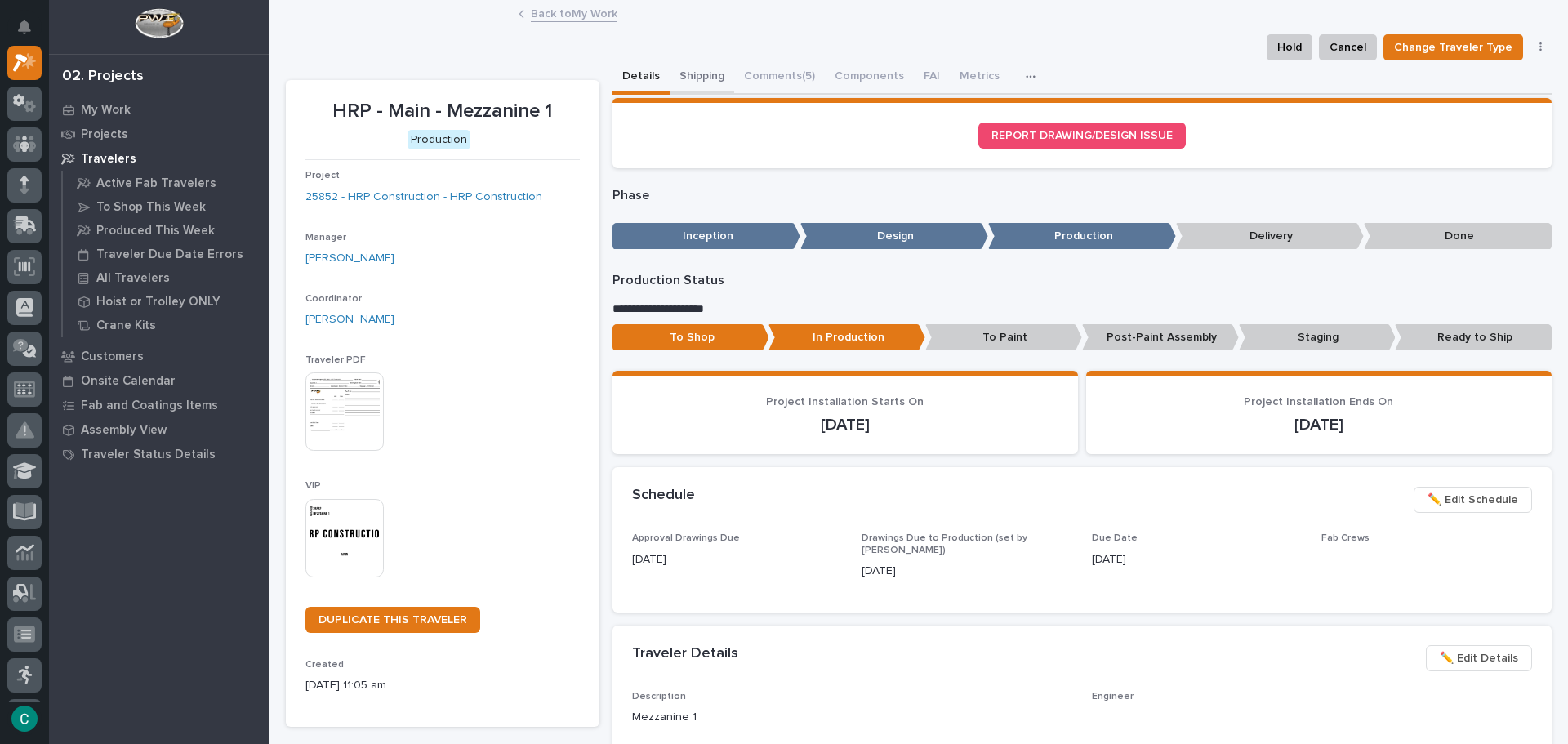
click at [696, 76] on button "Shipping" at bounding box center [702, 78] width 64 height 35
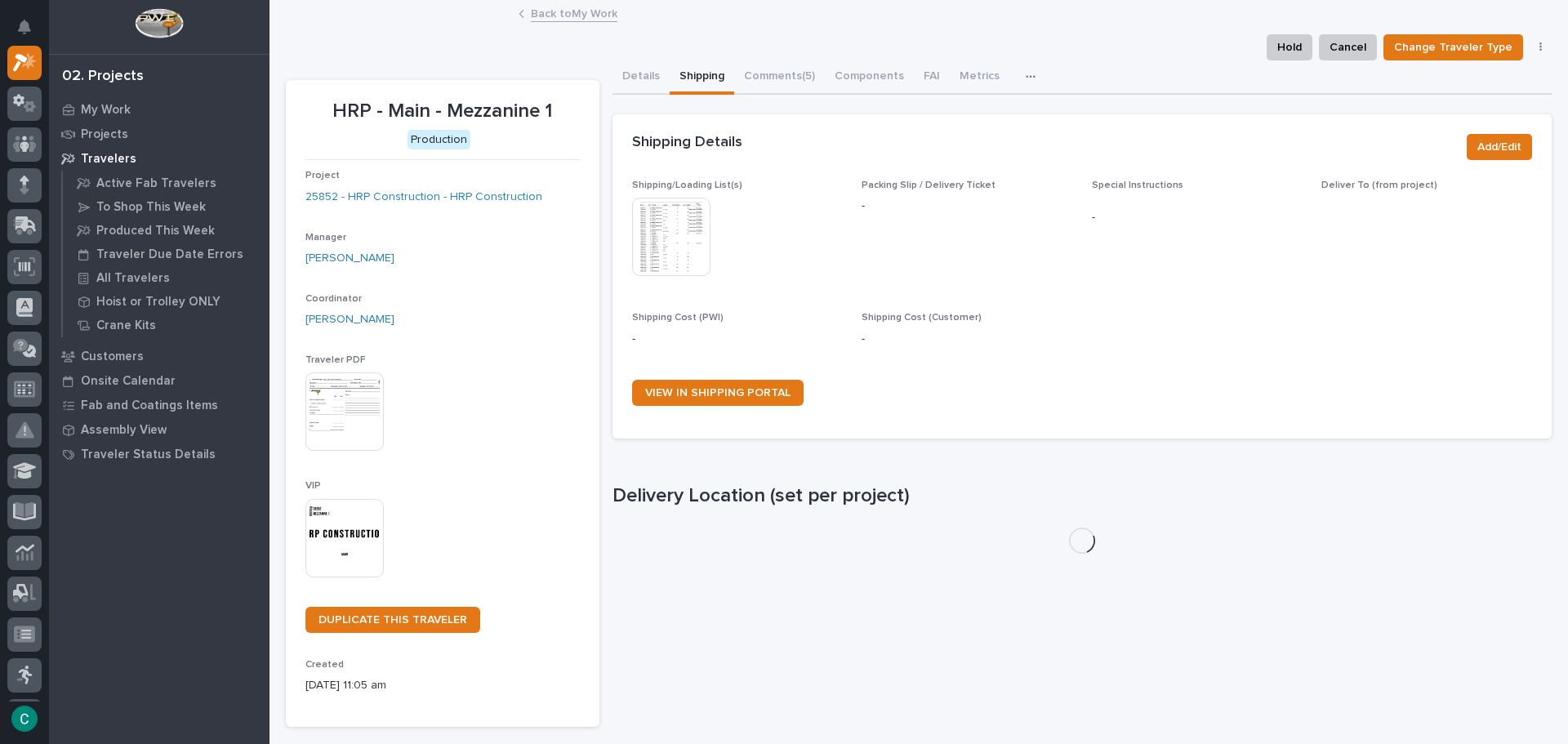
click at [661, 231] on img at bounding box center [671, 236] width 79 height 79
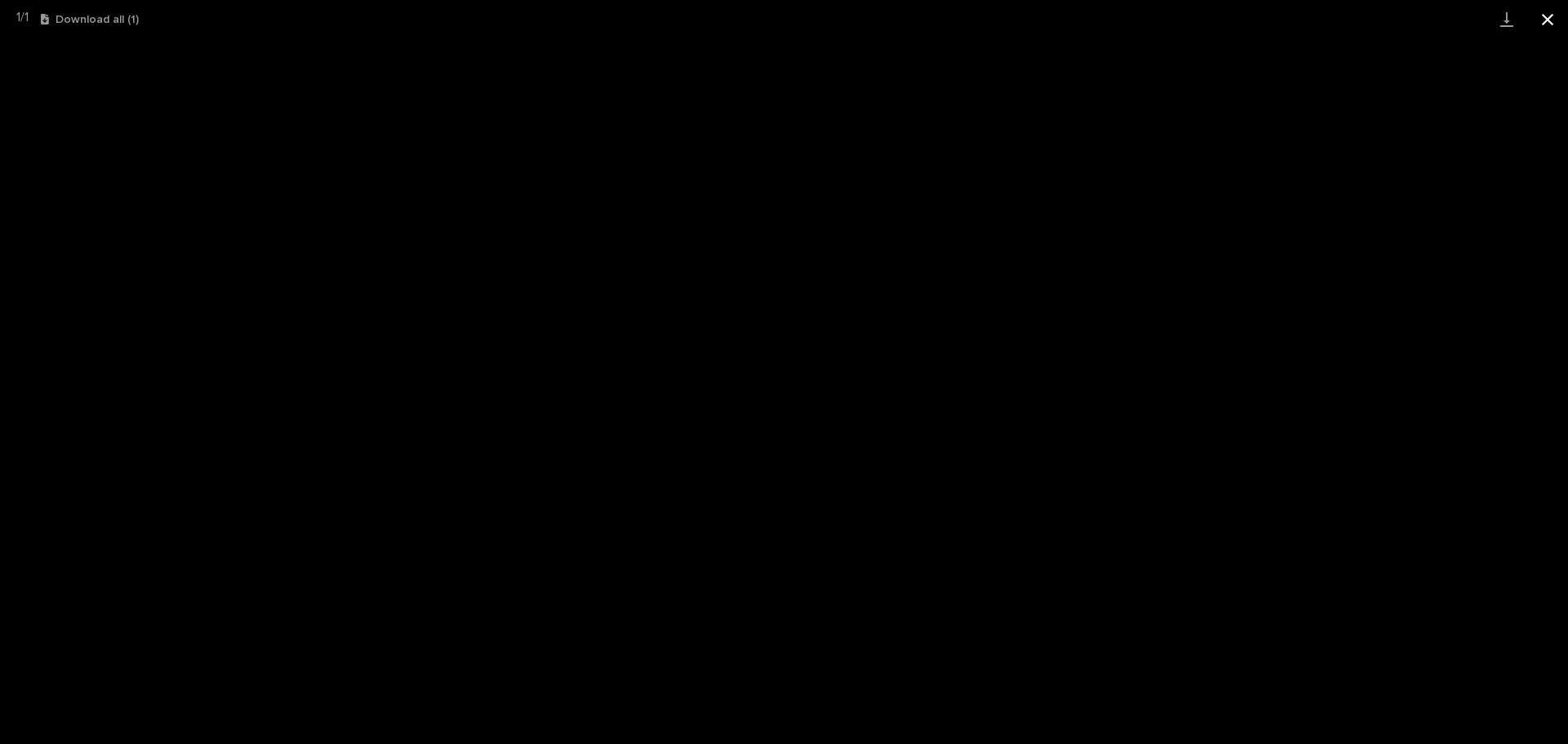
click at [1548, 18] on button "Close gallery" at bounding box center [1547, 19] width 41 height 38
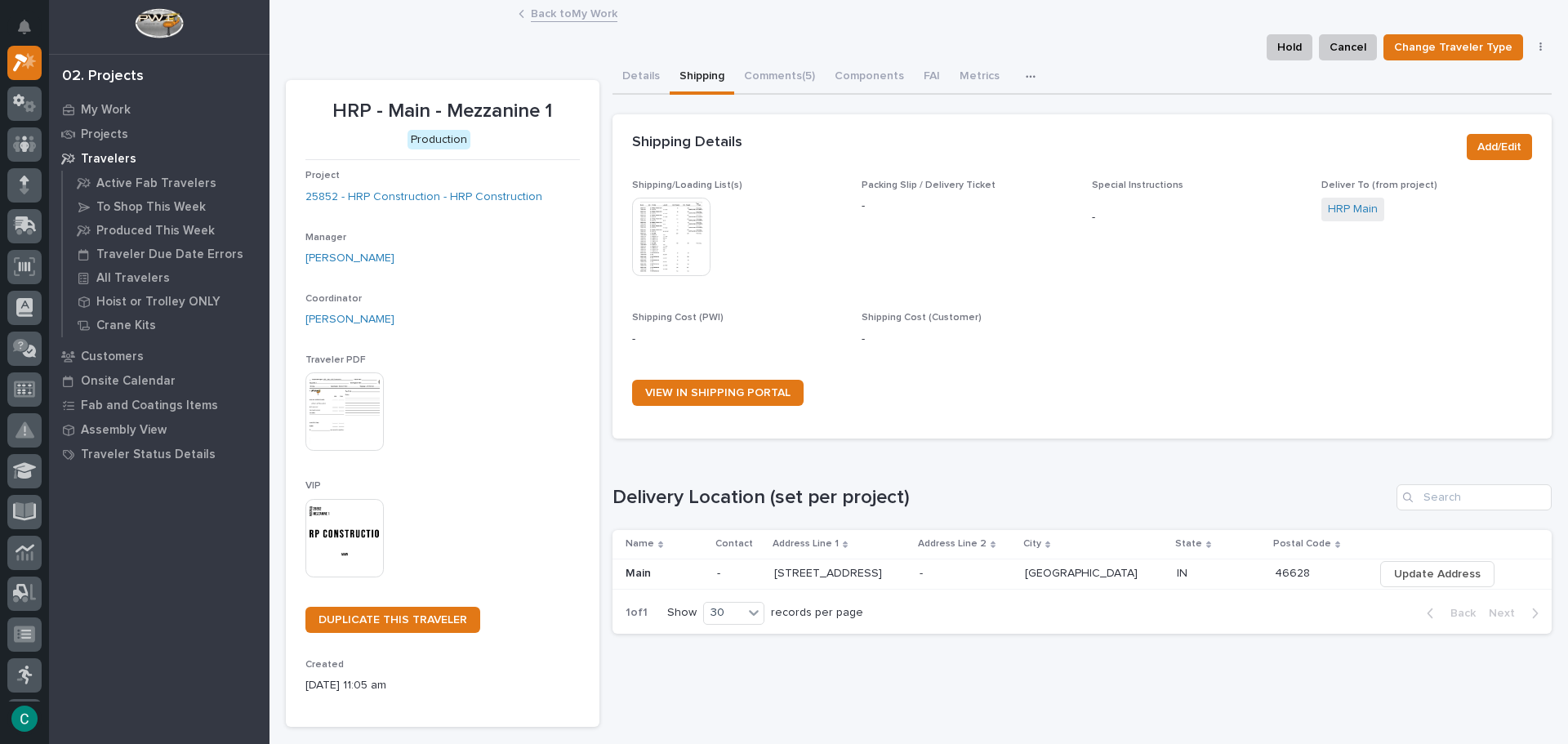
click at [605, 20] on link "Back to My Work" at bounding box center [574, 13] width 87 height 19
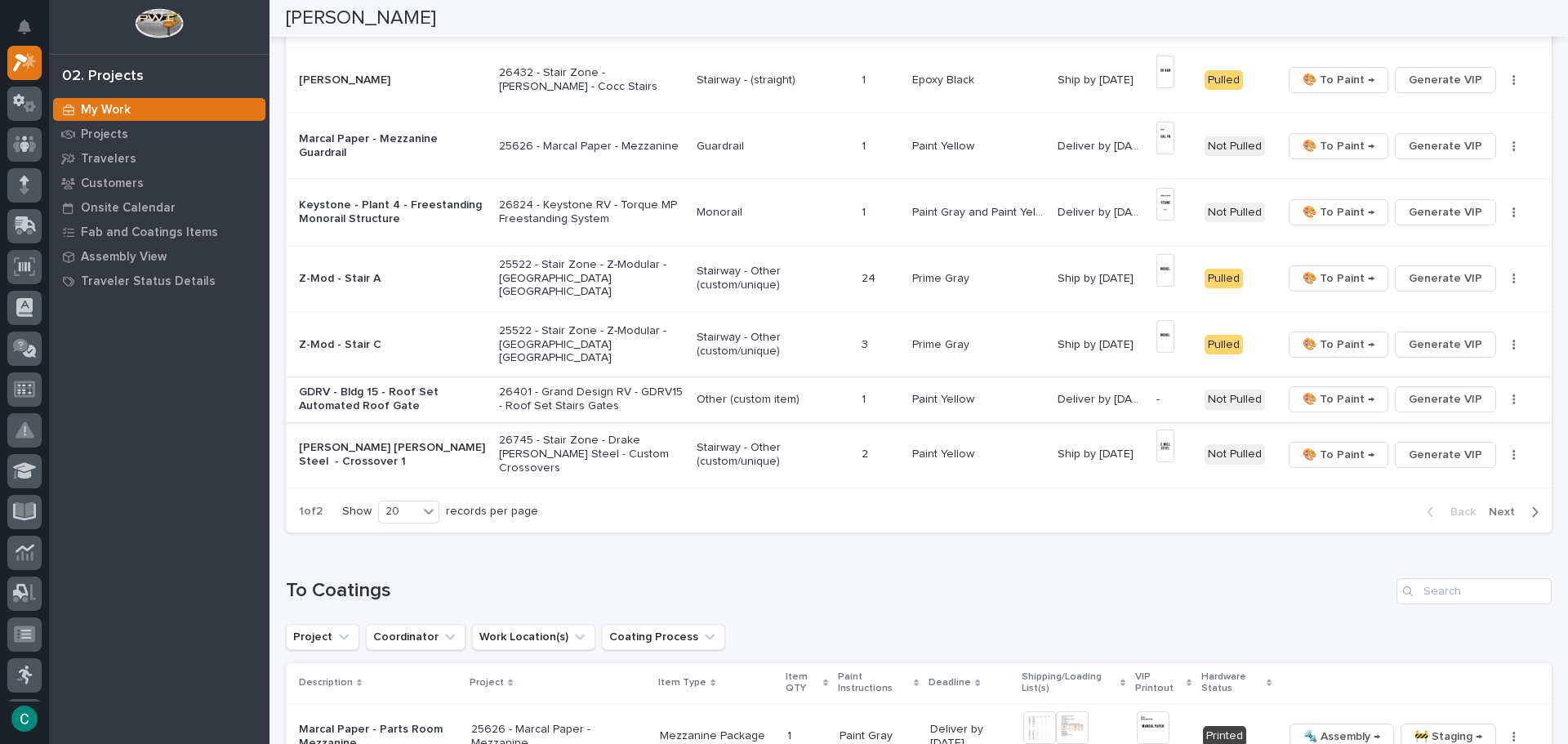
scroll to position [1062, 0]
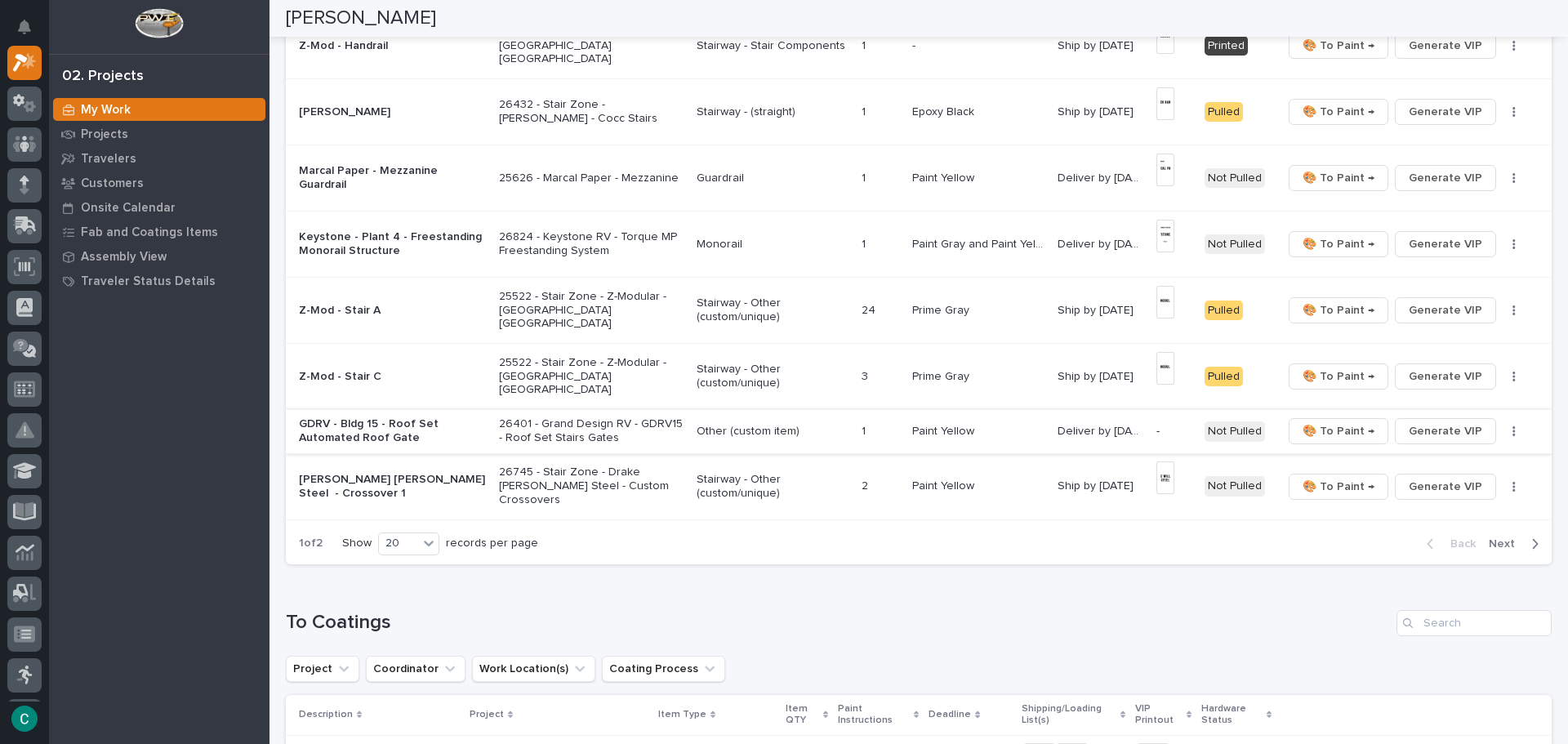
click at [1456, 429] on span "Generate VIP" at bounding box center [1445, 431] width 74 height 20
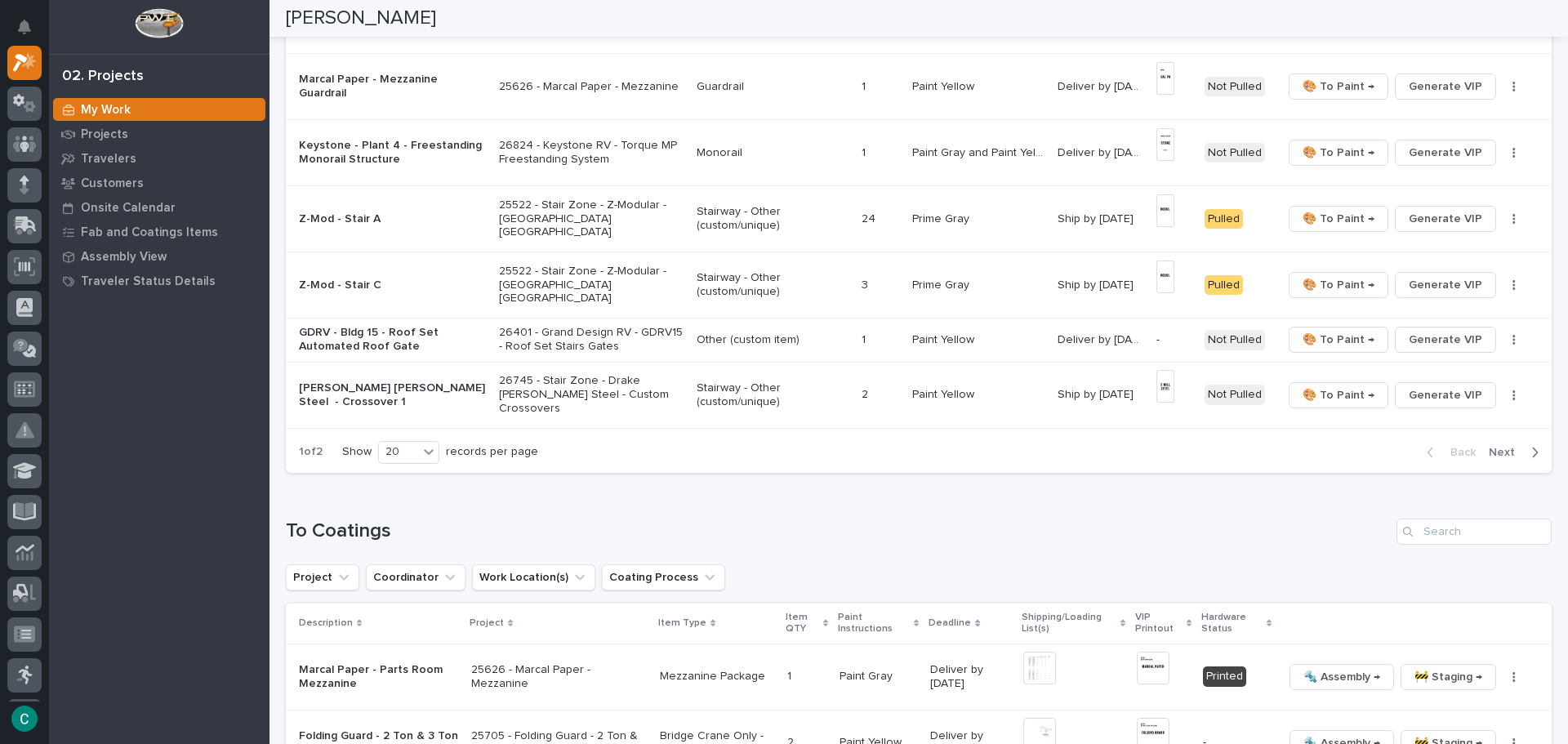
scroll to position [1307, 0]
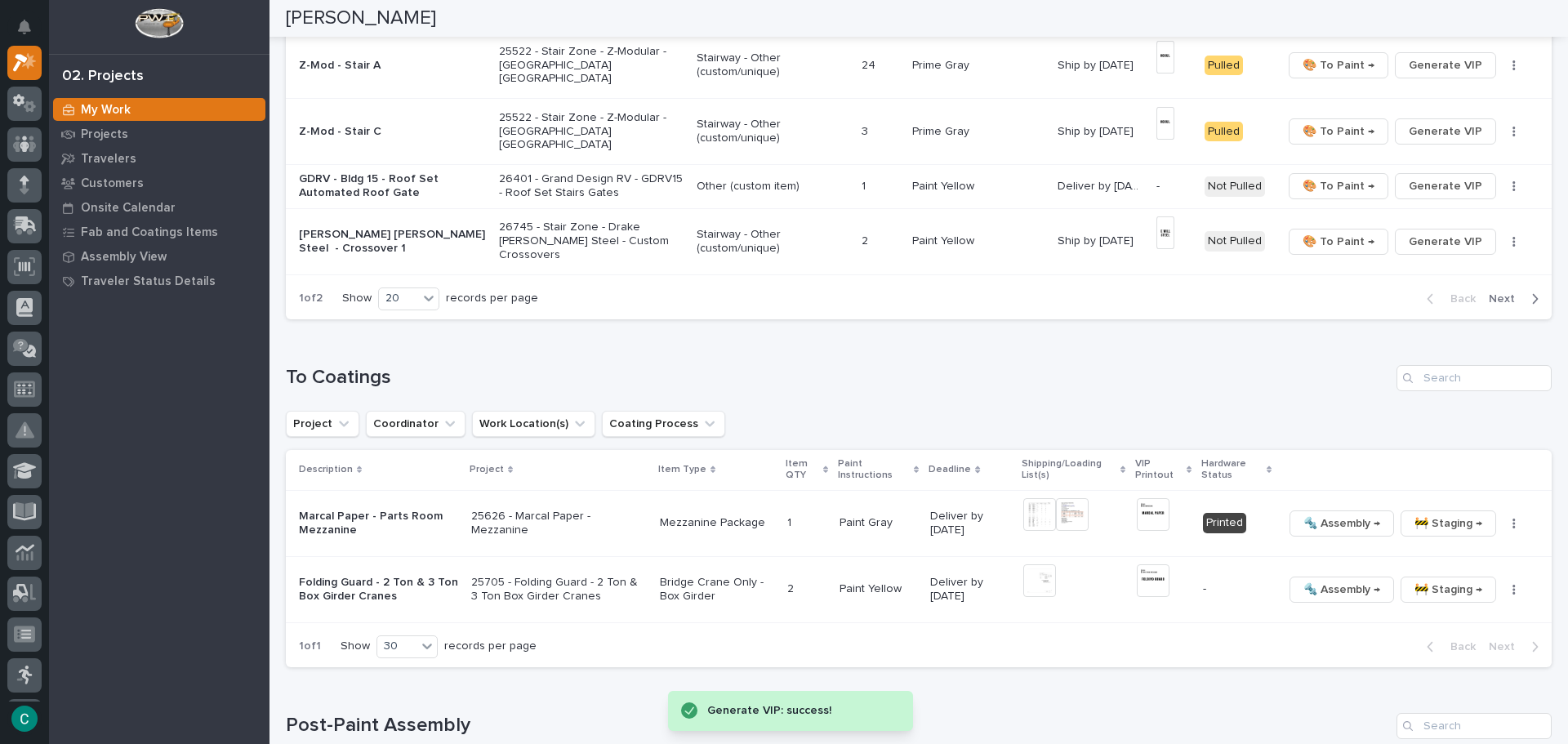
click at [1498, 293] on span "Next" at bounding box center [1506, 299] width 36 height 15
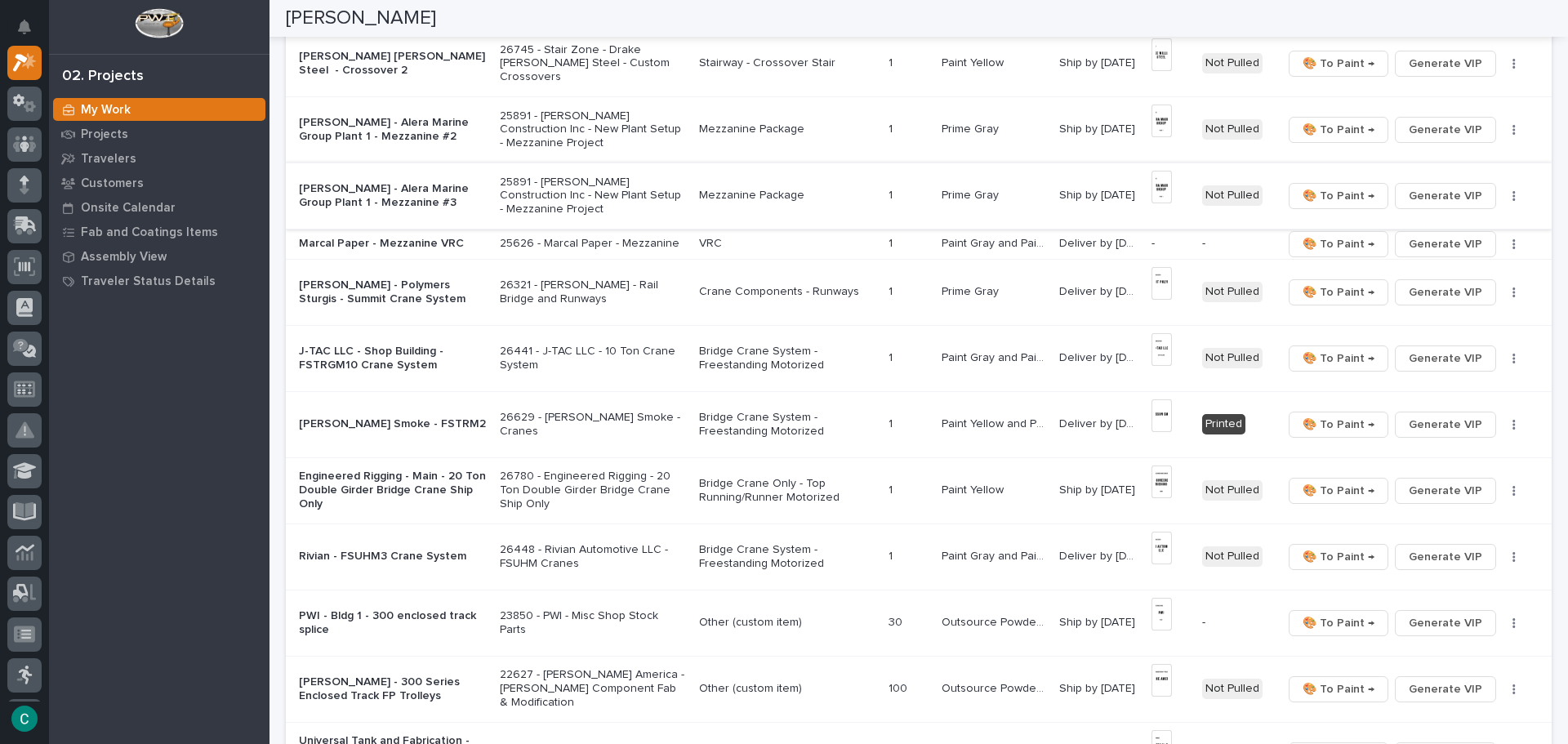
scroll to position [269, 0]
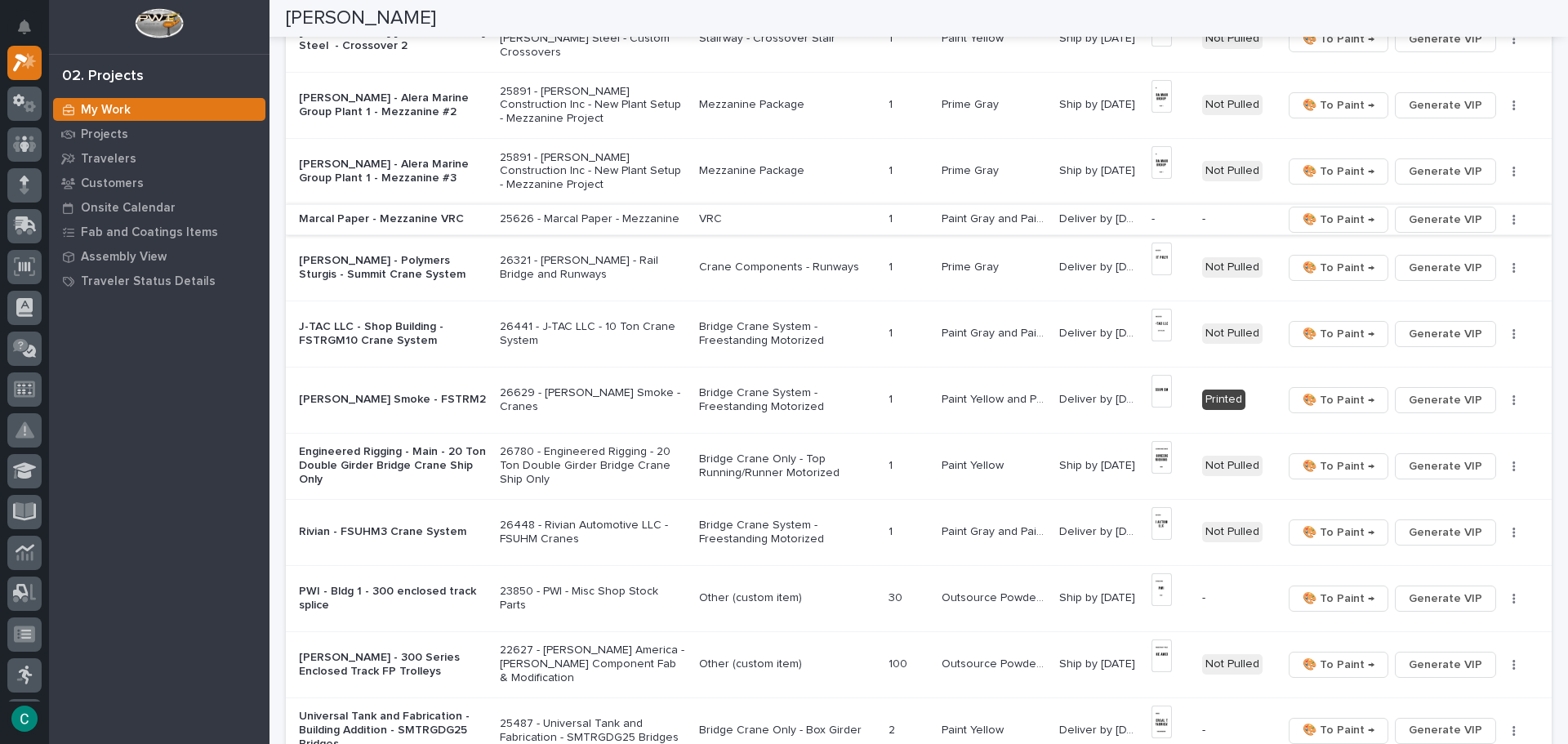
click at [1464, 222] on span "Generate VIP" at bounding box center [1445, 219] width 74 height 20
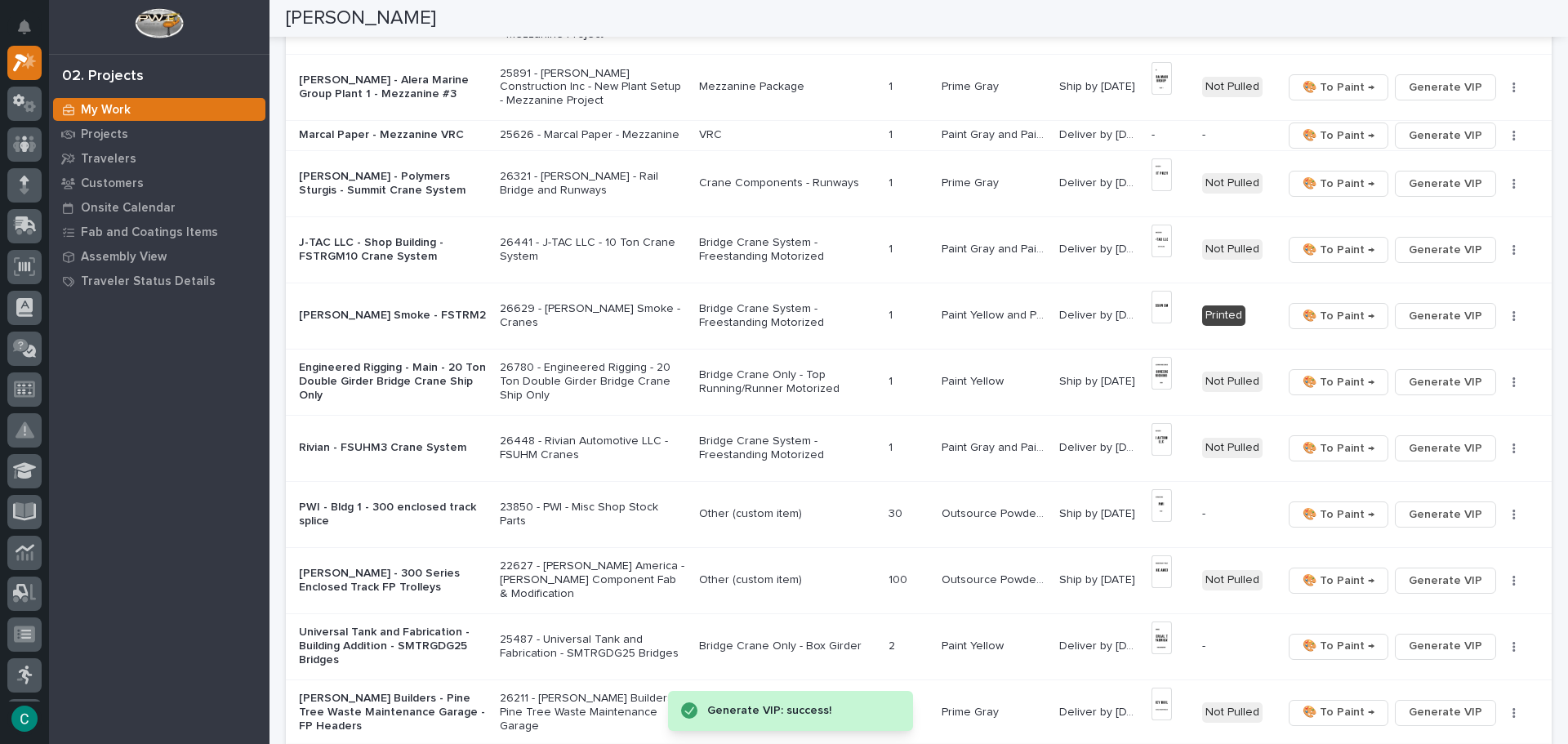
scroll to position [653, 0]
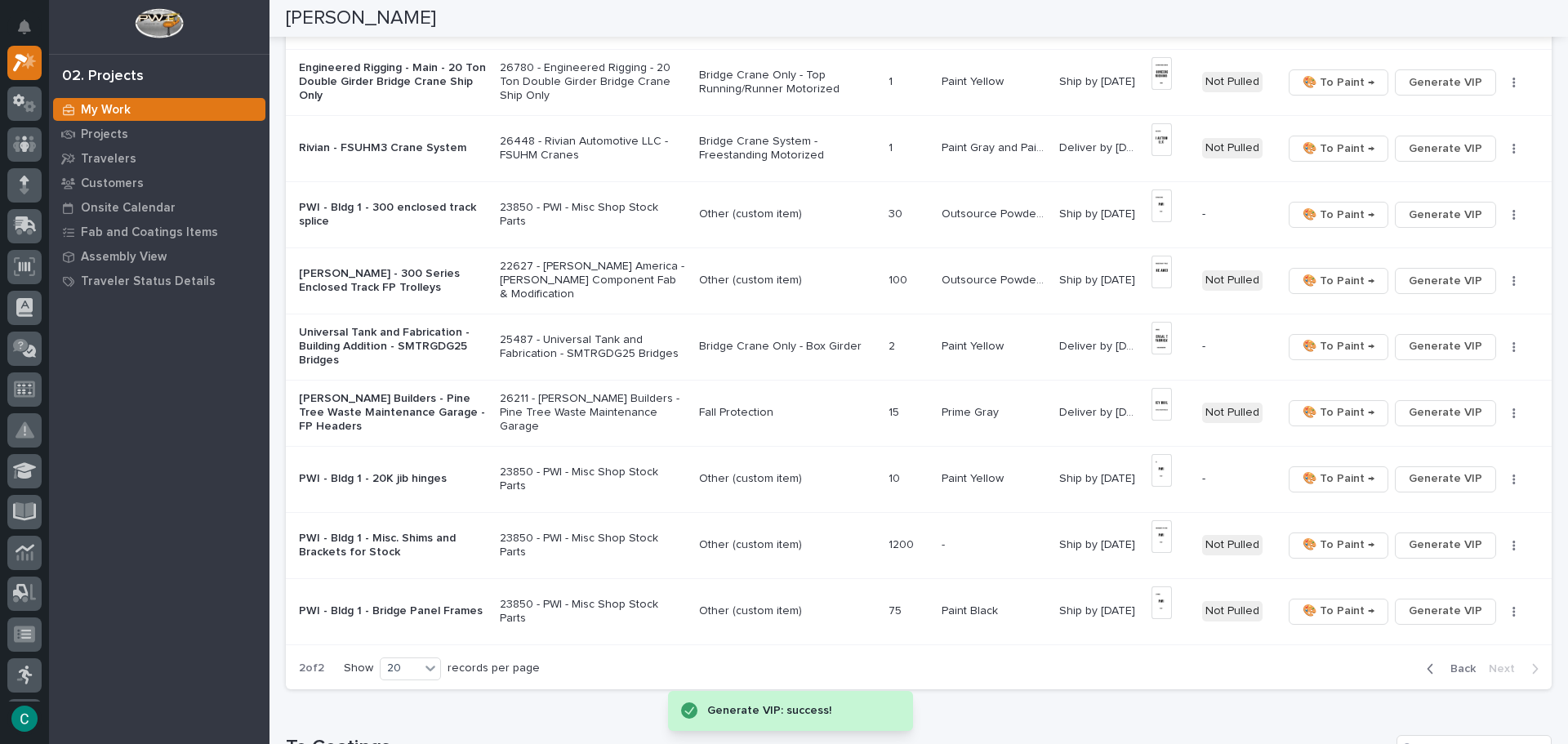
click at [1441, 666] on span "Back" at bounding box center [1458, 669] width 36 height 15
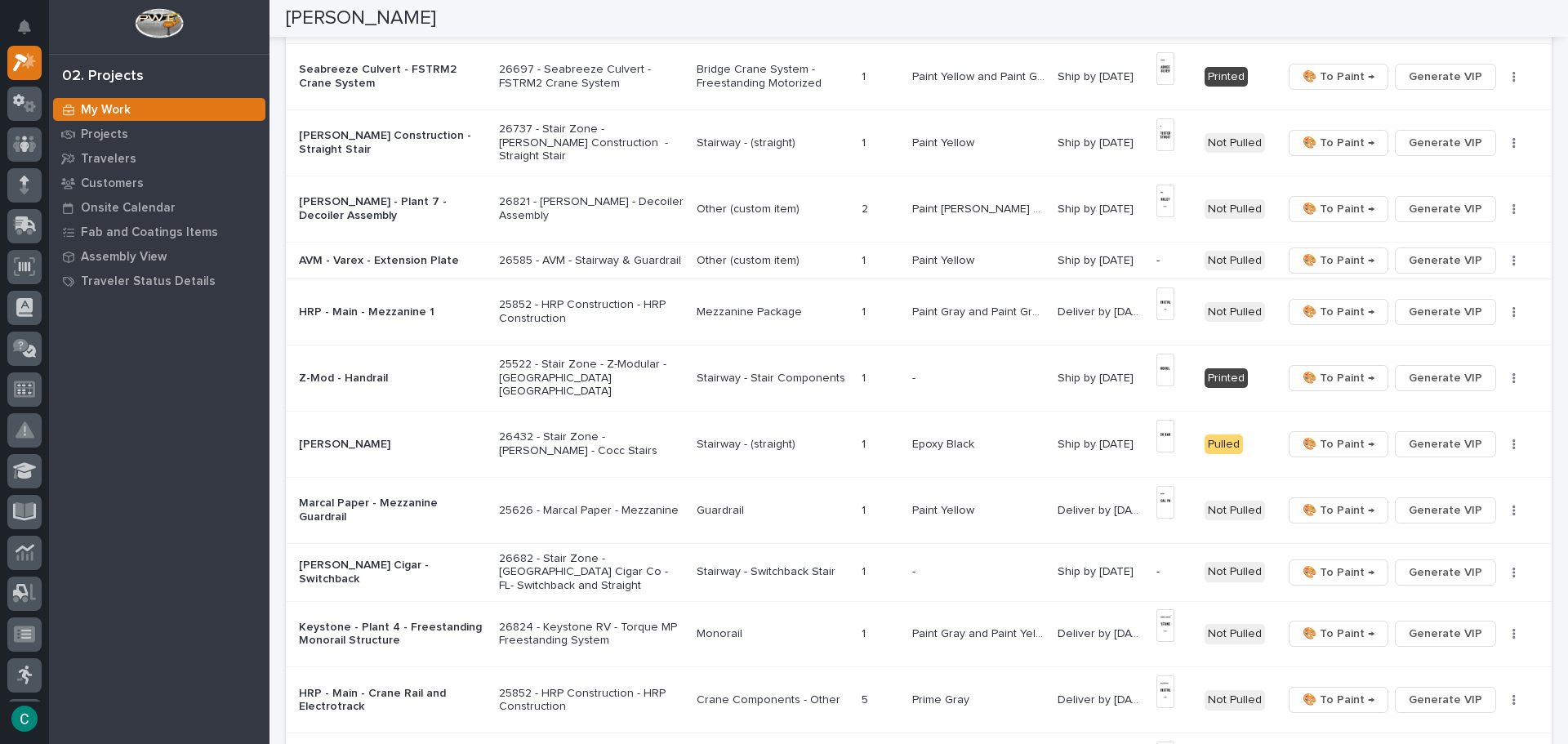
scroll to position [778, 0]
